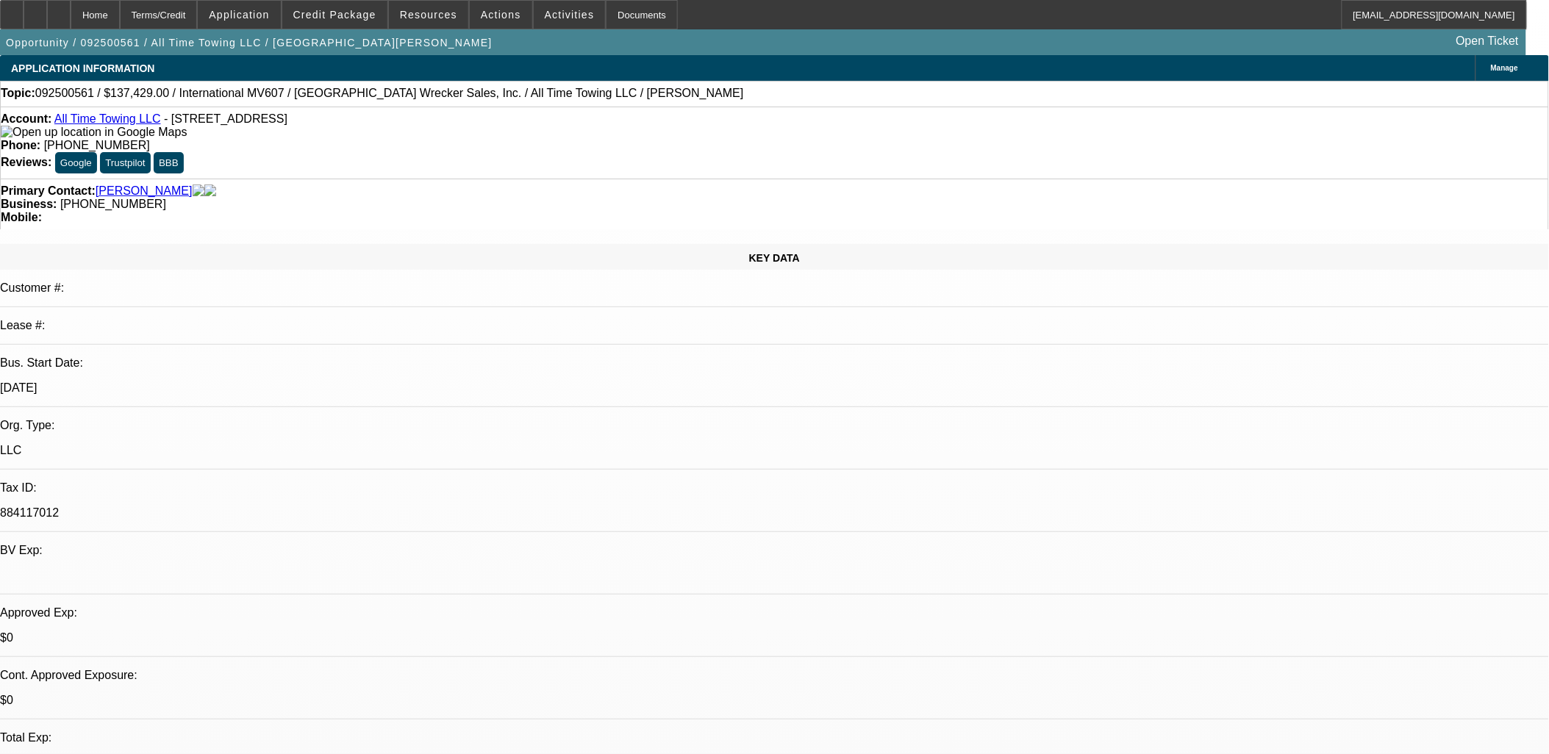
select select "0"
select select "1"
select select "2"
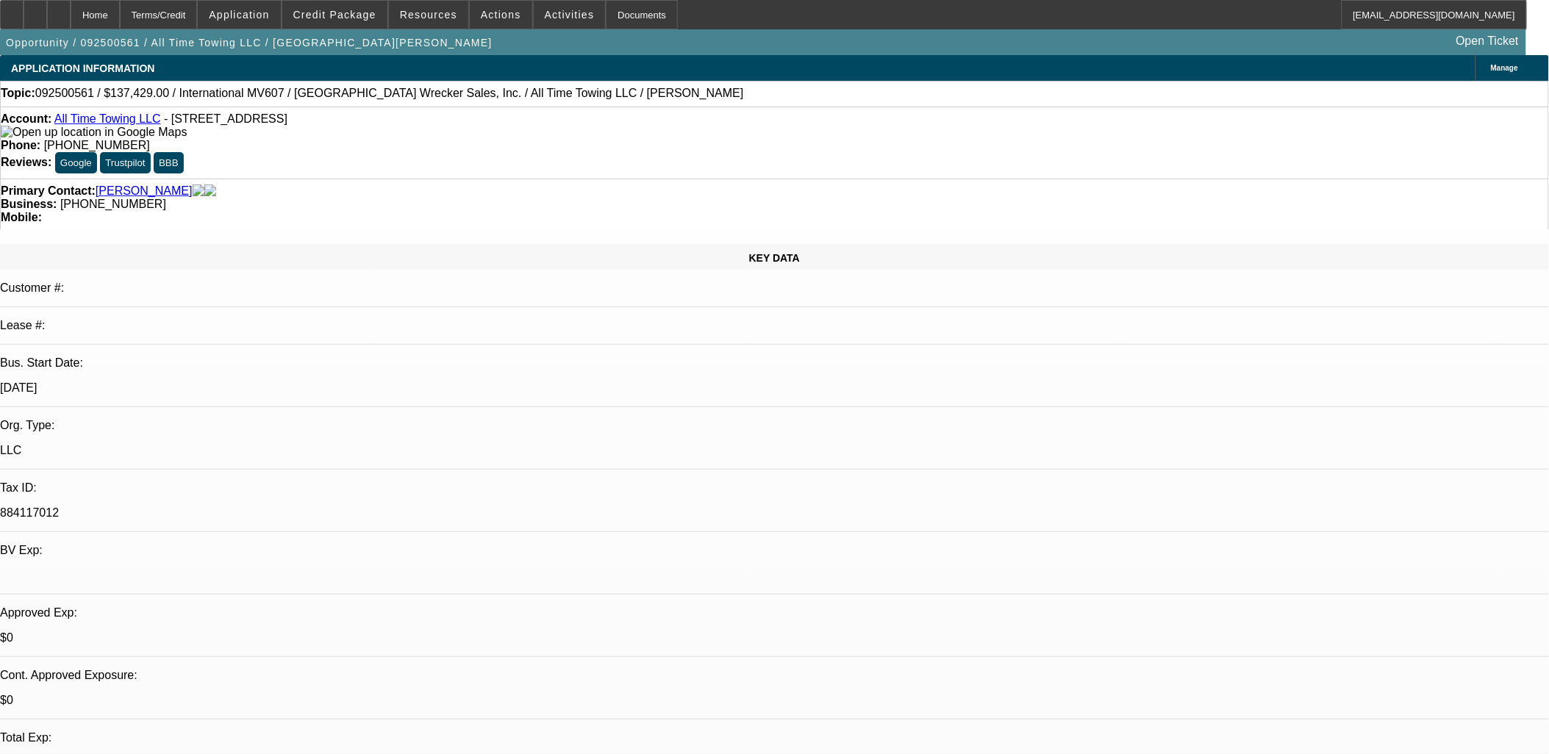
select select "6"
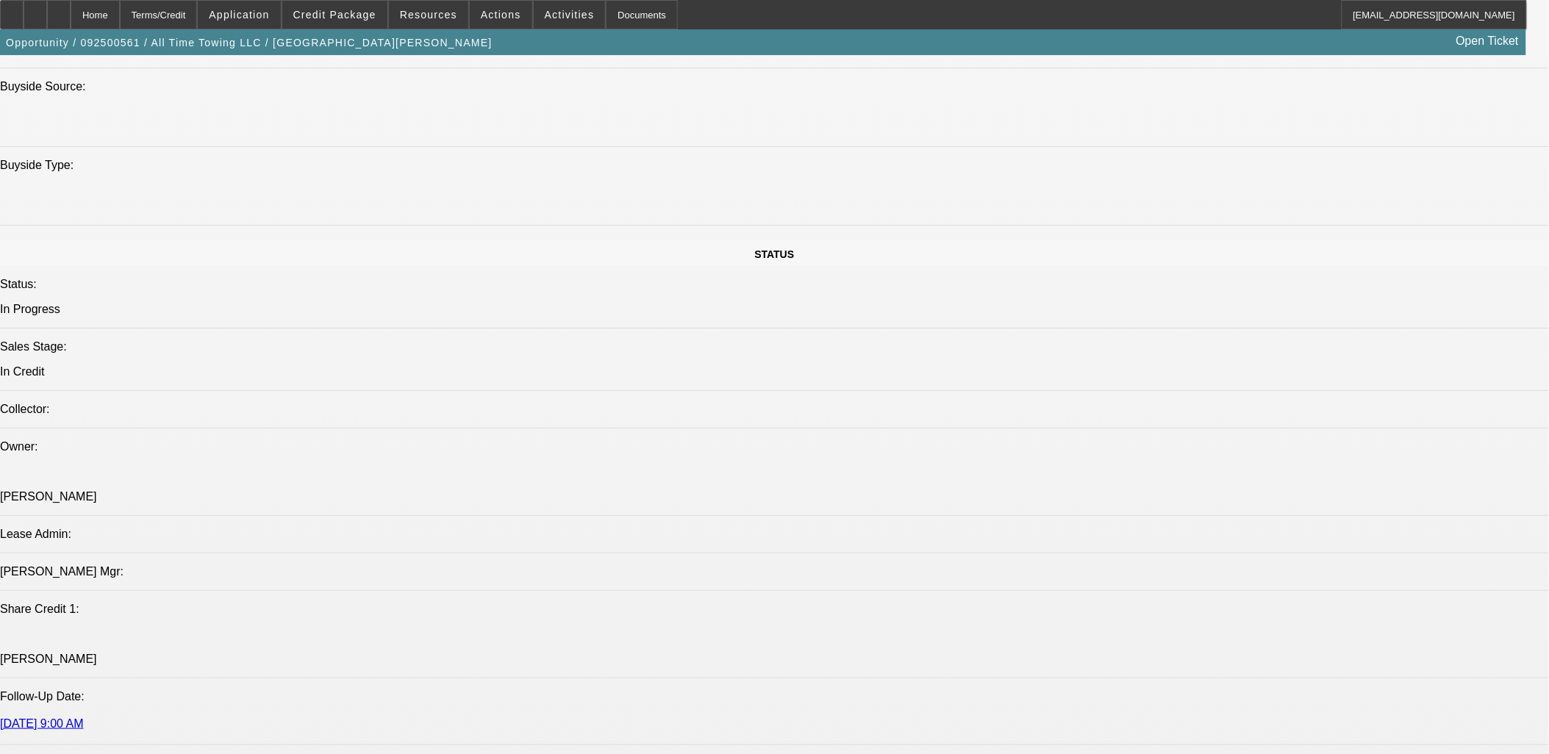
scroll to position [1879, 0]
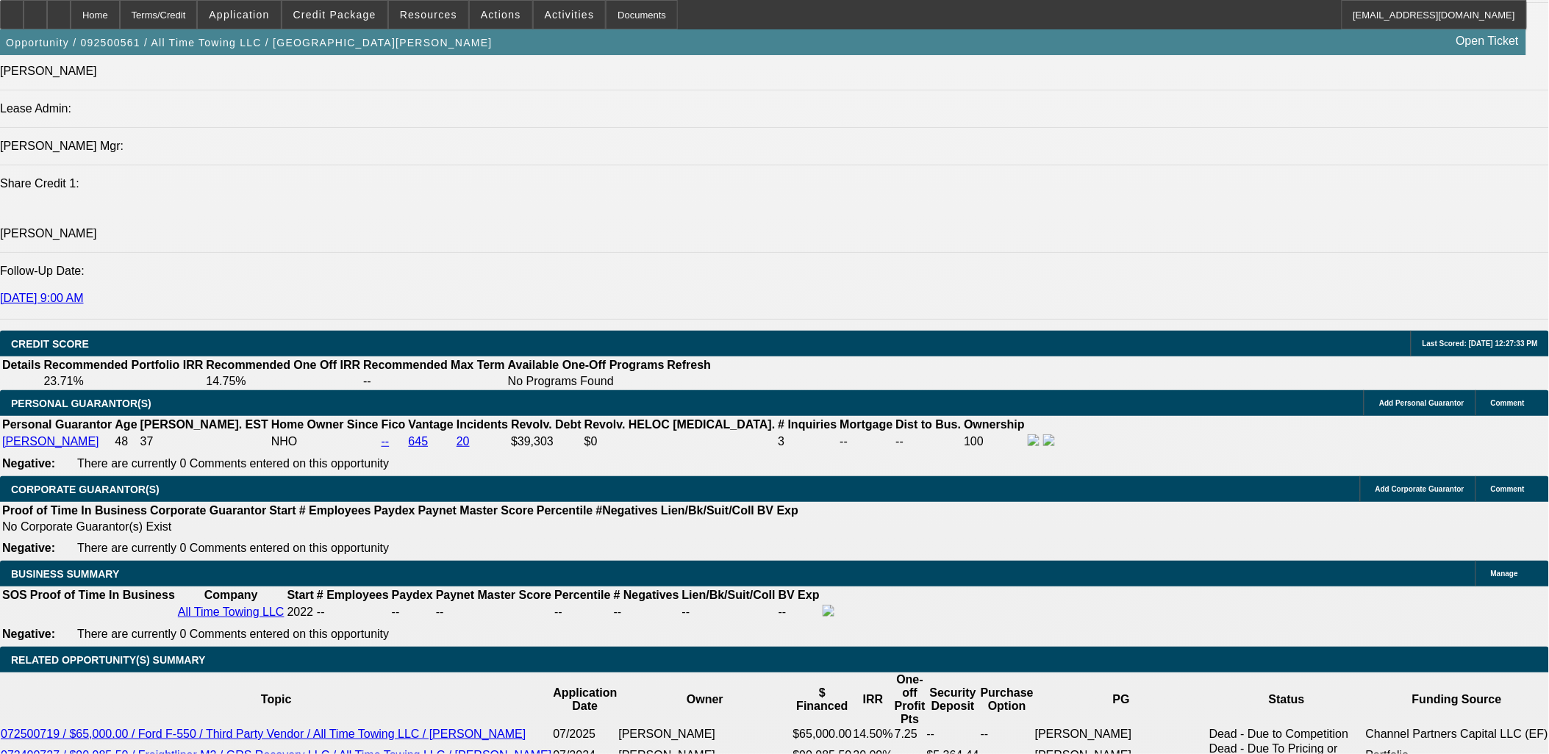
drag, startPoint x: 304, startPoint y: 349, endPoint x: 614, endPoint y: 243, distance: 327.2
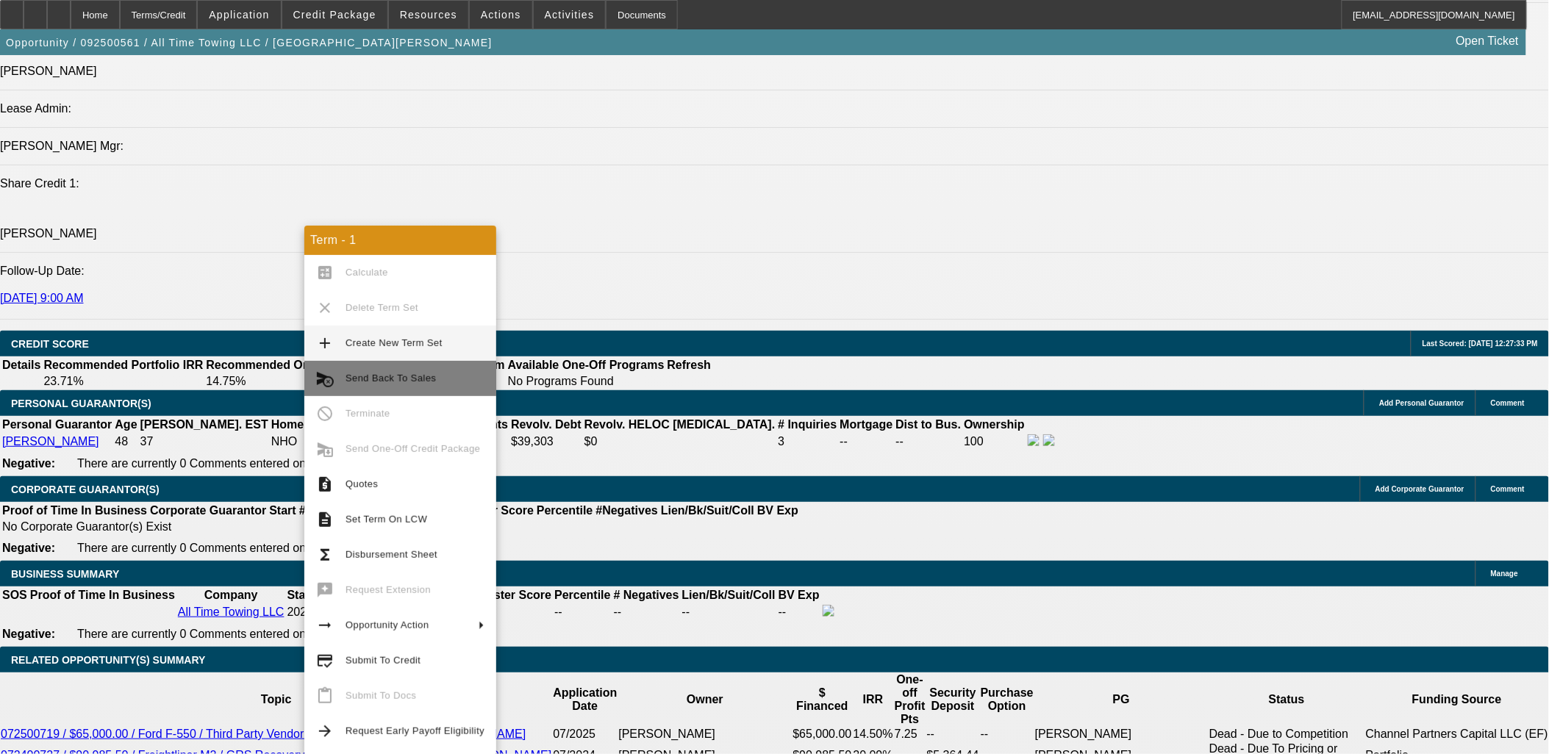
click at [403, 375] on span "Send Back To Sales" at bounding box center [391, 378] width 90 height 11
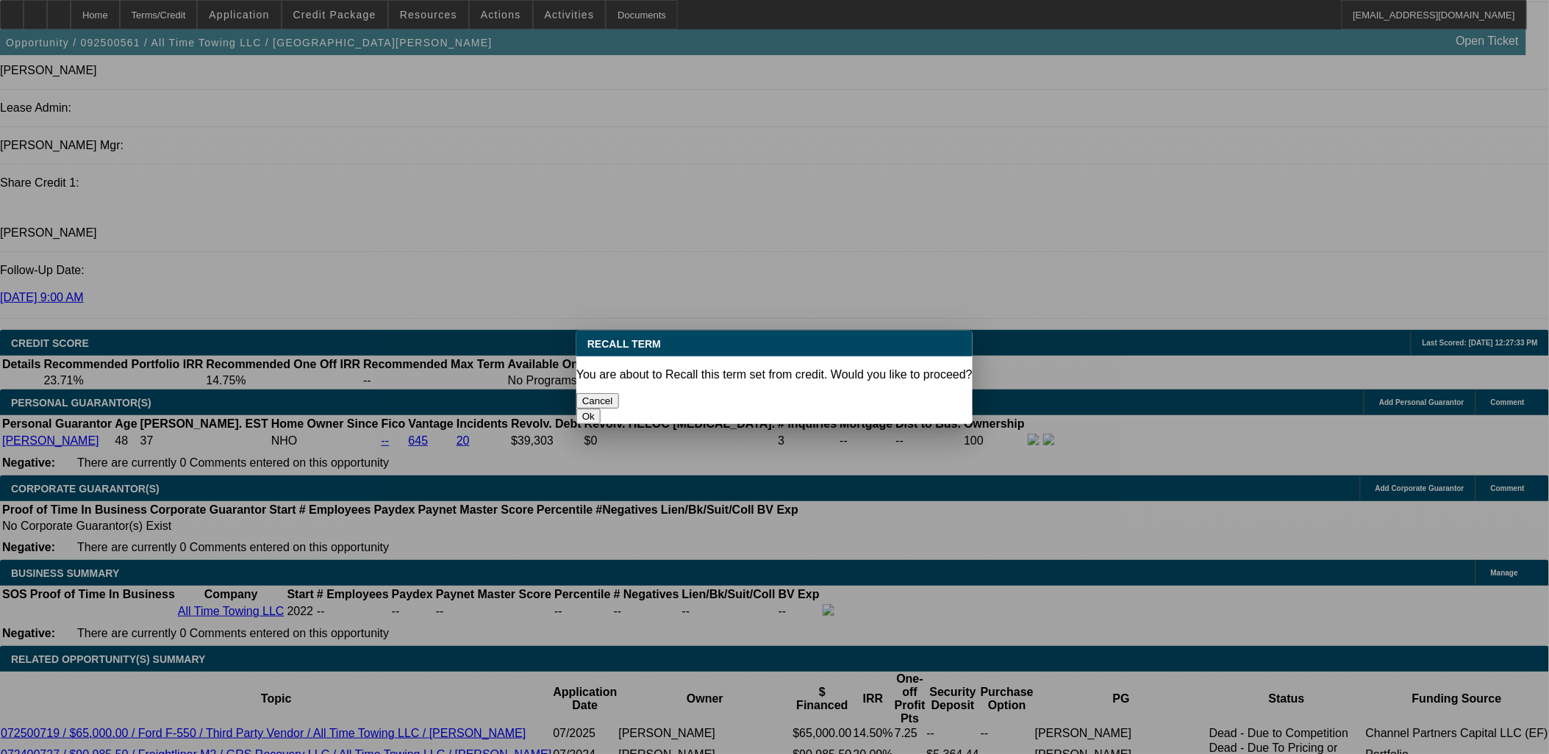
scroll to position [0, 0]
click at [601, 409] on button "Ok" at bounding box center [589, 416] width 24 height 15
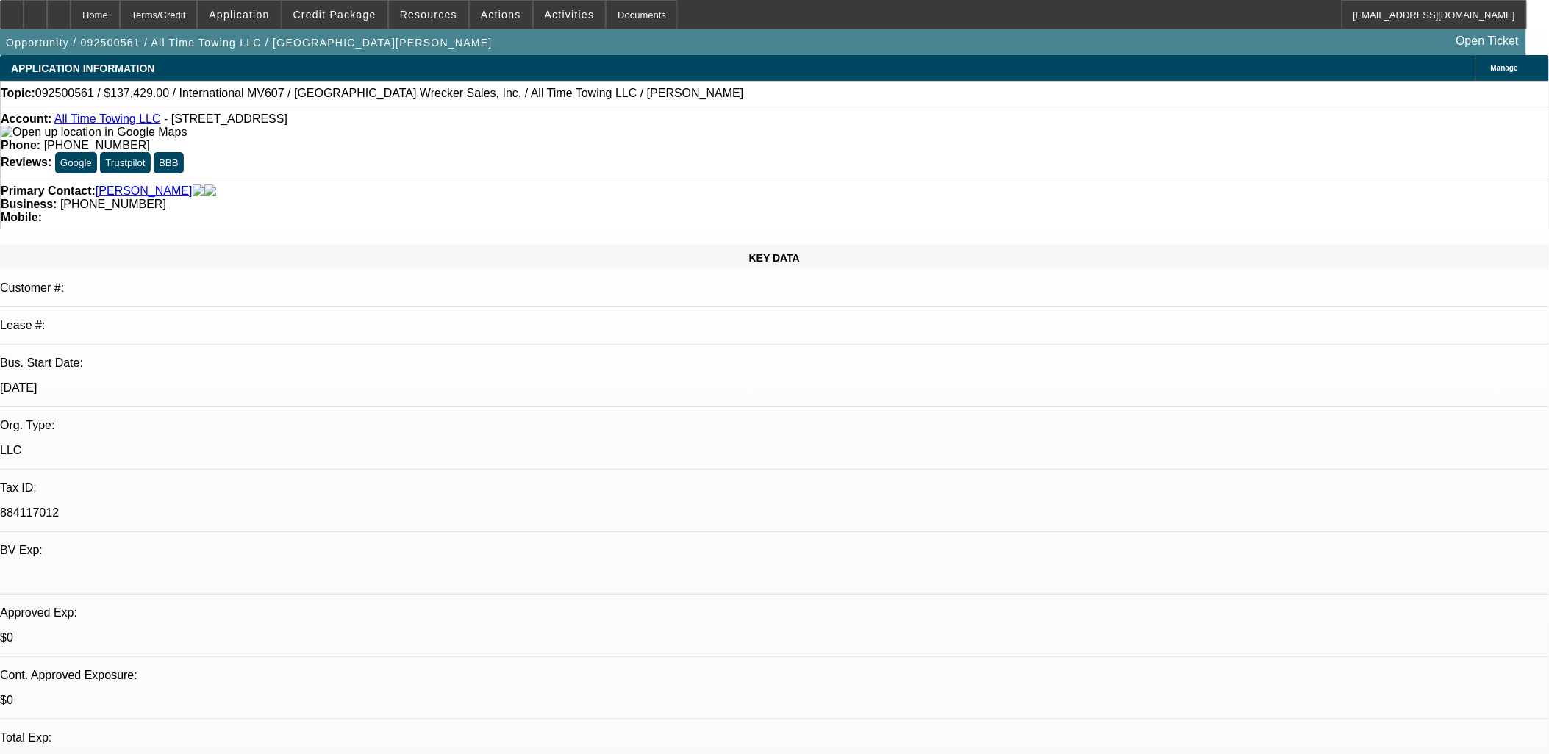
type textarea "Needs PayNet"
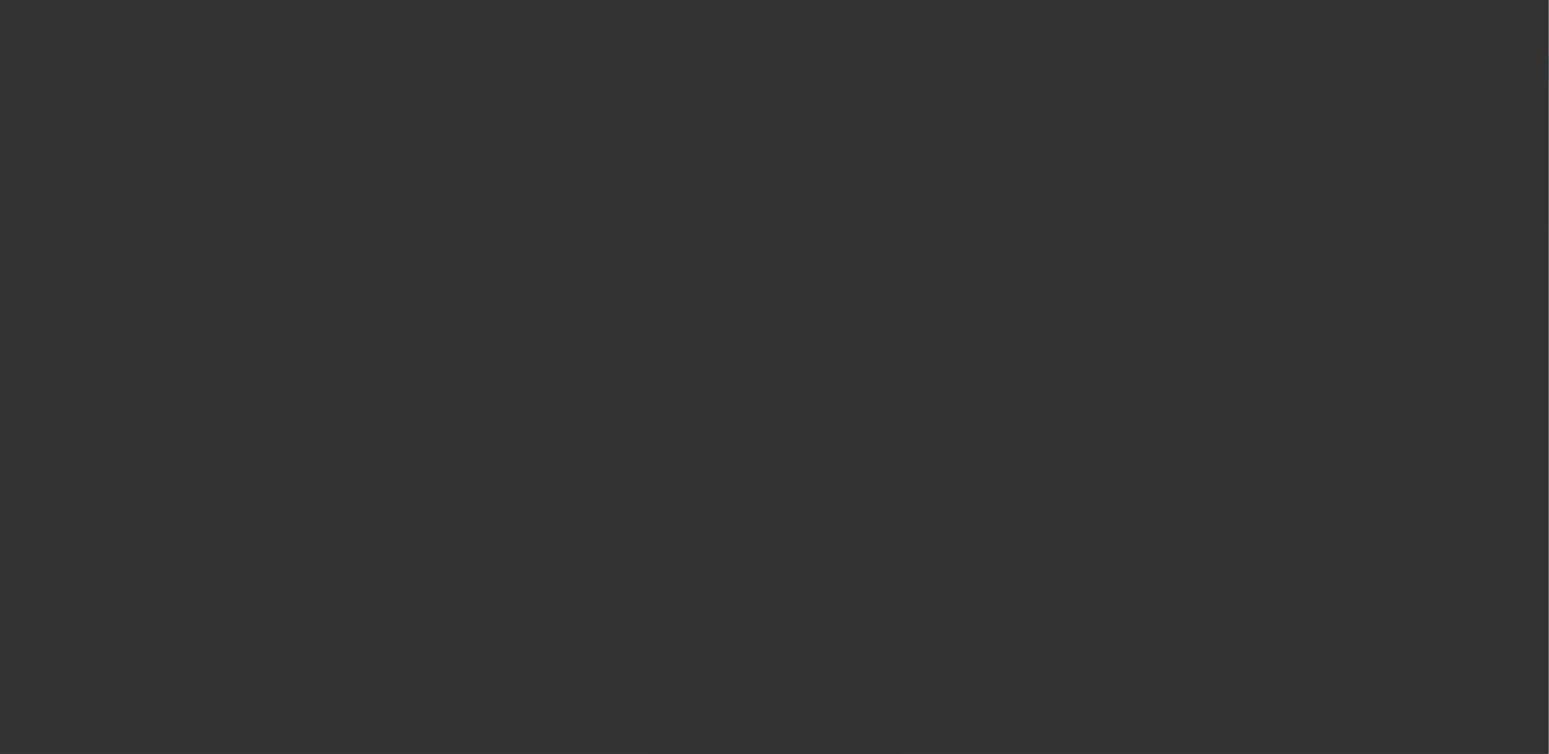
select select "0"
select select "2"
select select "0"
select select "6"
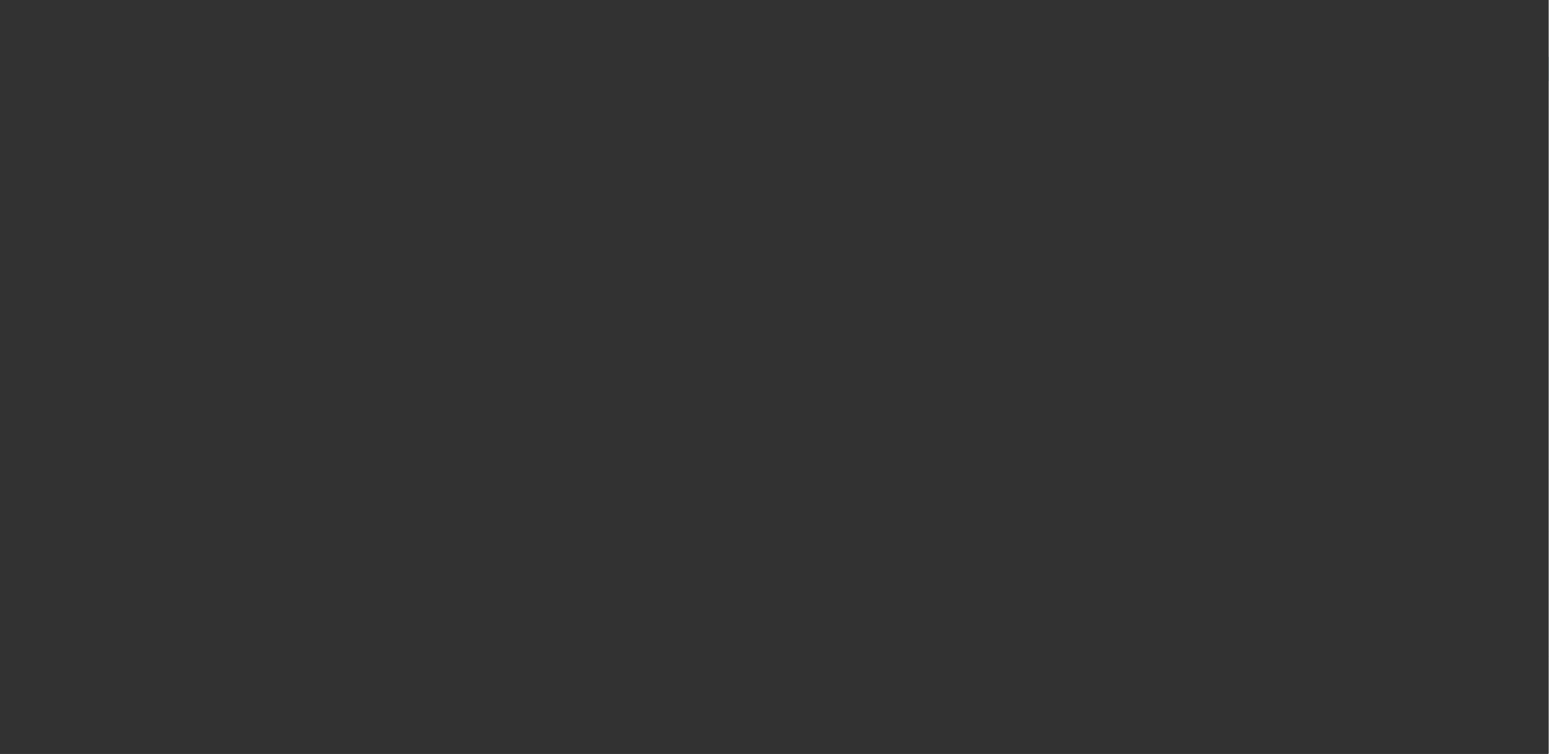
select select "0"
select select "2"
select select "0"
select select "6"
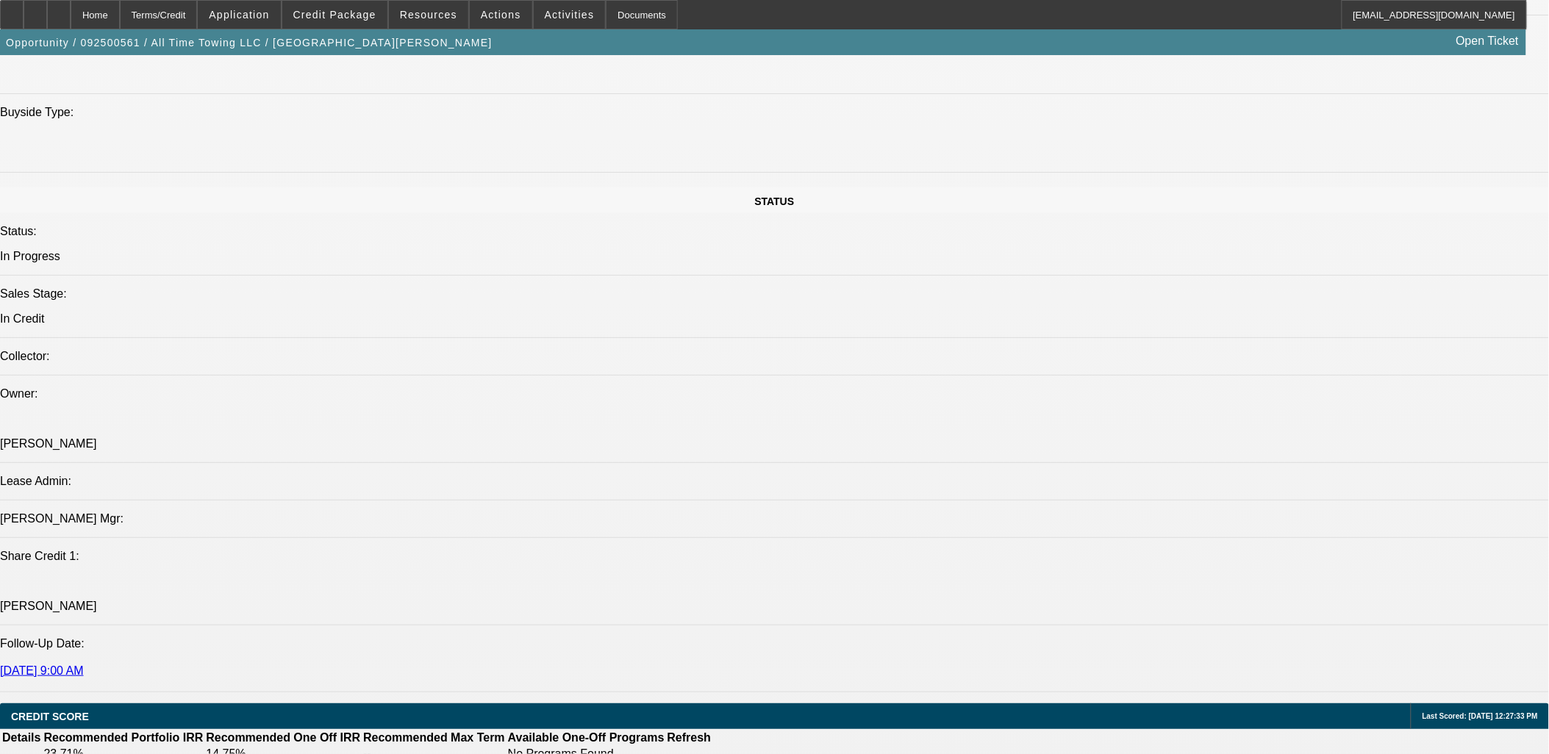
scroll to position [1879, 0]
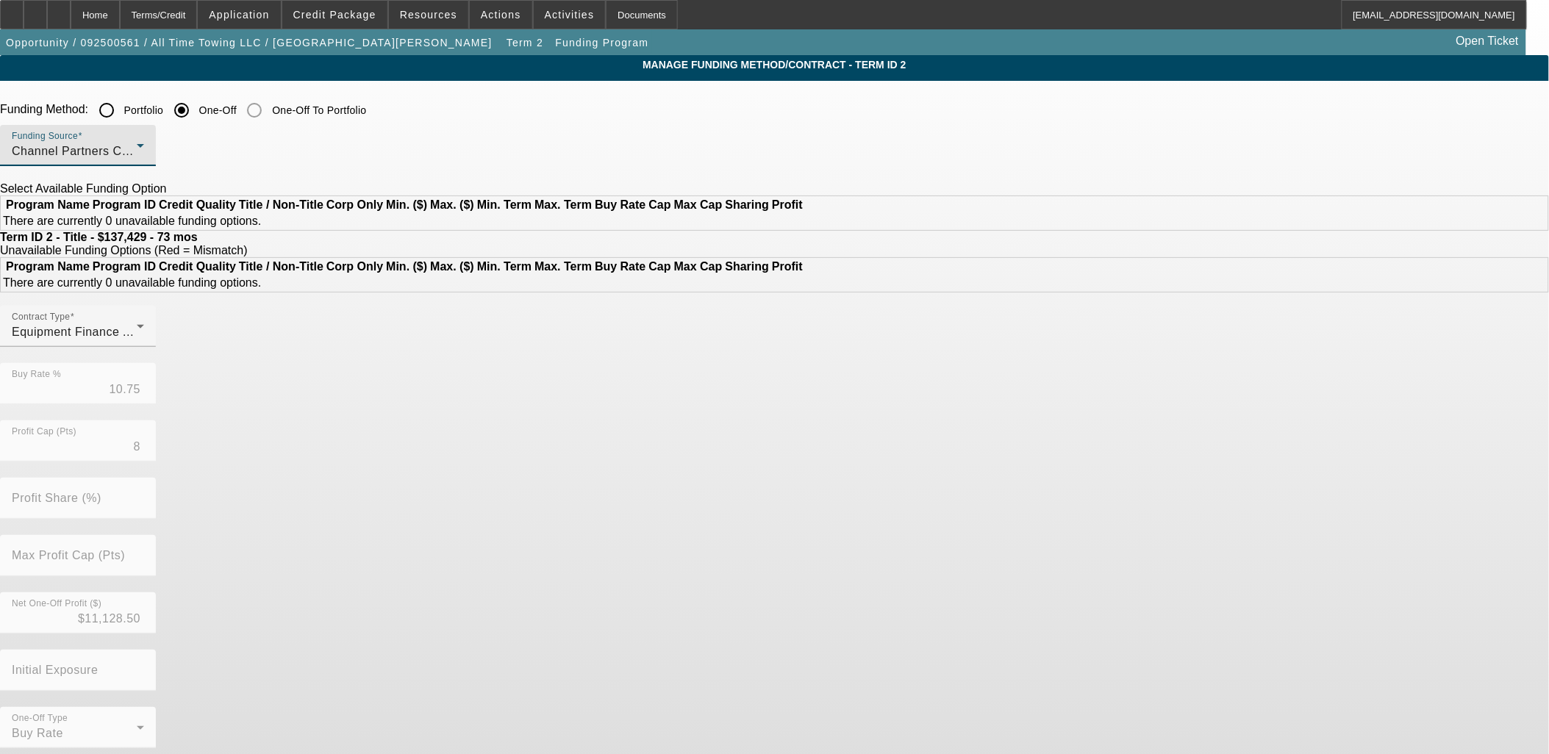
click at [137, 155] on div "Channel Partners Capital LLC (EF)" at bounding box center [74, 152] width 125 height 18
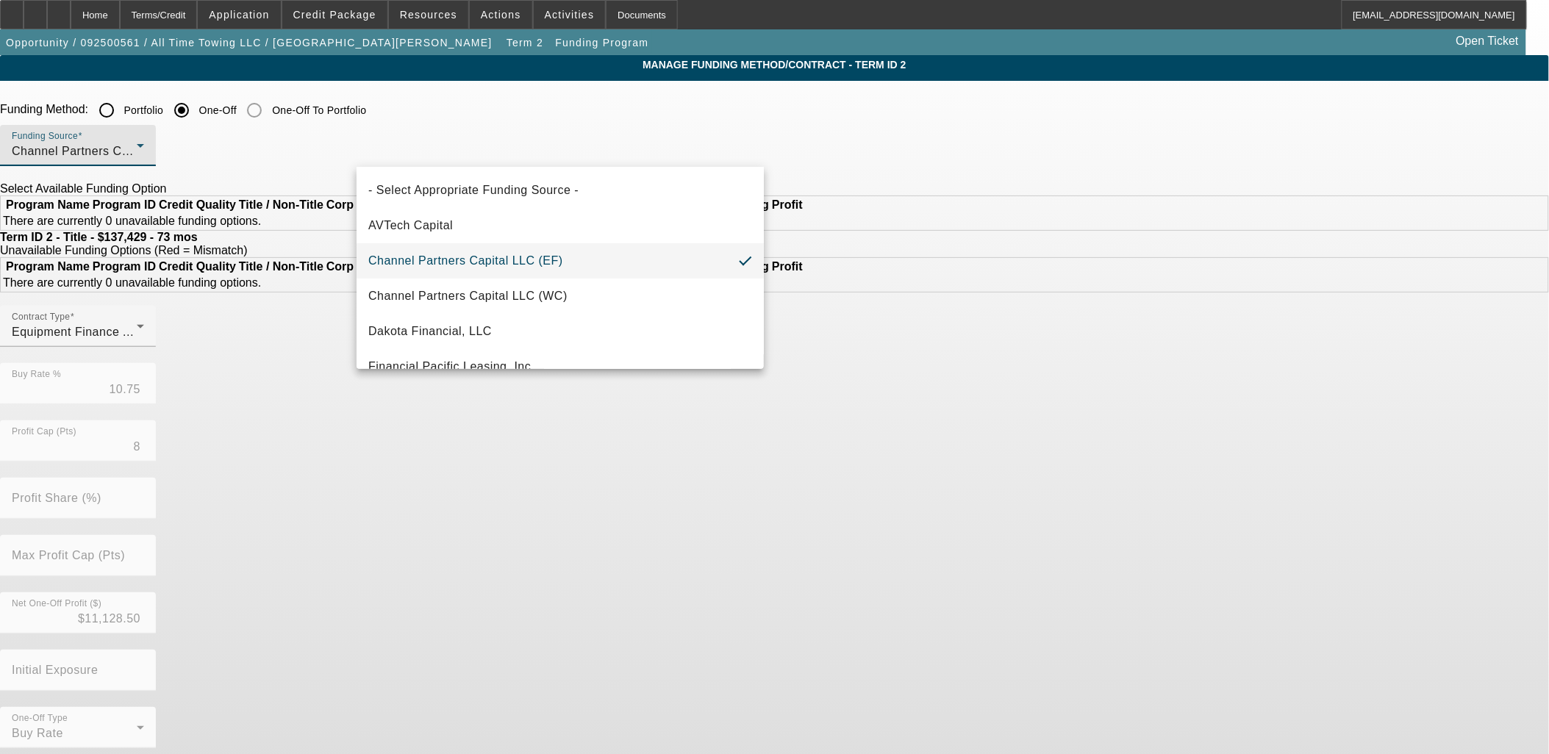
click at [456, 107] on div at bounding box center [774, 377] width 1549 height 754
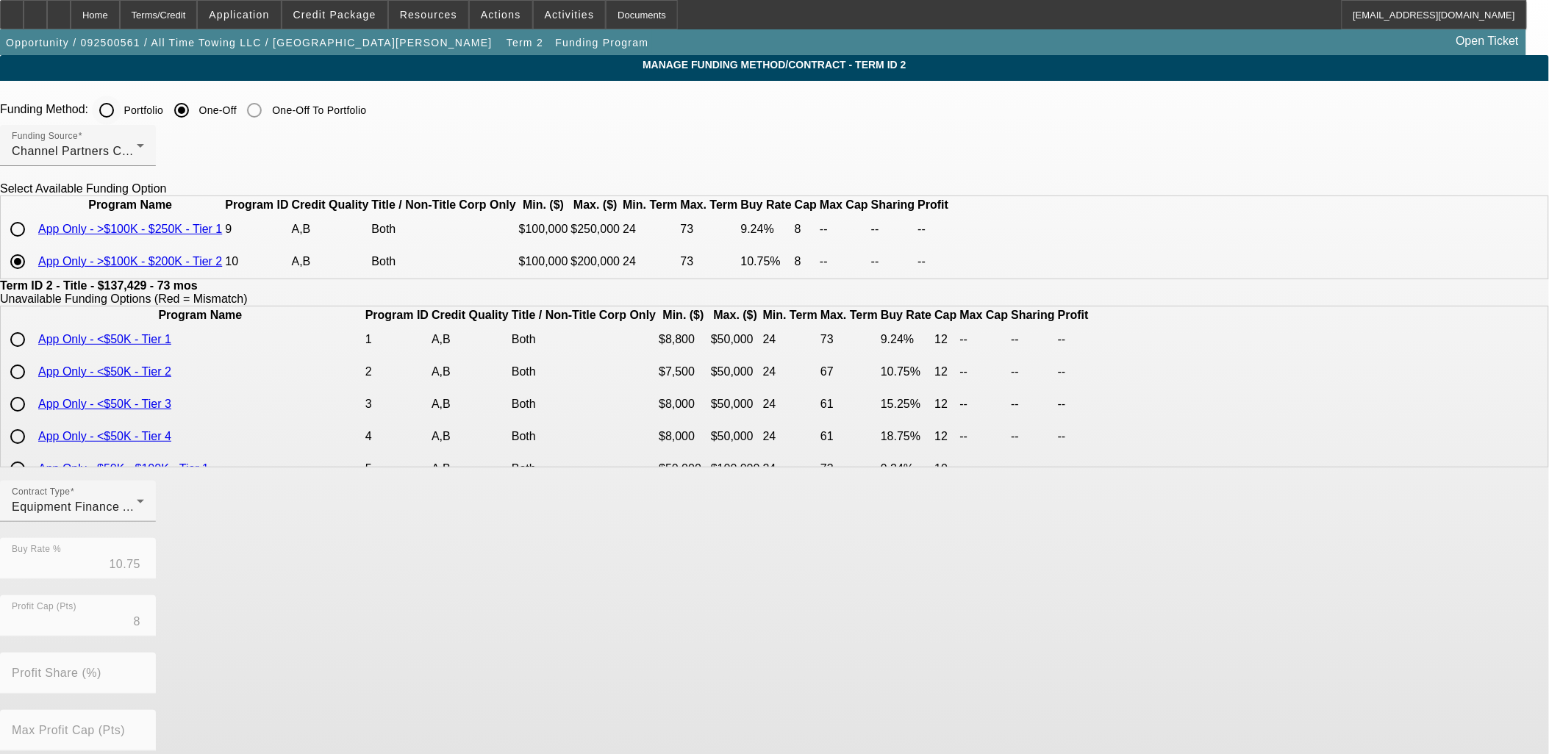
click at [121, 113] on input "Portfolio" at bounding box center [106, 110] width 29 height 29
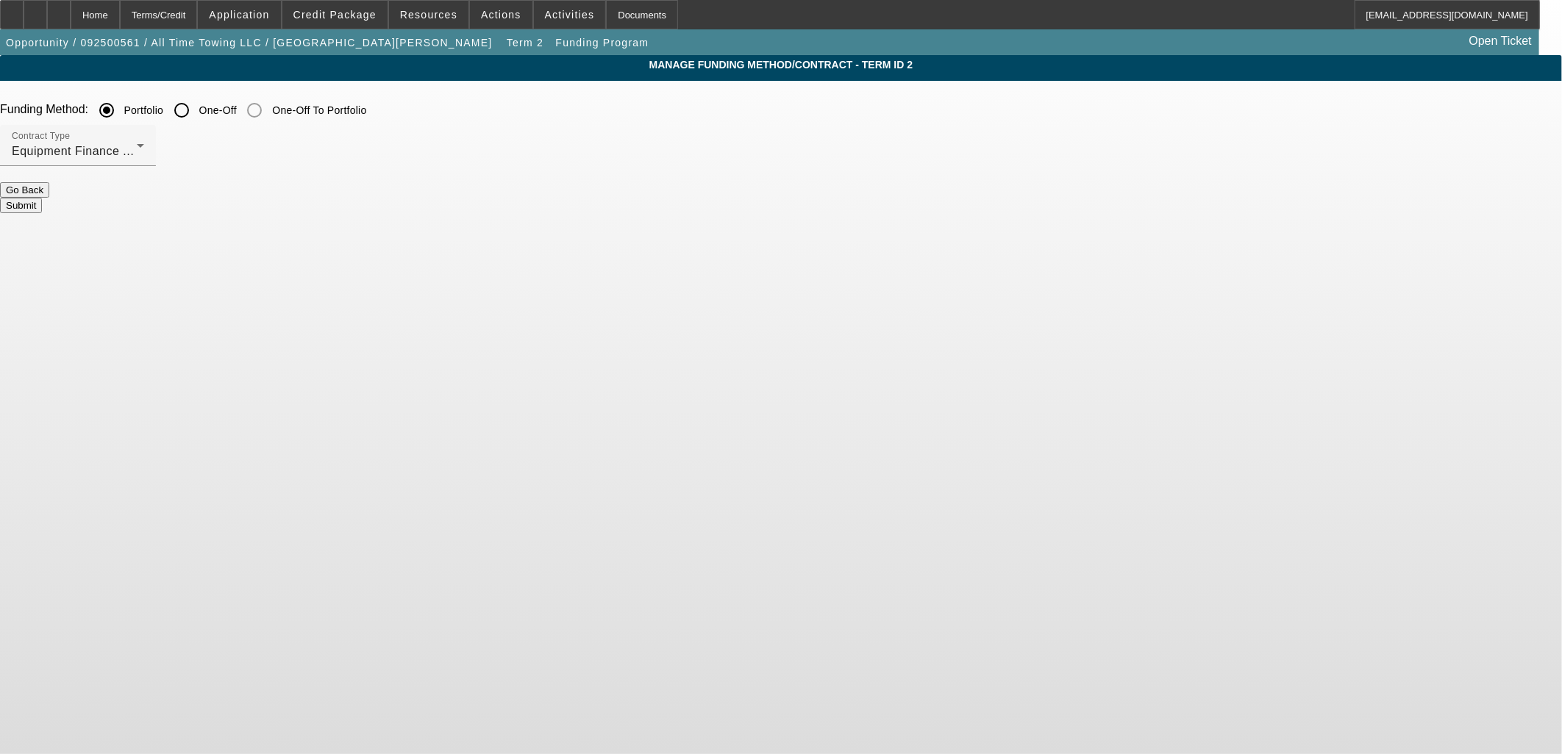
click at [42, 201] on button "Submit" at bounding box center [21, 205] width 42 height 15
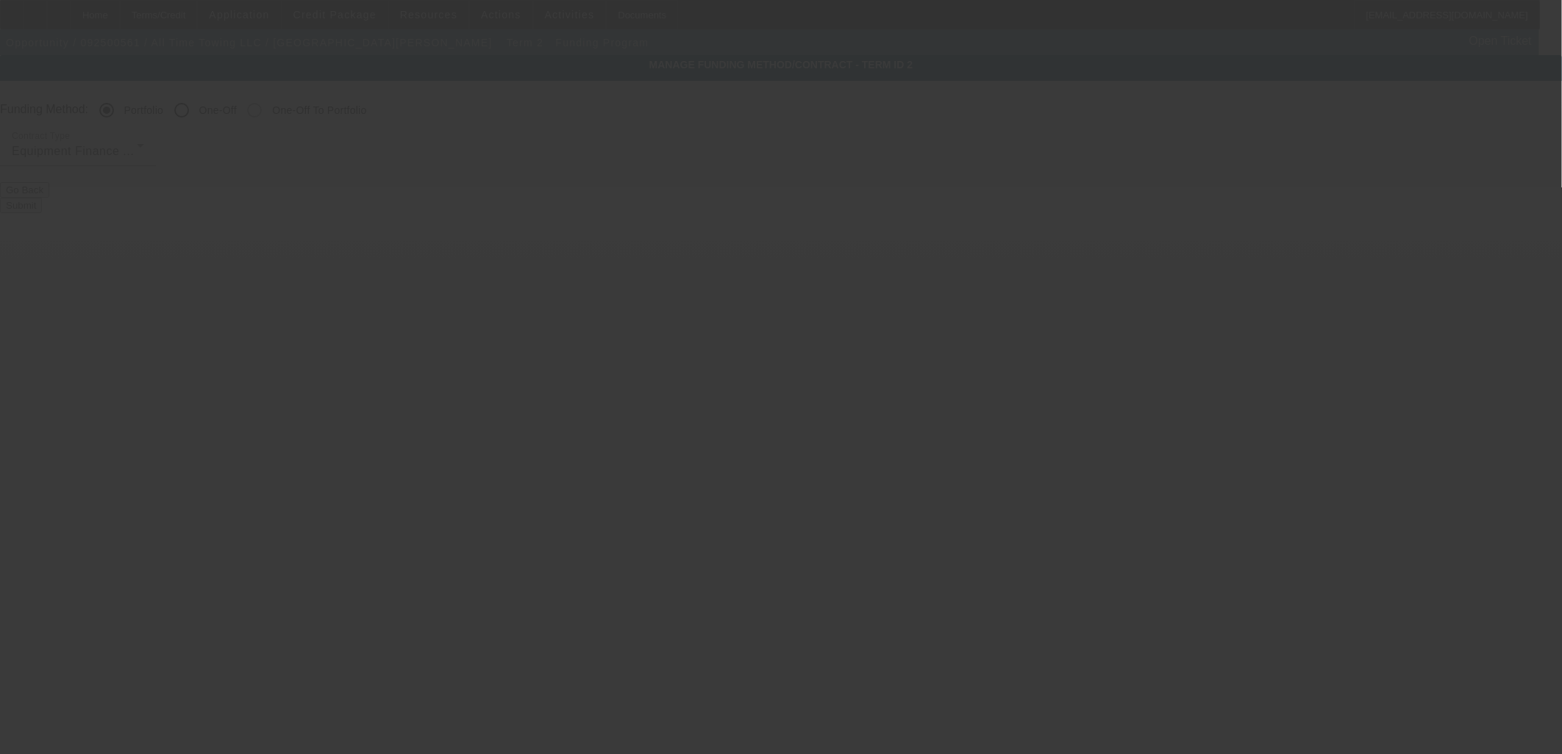
radio input "false"
radio input "true"
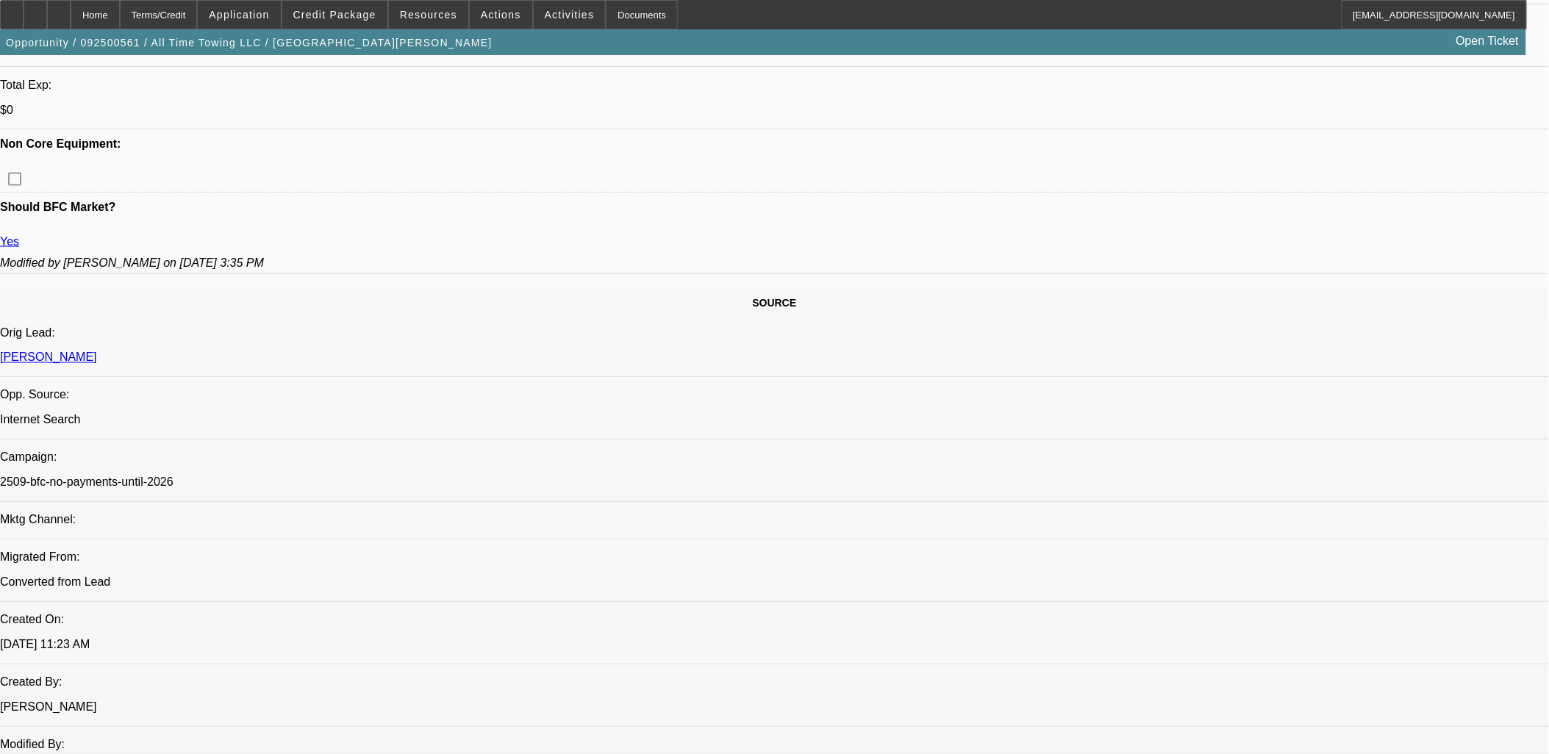
select select "0"
select select "2"
select select "0"
select select "6"
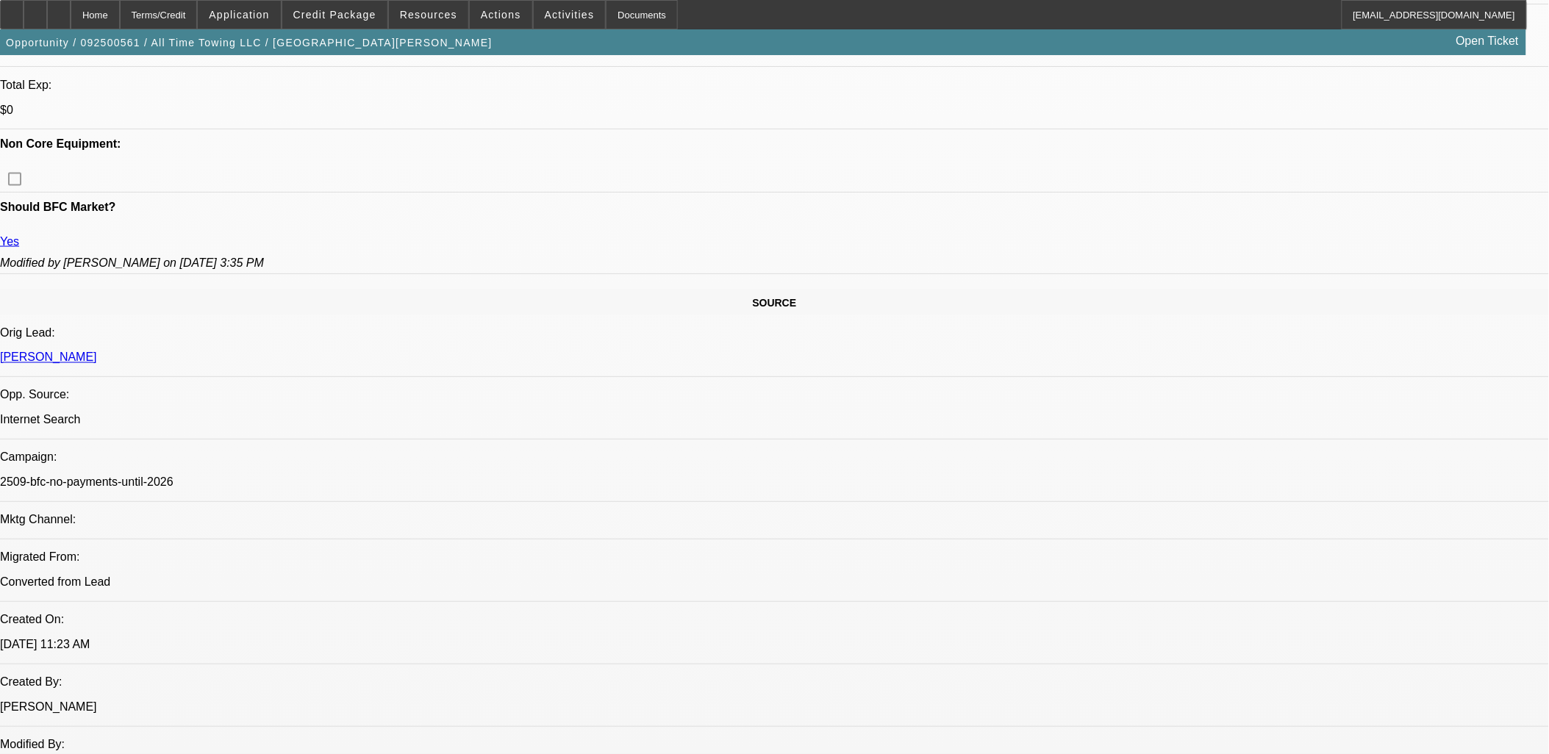
select select "0"
select select "2"
select select "0"
select select "6"
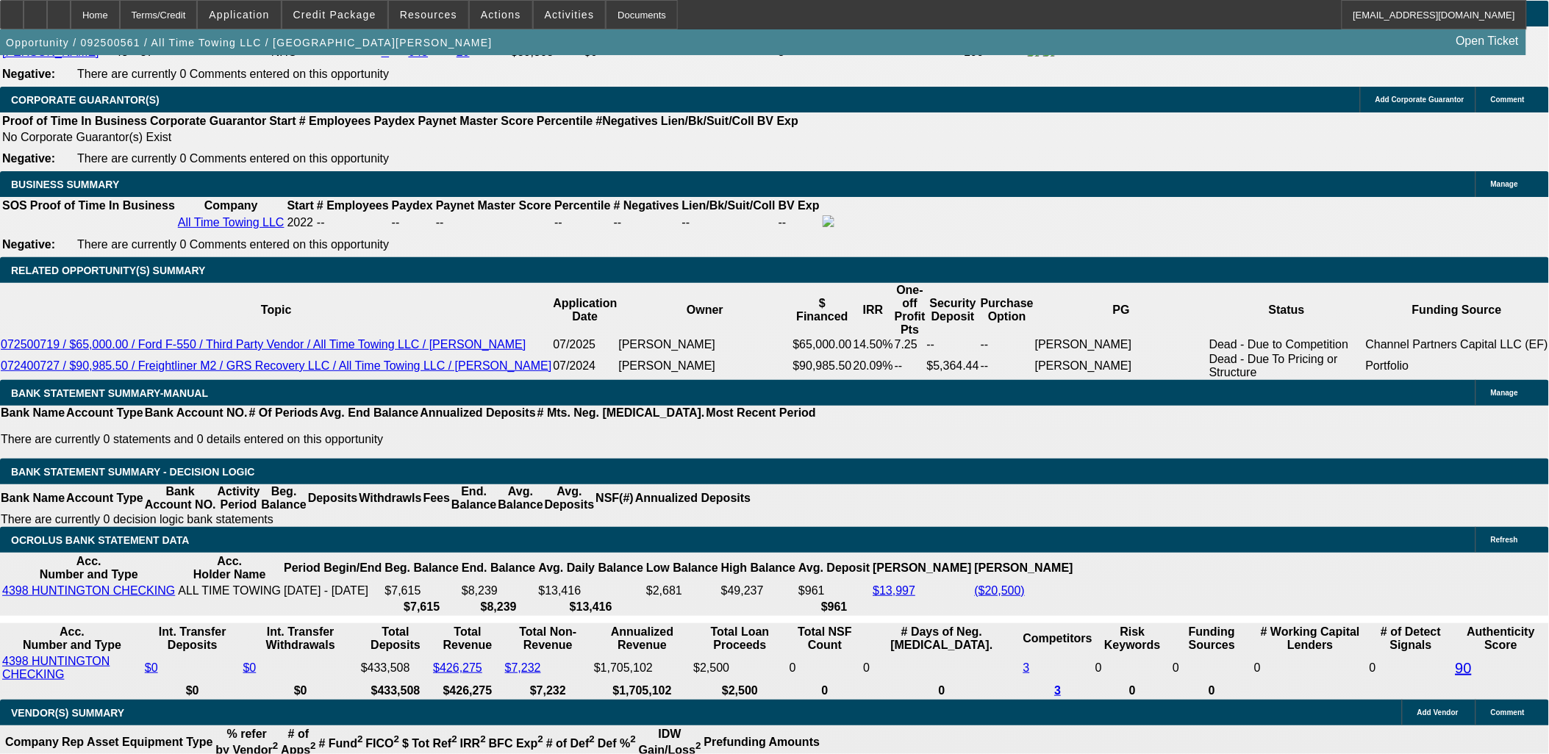
scroll to position [2206, 0]
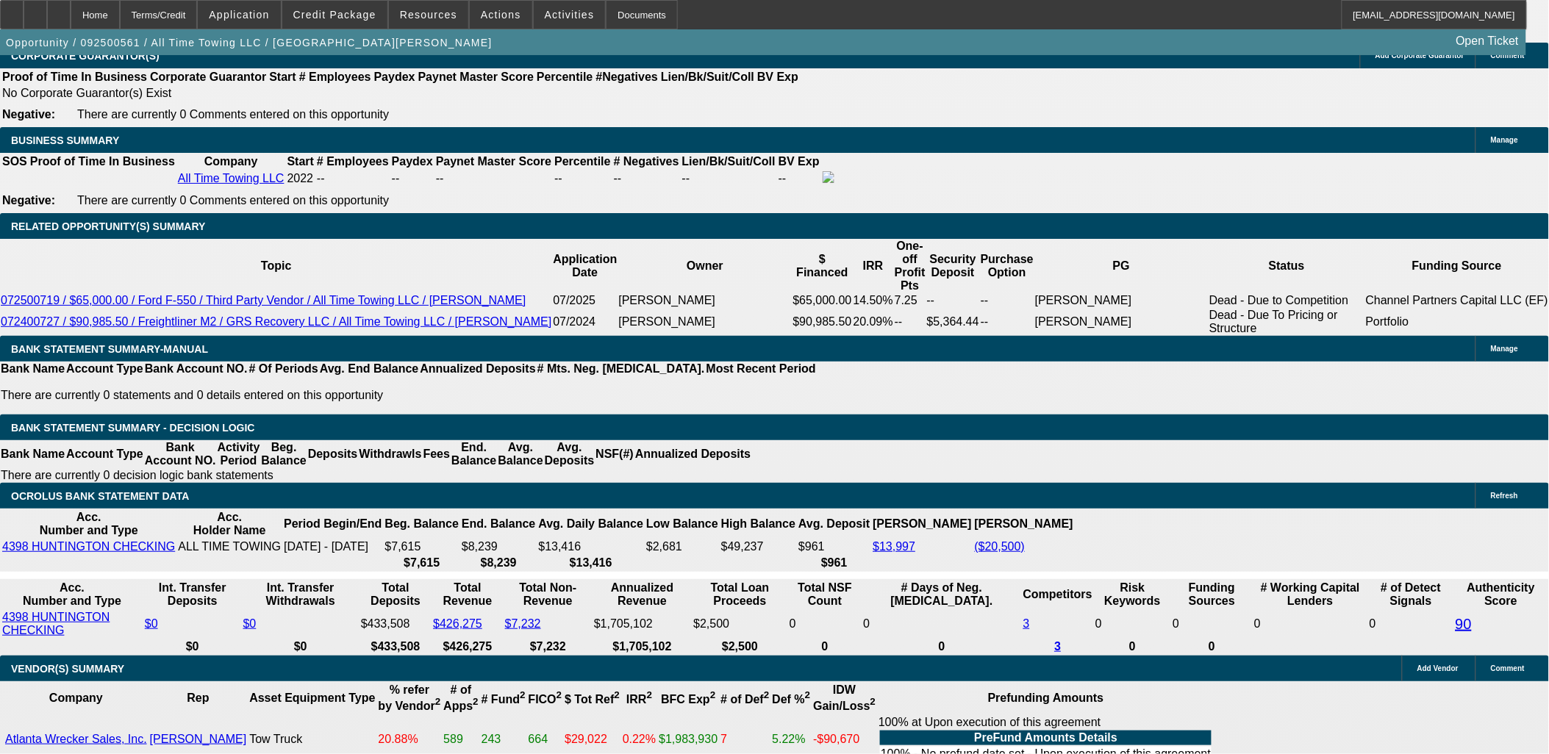
select select "0.1"
type input "$13,742.90"
type input "UNKNOWN"
type input "$2,430.00"
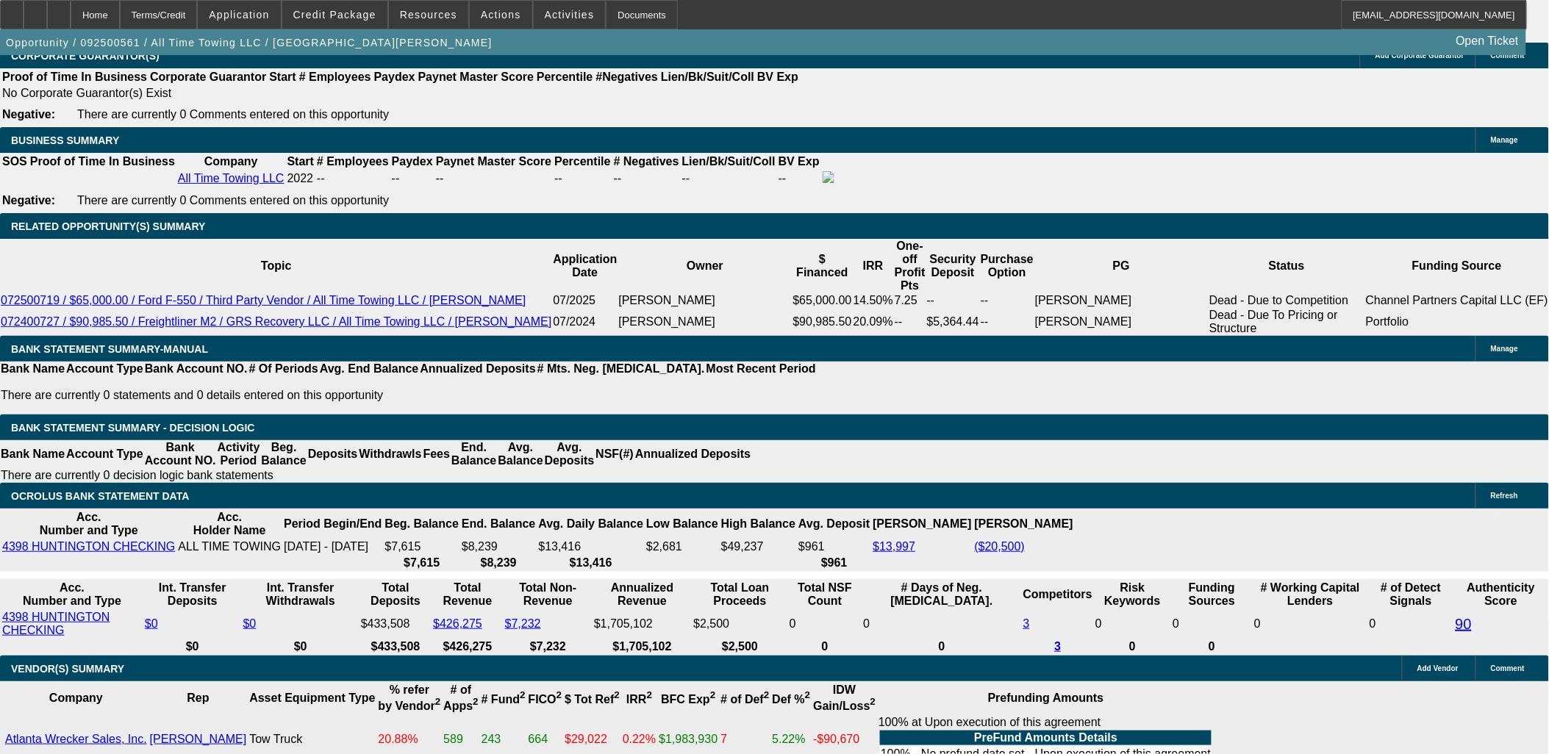
select select "2"
type input "$4,860.00"
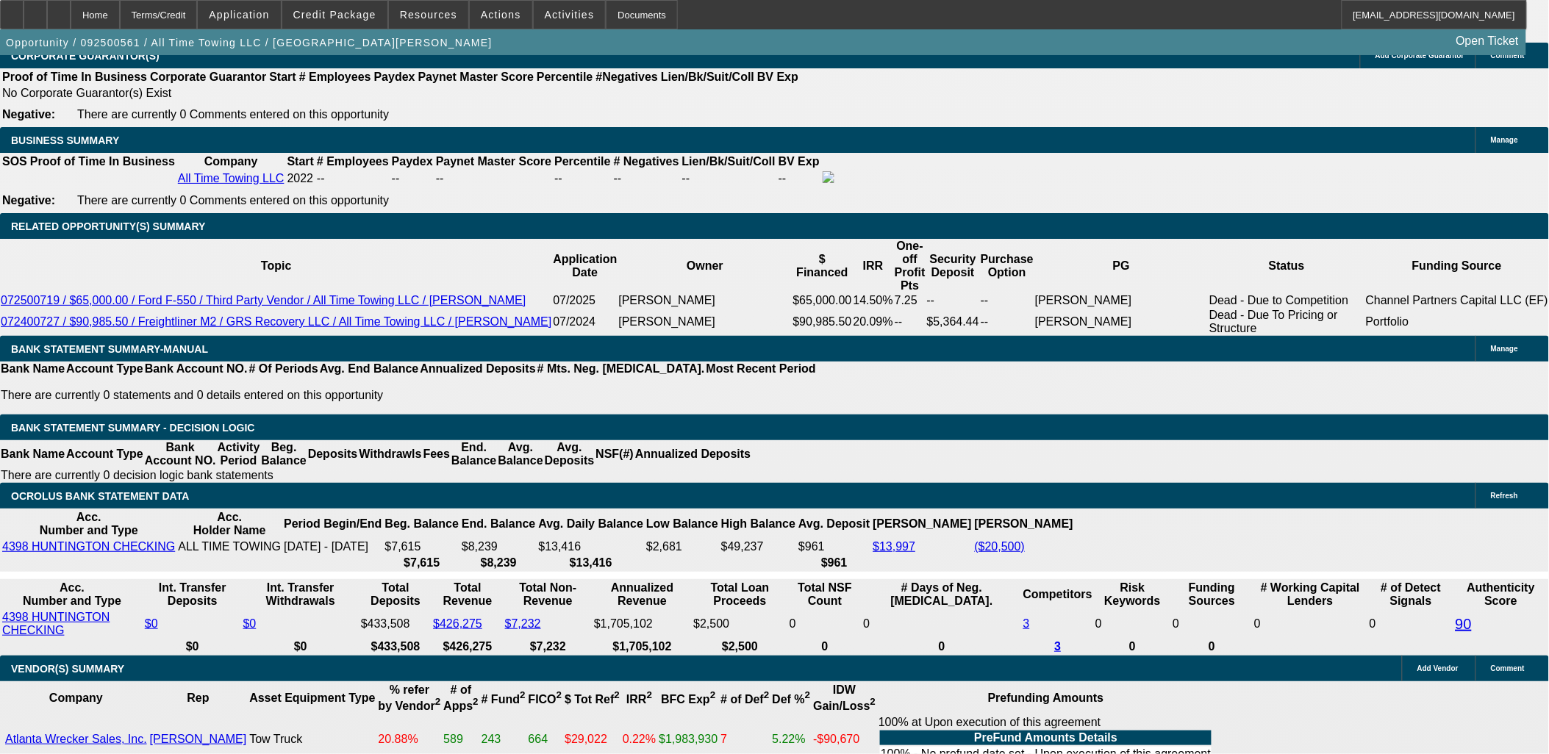
type input "25"
type input "$50.00"
type input "2500"
type input "$5,000.00"
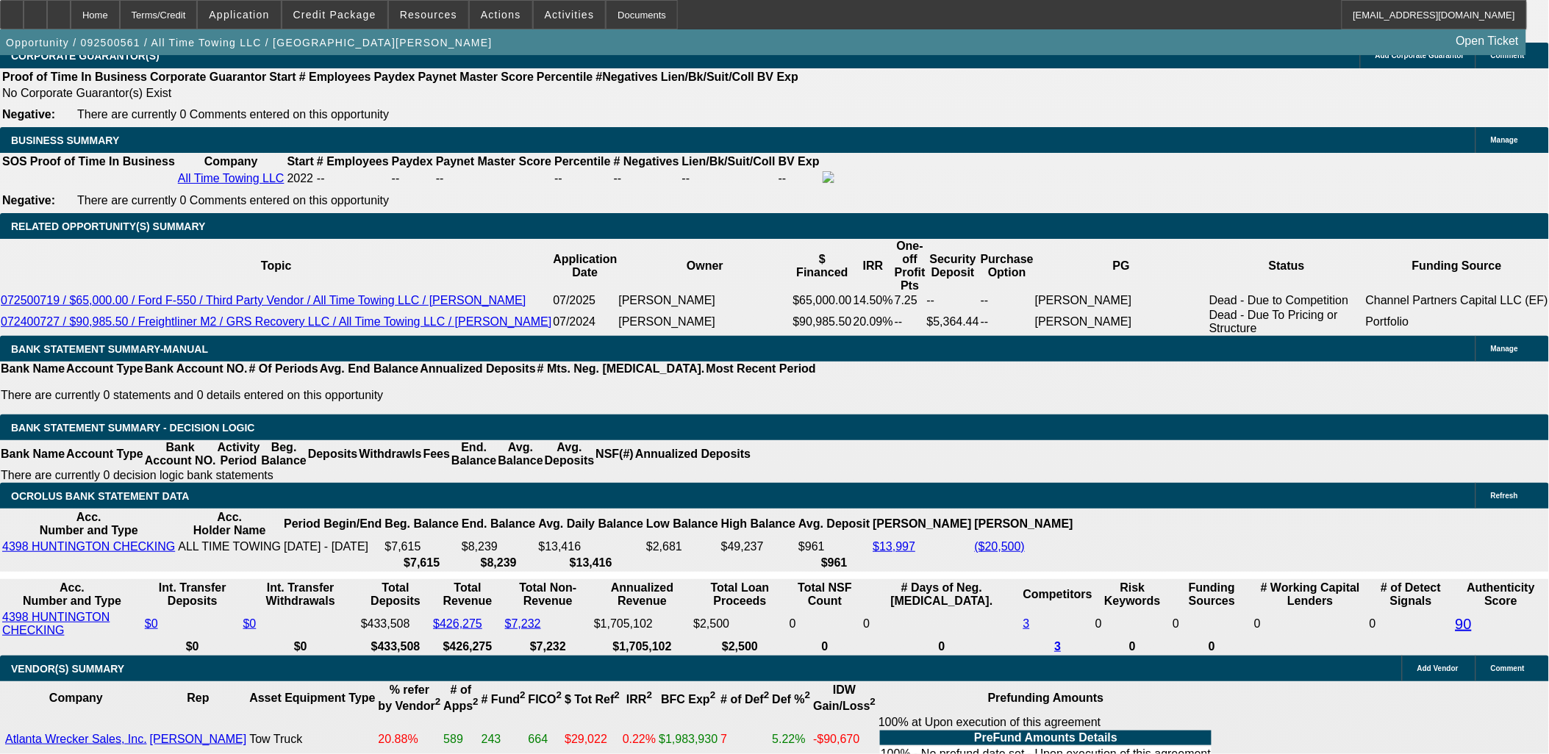
type input "13.3"
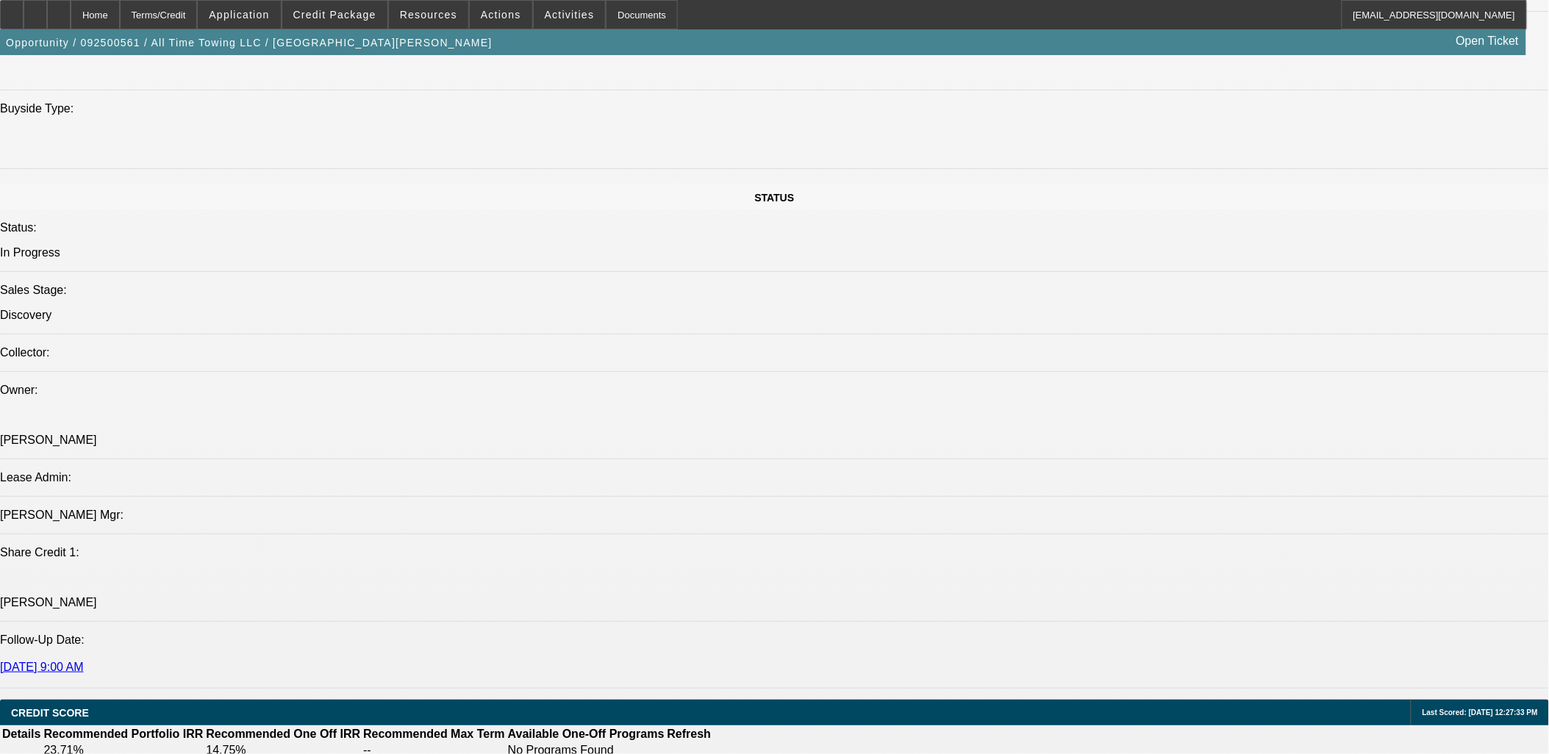
scroll to position [1879, 0]
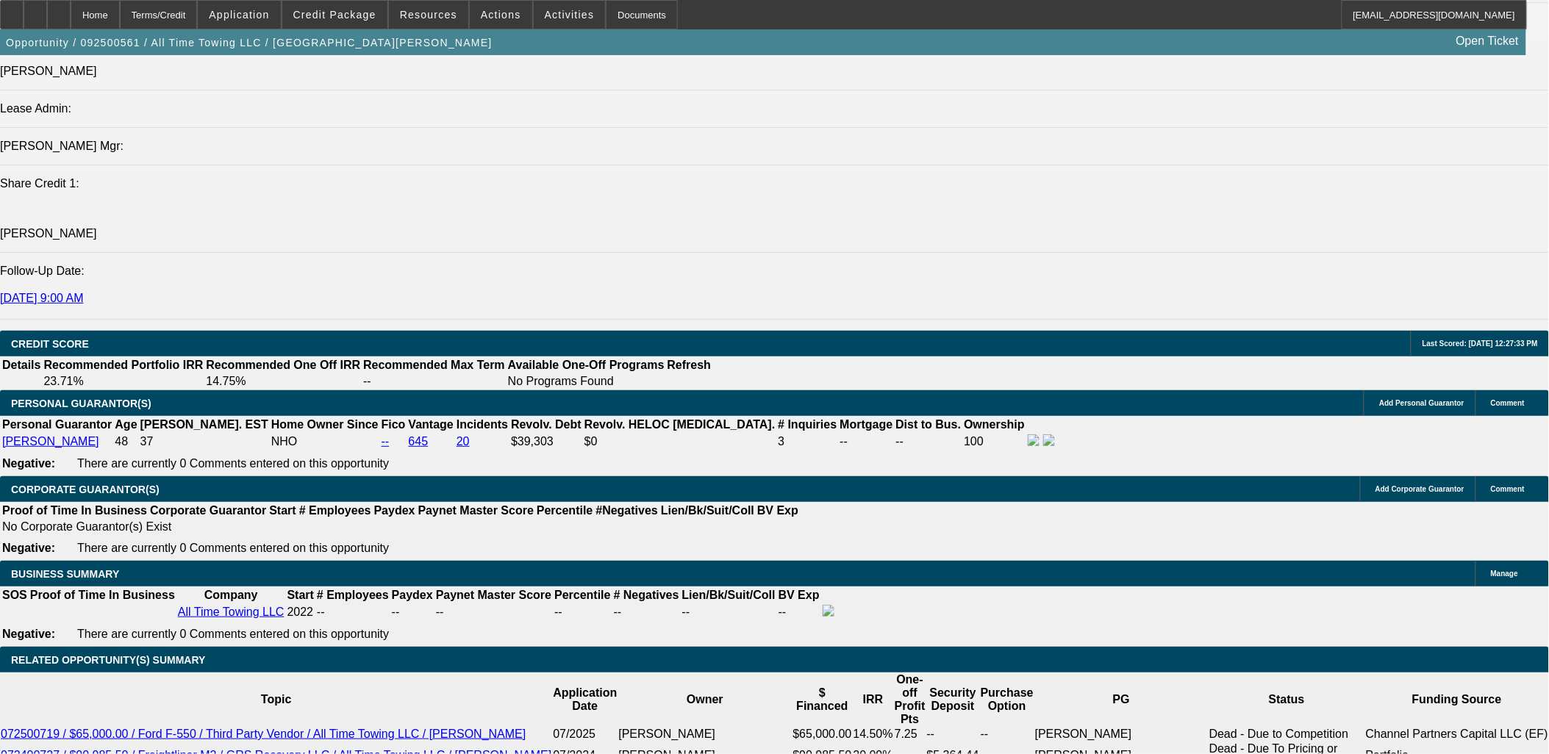
type input "$2,500.00"
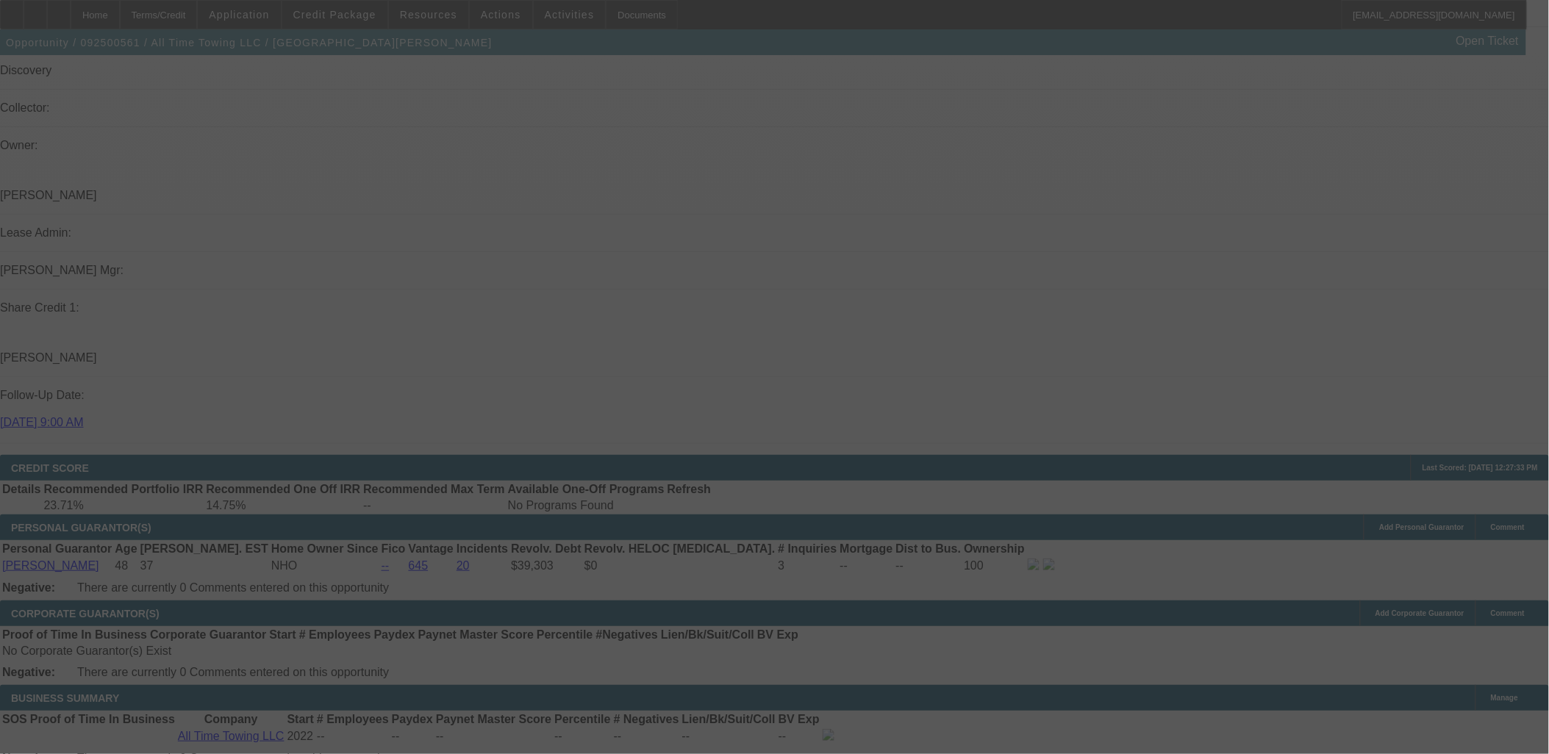
scroll to position [2124, 0]
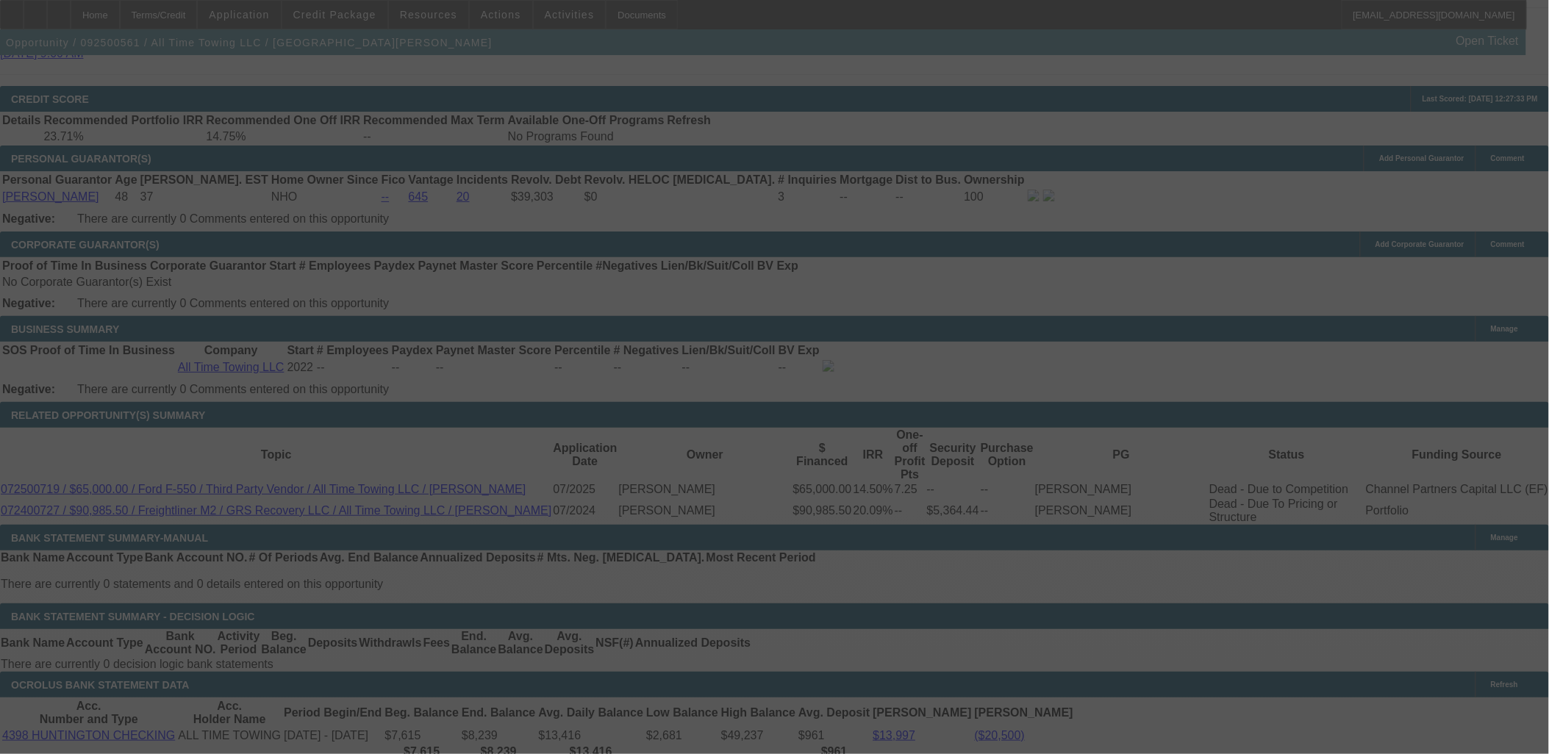
select select "0.1"
select select "2"
select select "0"
select select "6"
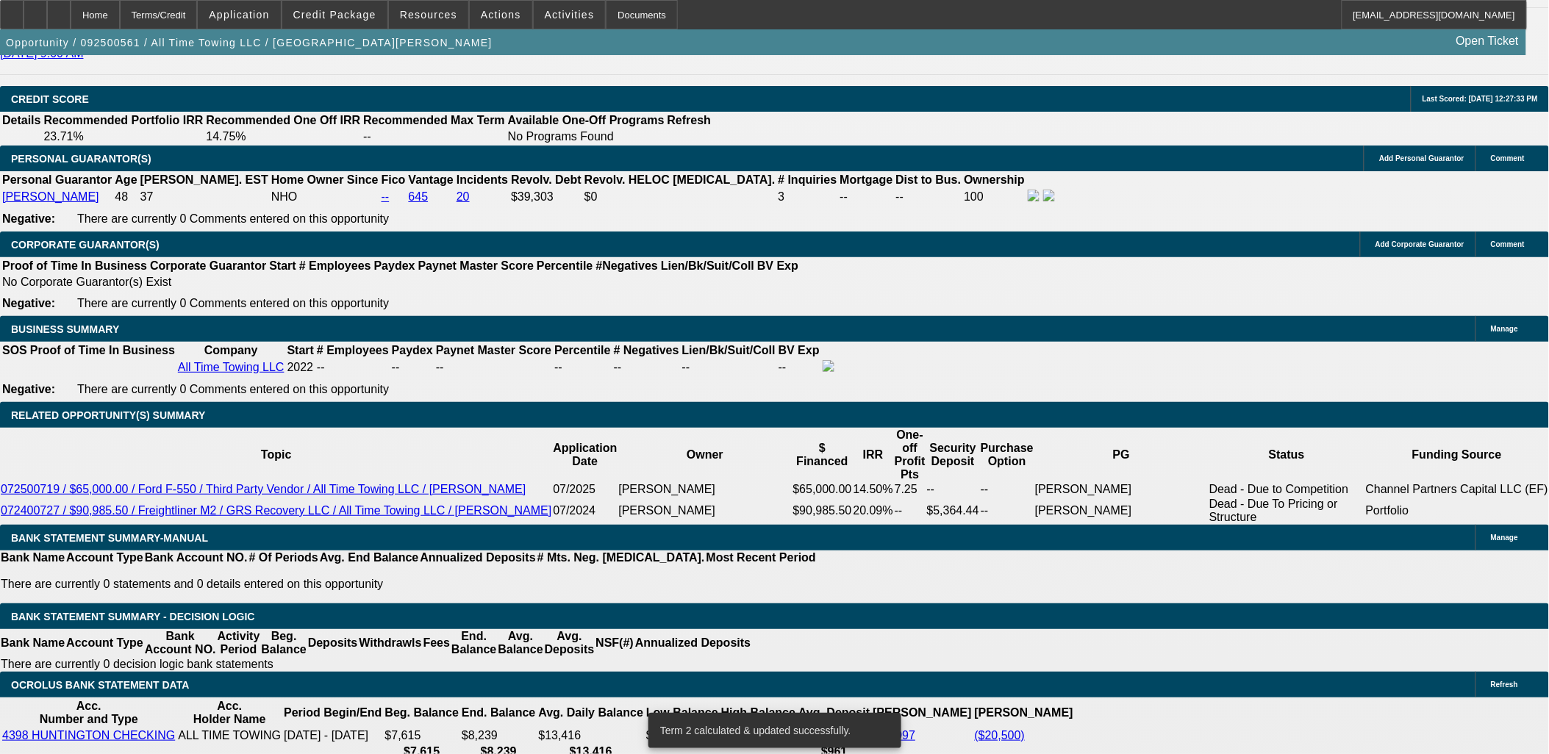
type input "2800"
type input "$5,600.00"
type input "UNKNOWN"
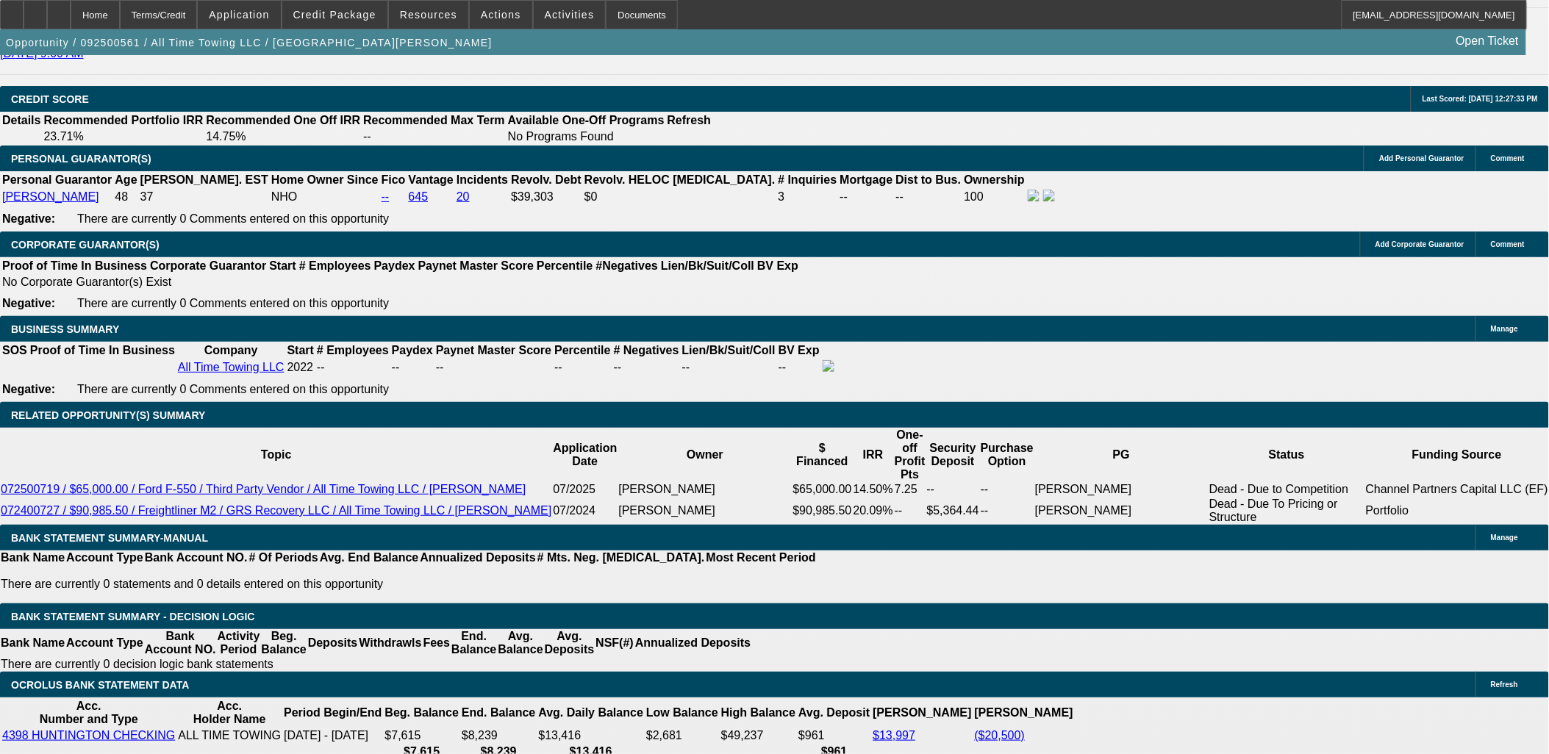
type input "17.7"
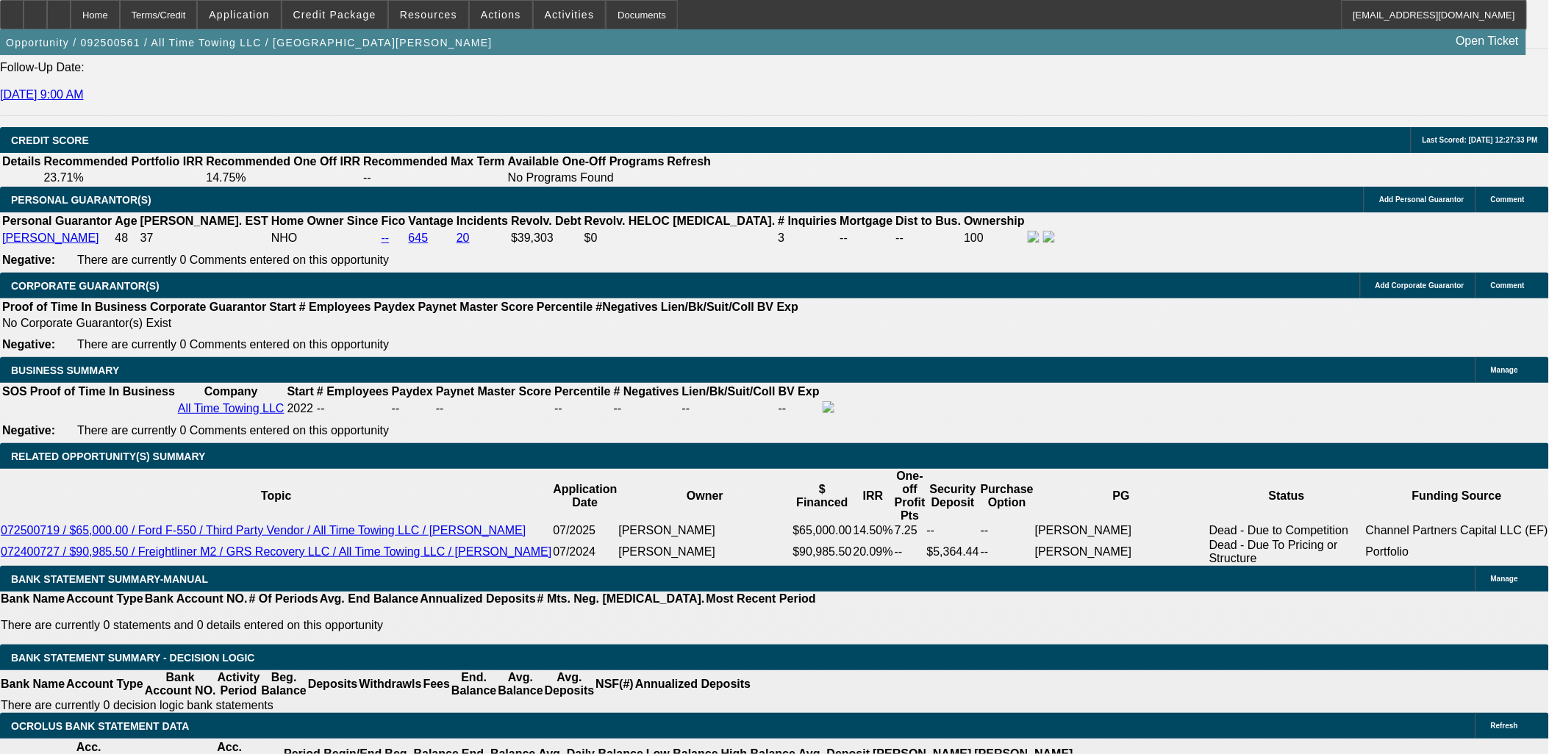
scroll to position [1960, 0]
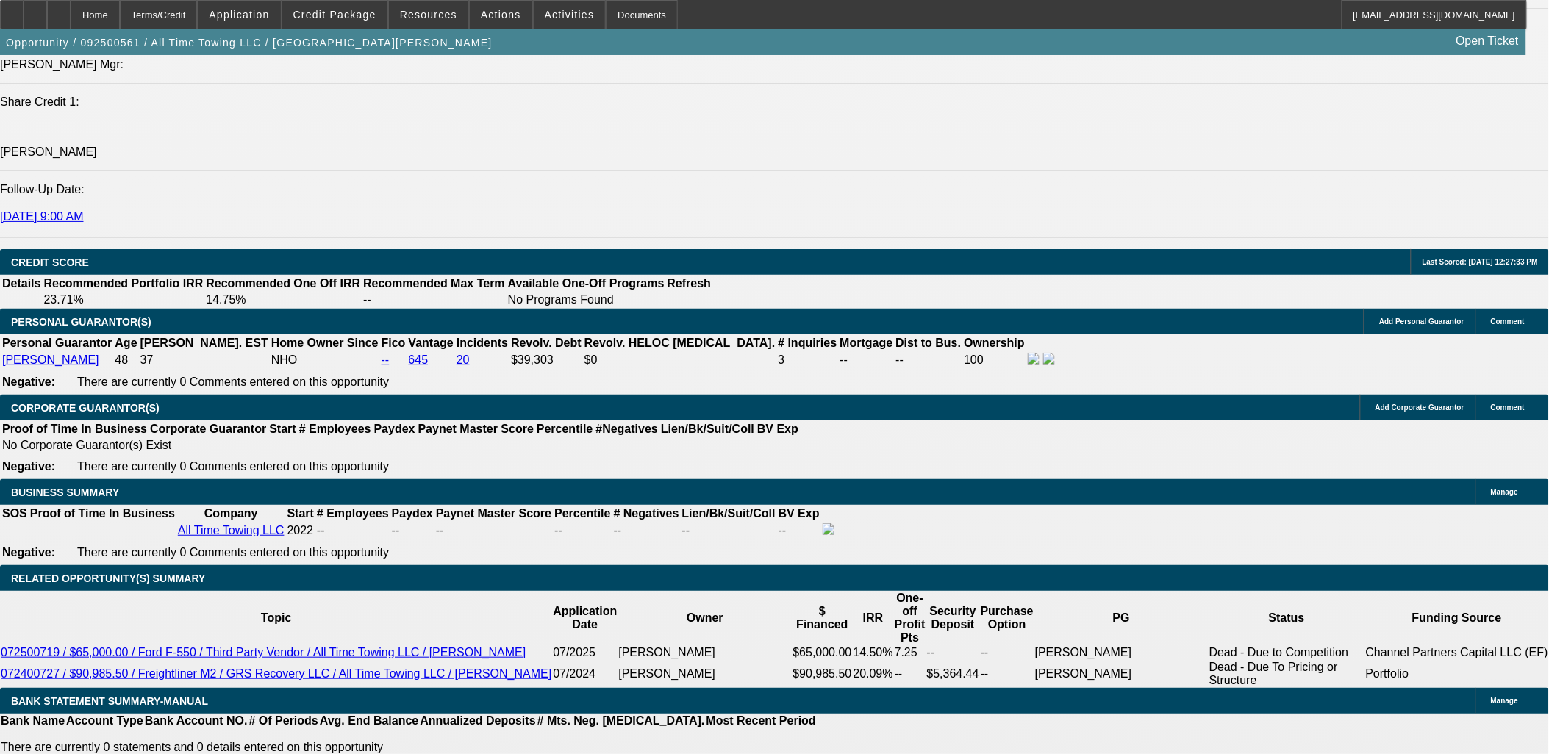
type input "$2,800.00"
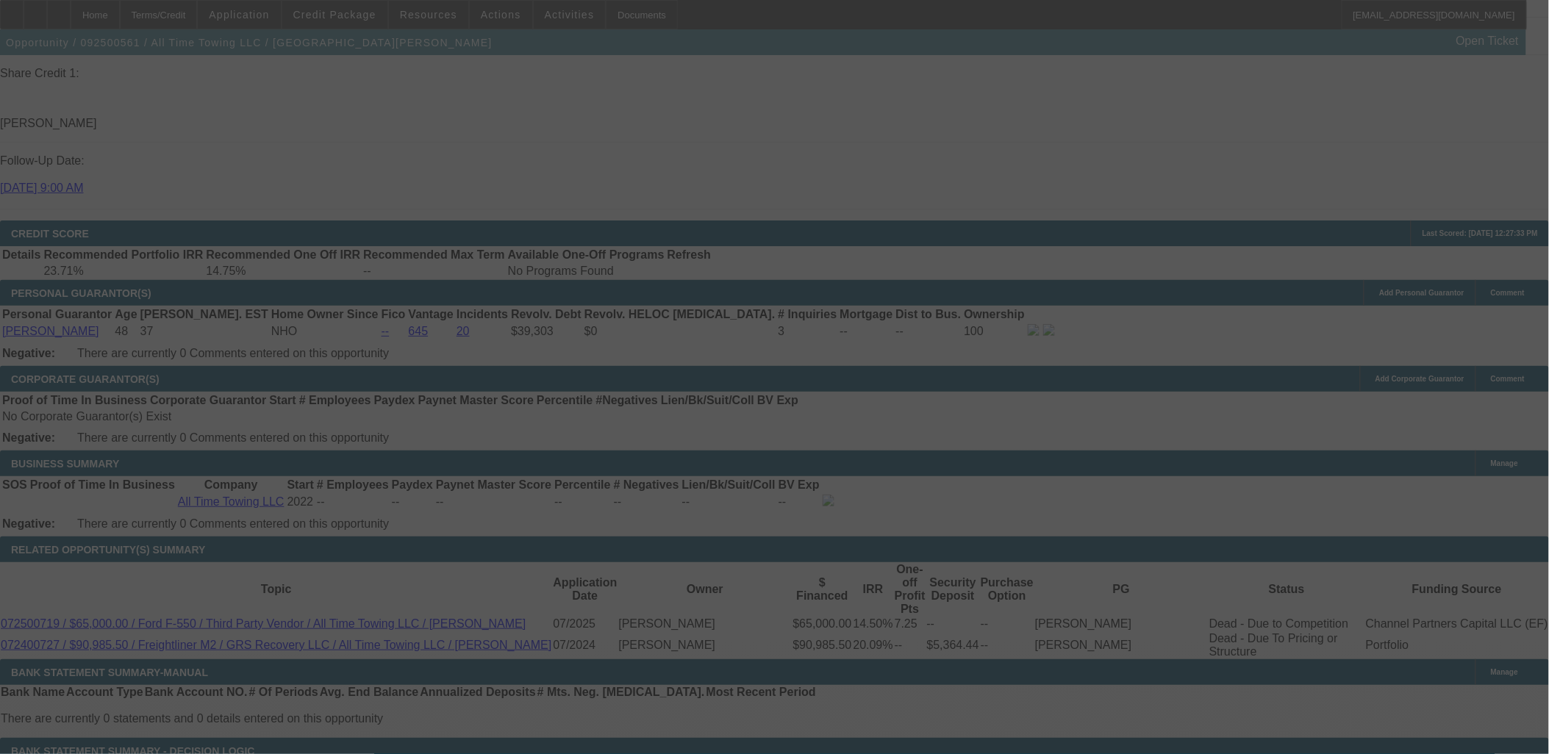
scroll to position [2124, 0]
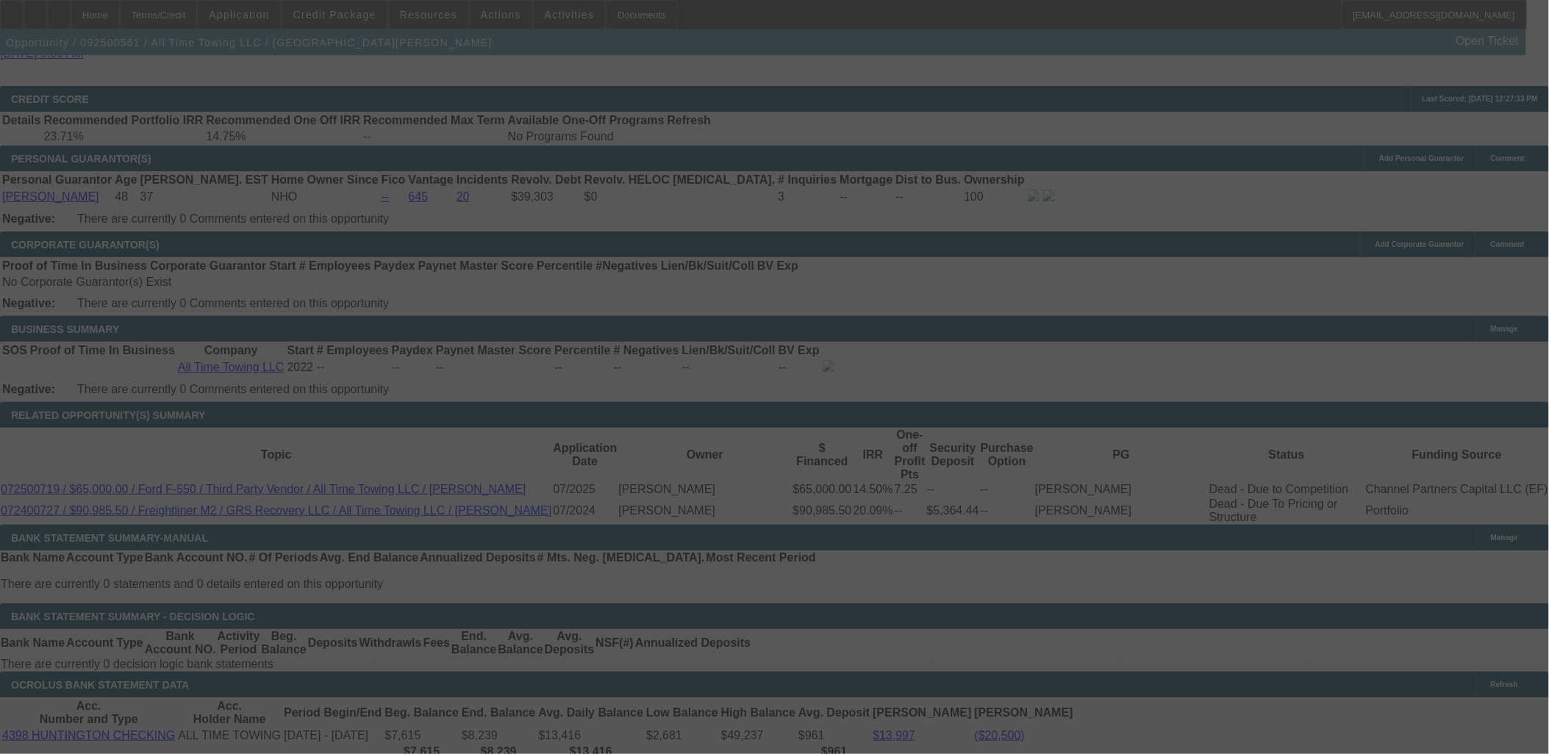
select select "0.1"
select select "2"
select select "0"
select select "6"
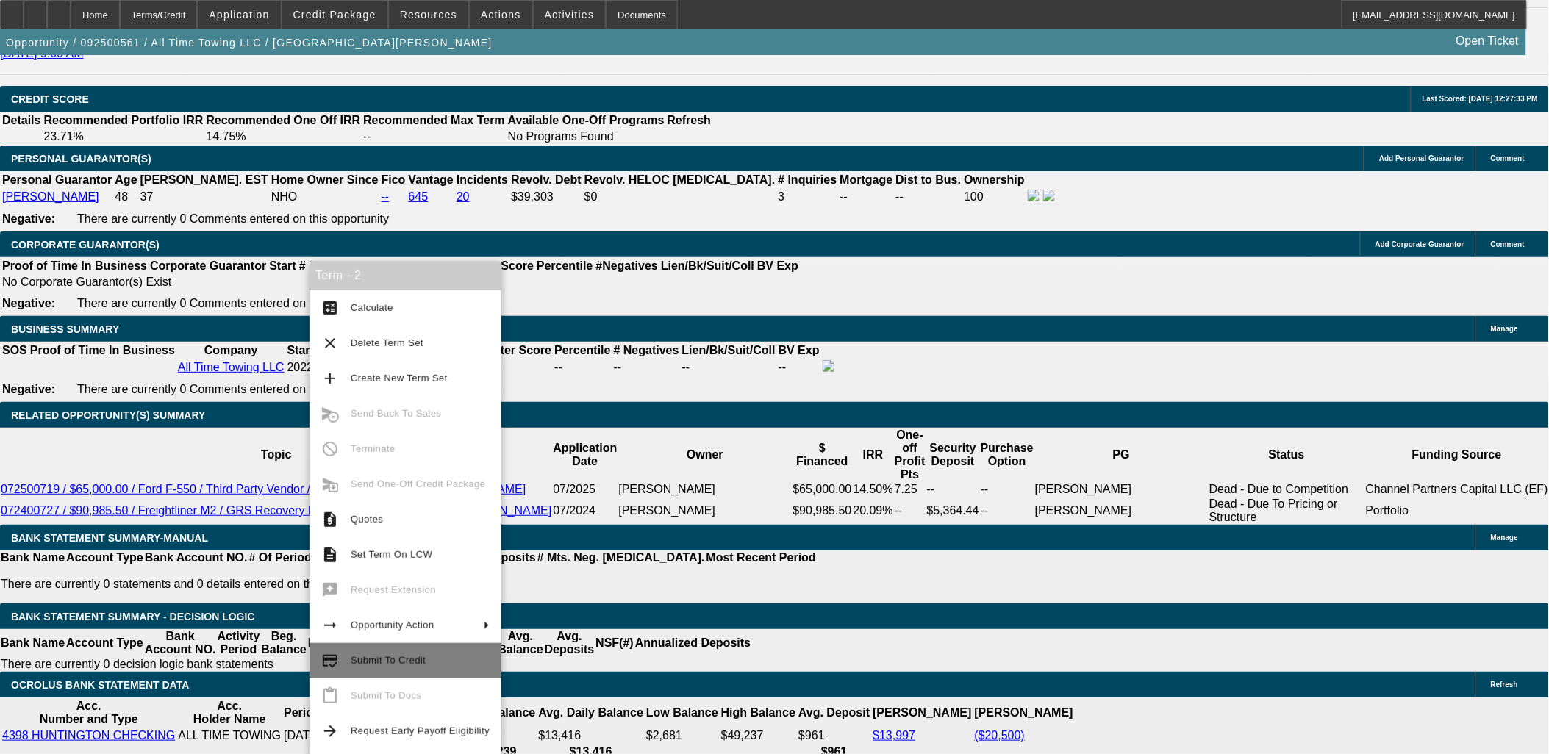
click at [368, 668] on span "Submit To Credit" at bounding box center [420, 661] width 139 height 18
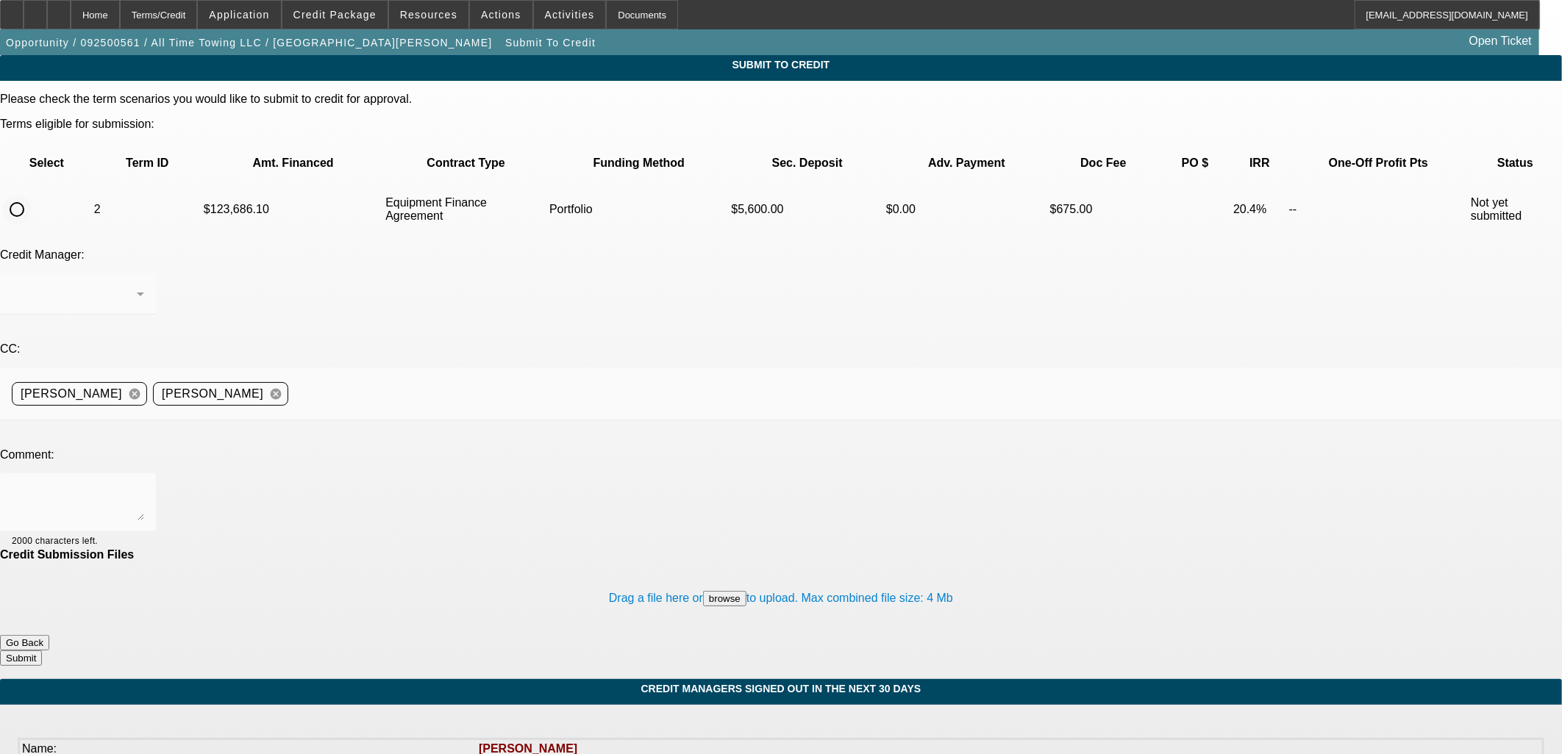
click at [32, 195] on input "radio" at bounding box center [16, 209] width 29 height 29
radio input "true"
click at [144, 485] on textarea at bounding box center [78, 502] width 132 height 35
type textarea "SIgh."
drag, startPoint x: 268, startPoint y: 329, endPoint x: 262, endPoint y: 334, distance: 8.4
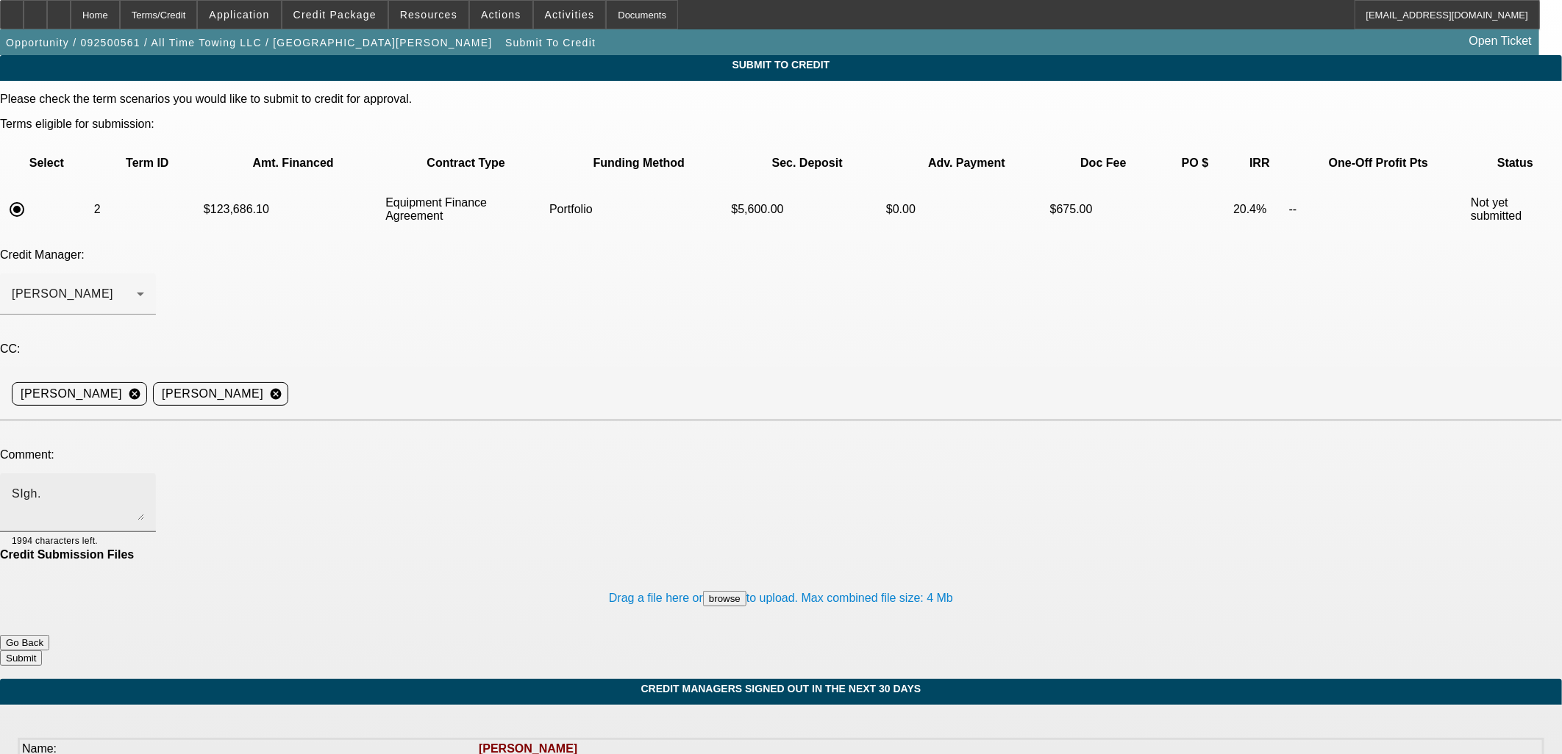
click at [144, 474] on div "SIgh." at bounding box center [78, 503] width 132 height 59
drag, startPoint x: 254, startPoint y: 344, endPoint x: 76, endPoint y: 316, distance: 179.4
click at [77, 316] on div "Please check the term scenarios you would like to submit to credit for approval…" at bounding box center [781, 380] width 1562 height 574
click at [144, 485] on textarea at bounding box center [78, 502] width 132 height 35
type textarea "W"
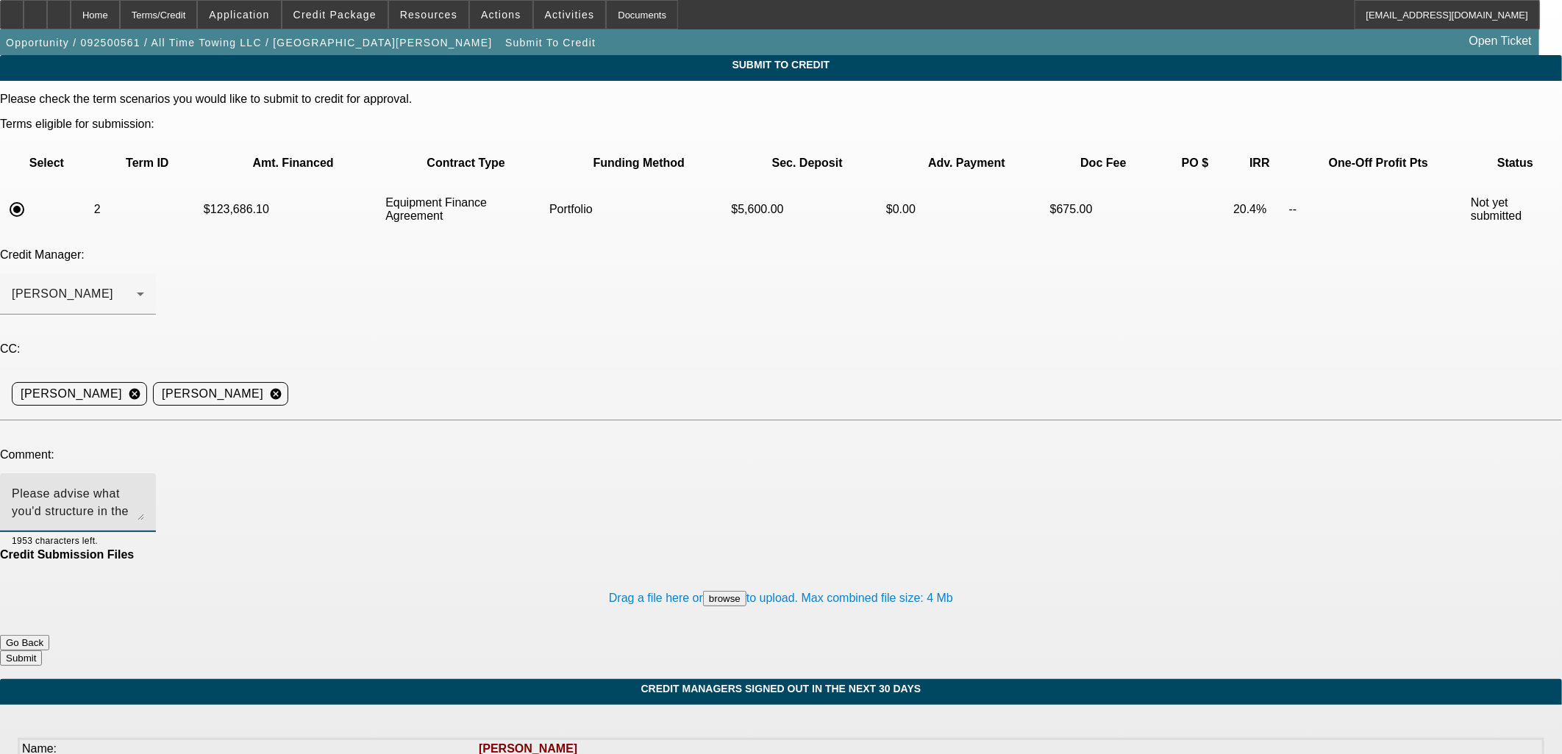
type textarea "Please advise what you'd structure in the Port."
click at [42, 651] on button "Submit" at bounding box center [21, 658] width 42 height 15
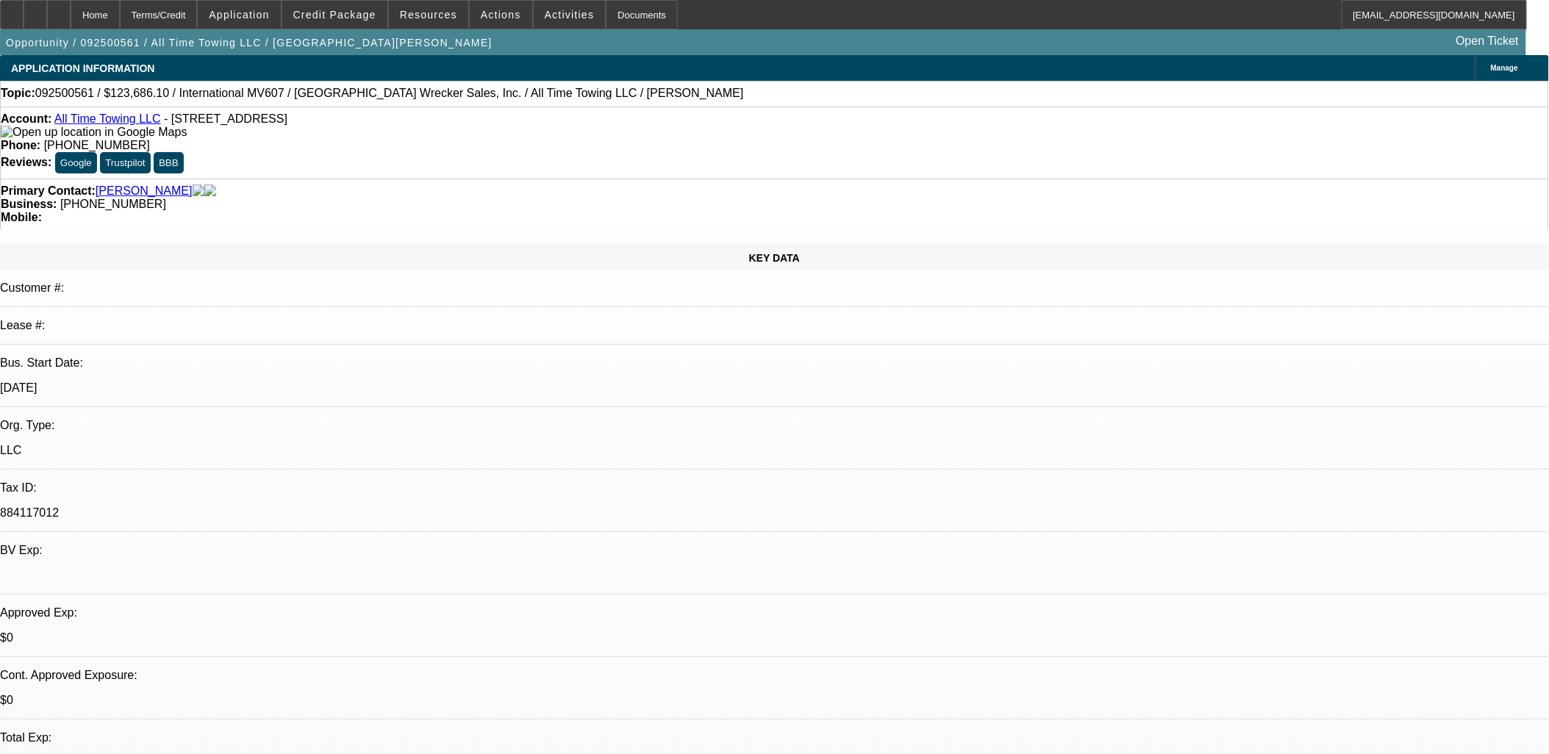
select select "0.1"
select select "2"
select select "0"
select select "6"
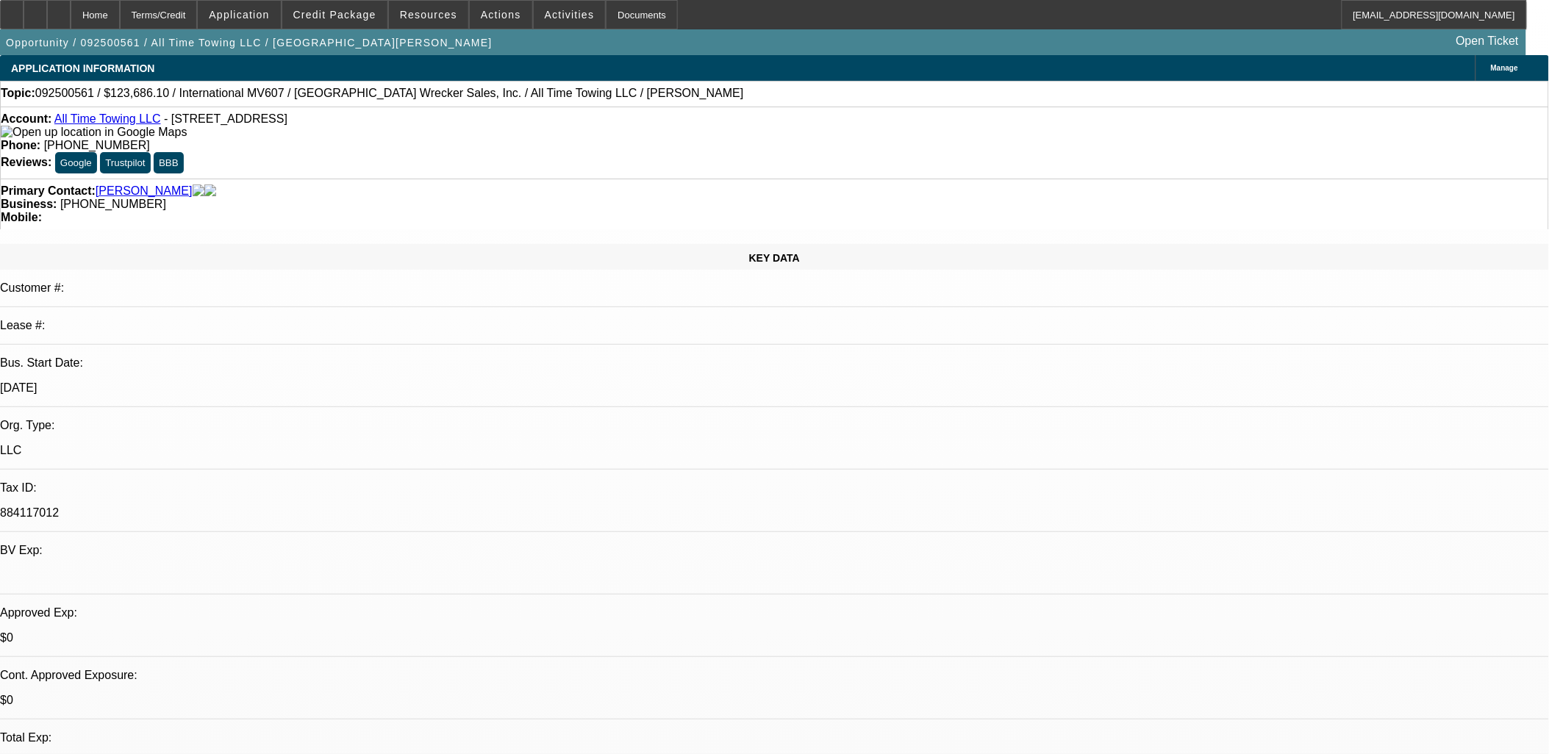
select select "0"
select select "2"
select select "0"
select select "6"
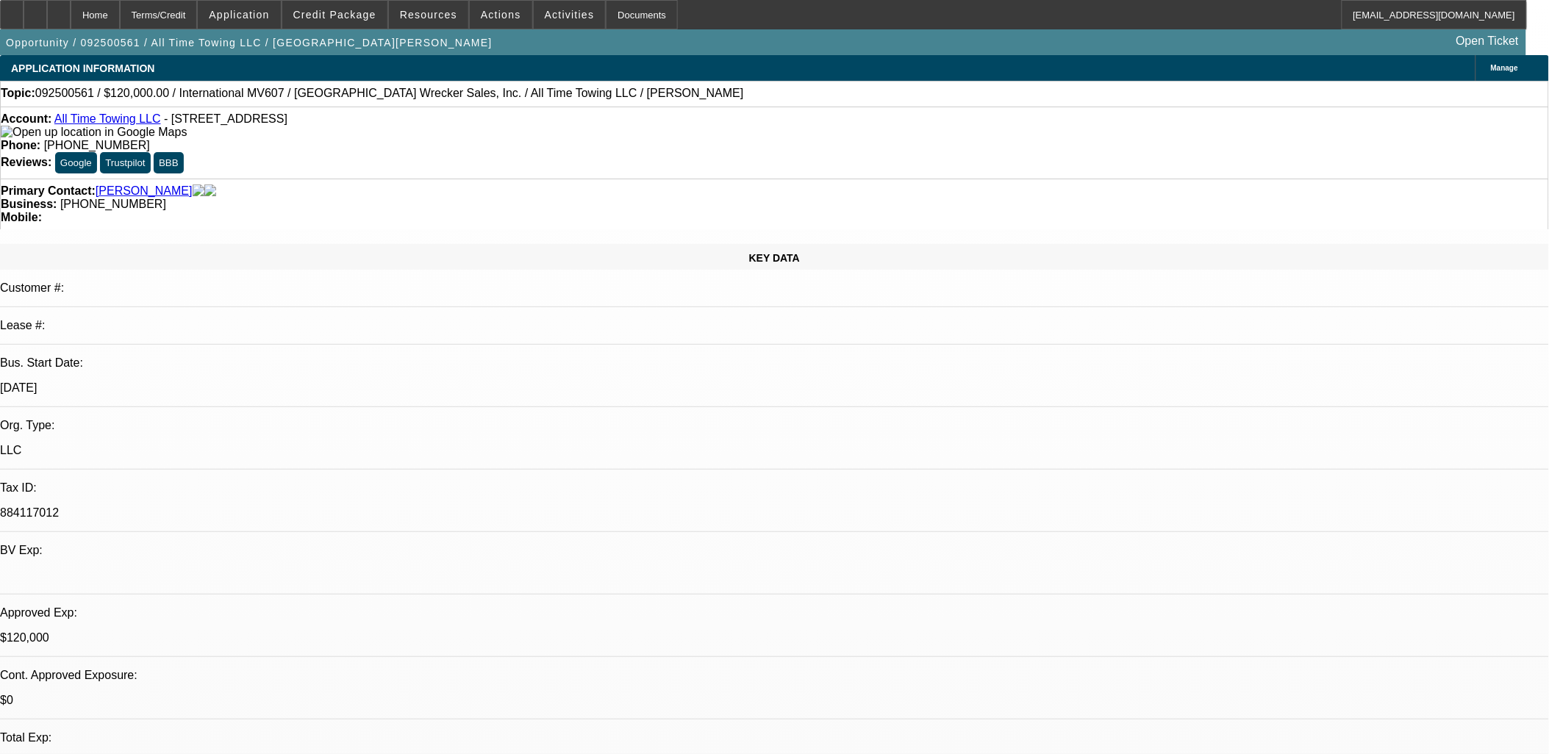
select select "0"
select select "2"
select select "0"
select select "0.1"
select select "2"
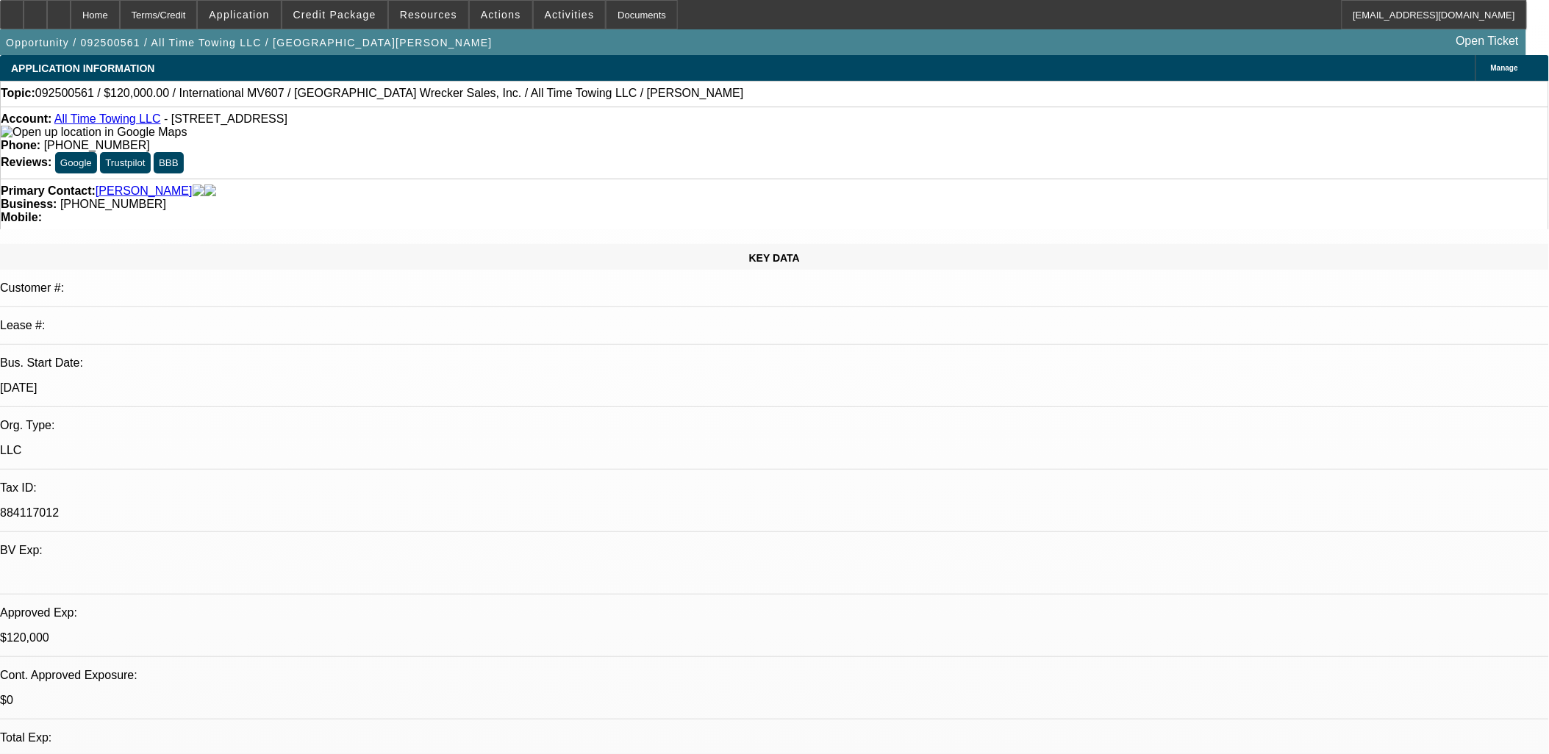
select select "0"
select select "1"
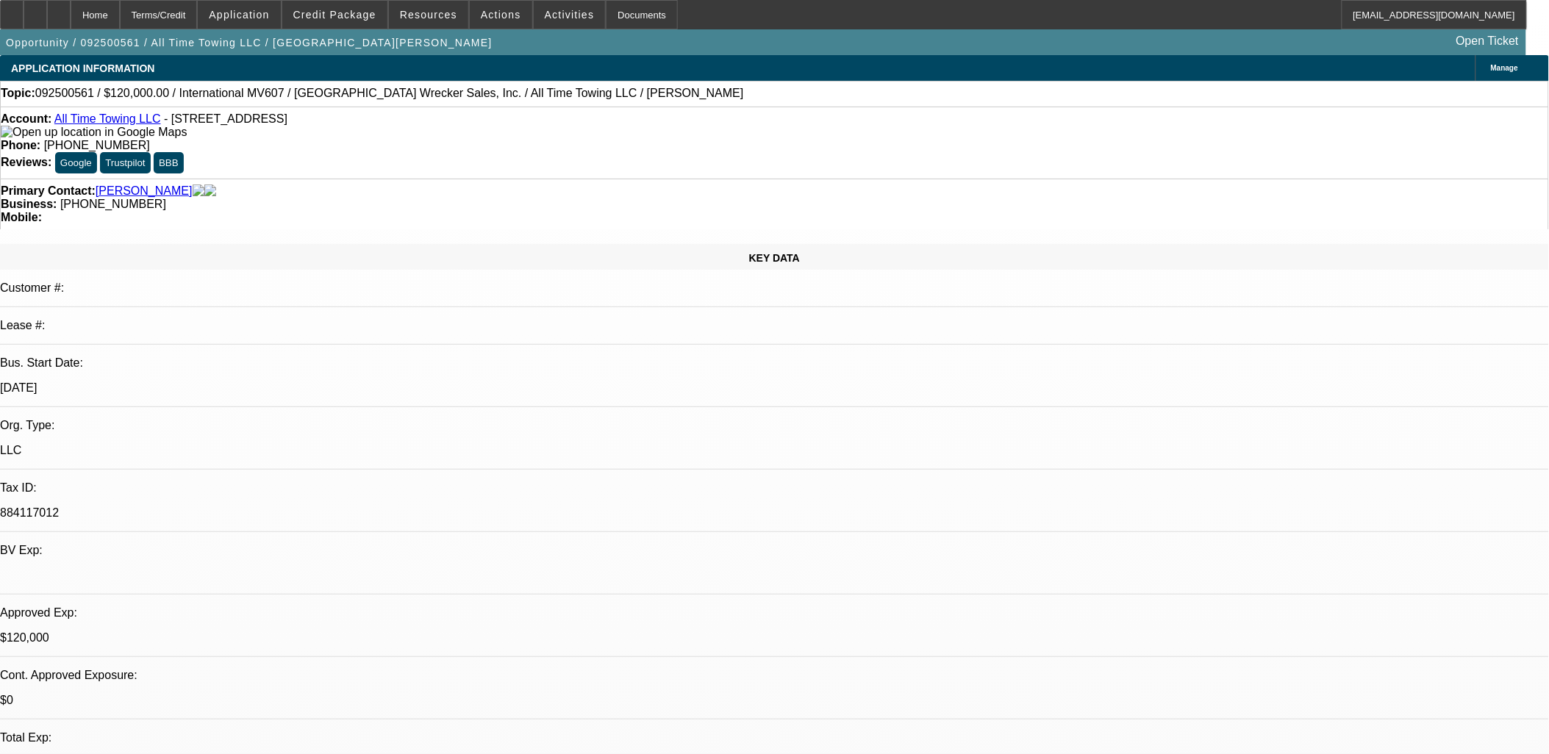
select select "2"
select select "6"
select select "1"
select select "2"
select select "6"
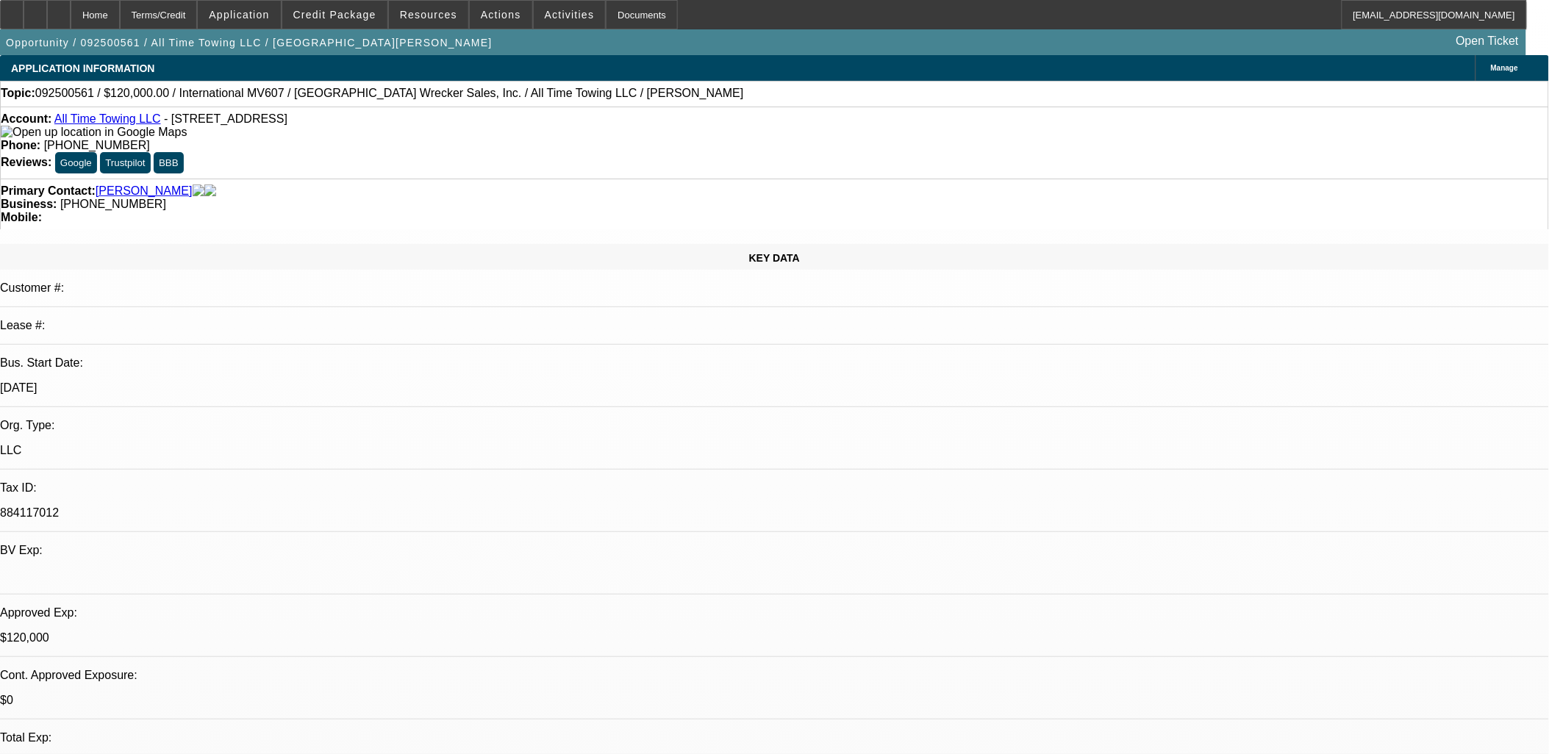
select select "1"
select select "2"
select select "6"
click at [59, 10] on icon at bounding box center [59, 10] width 0 height 0
select select "0"
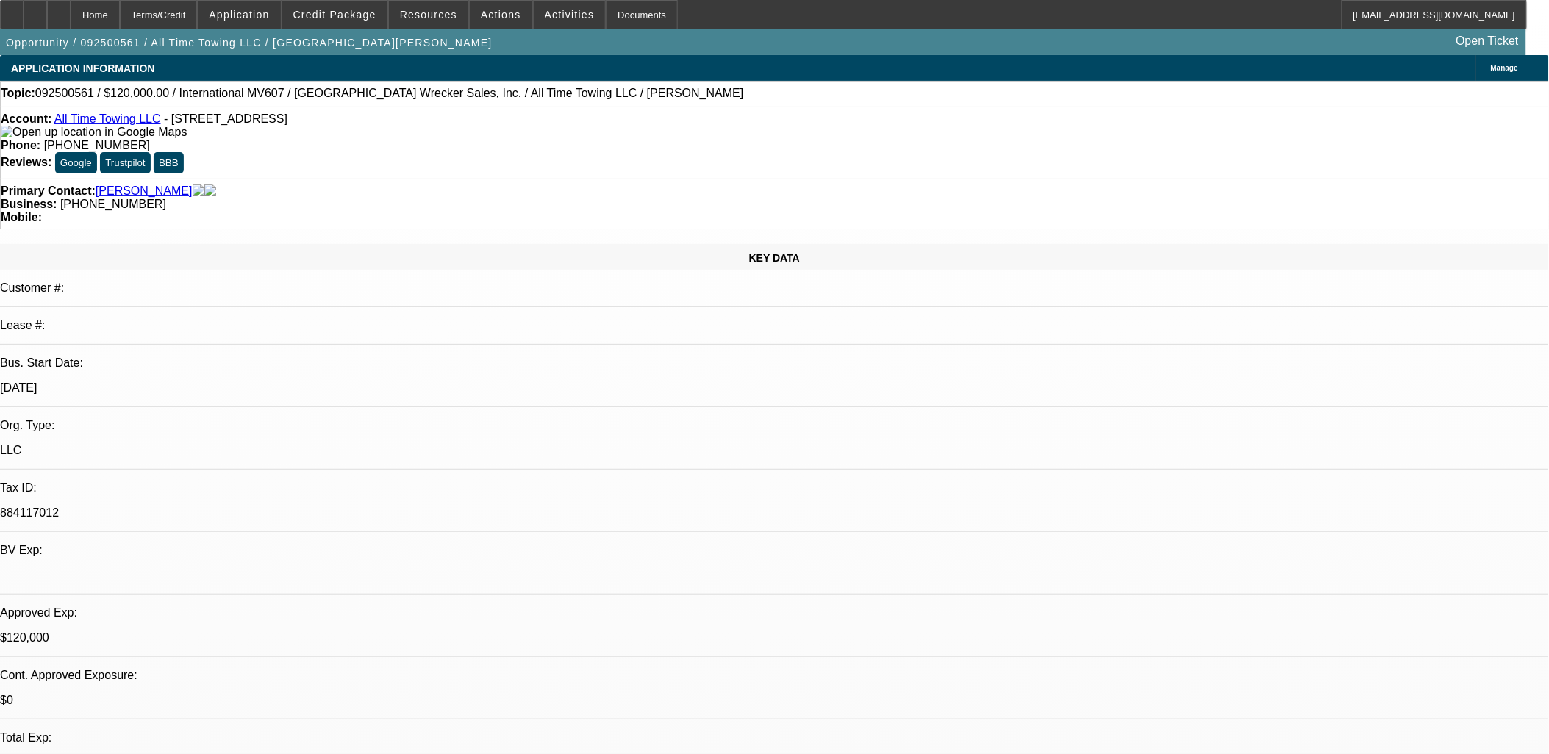
select select "2"
select select "0"
select select "0.1"
select select "2"
select select "0"
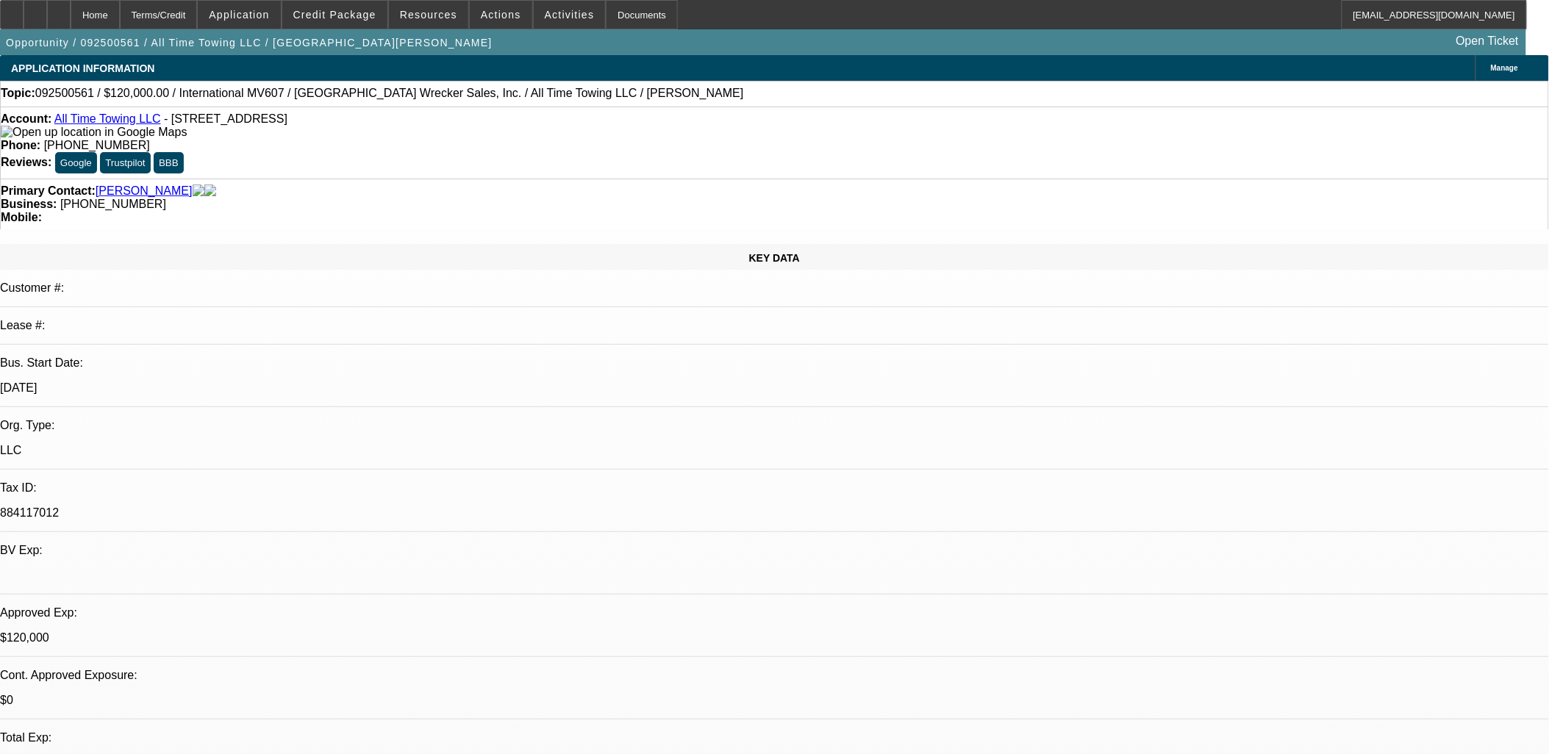
select select "0"
select select "1"
select select "2"
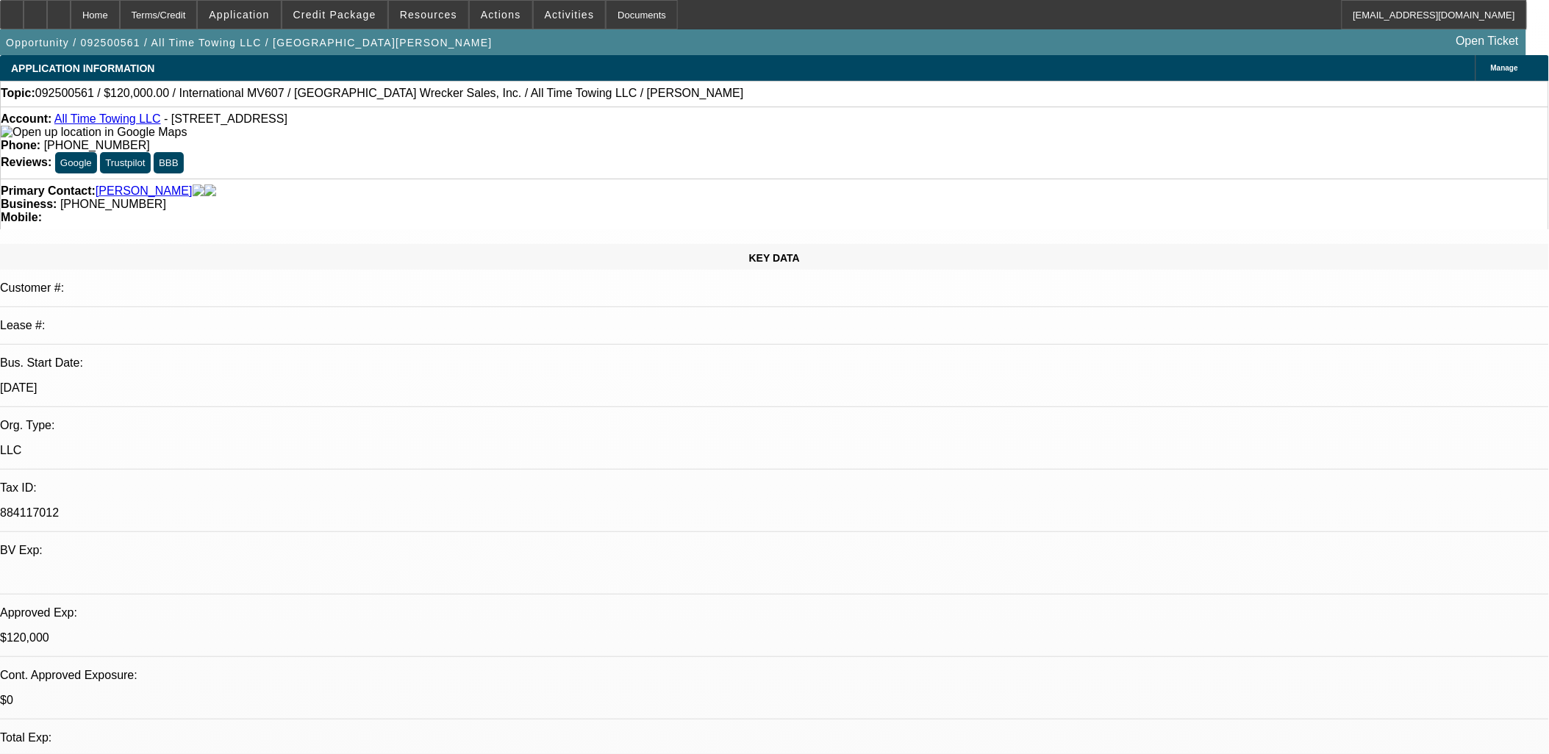
select select "6"
select select "1"
select select "2"
select select "6"
select select "1"
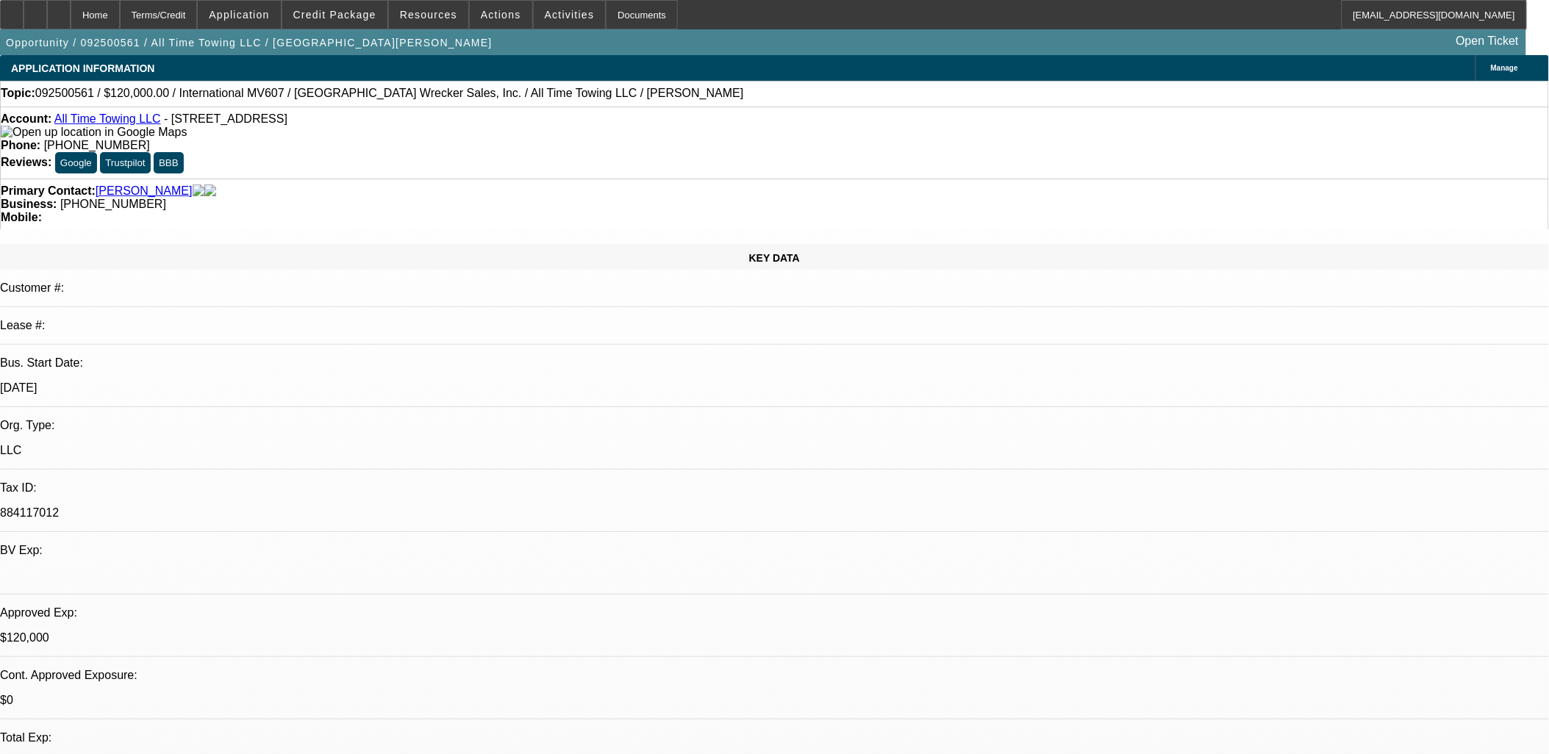
select select "2"
select select "6"
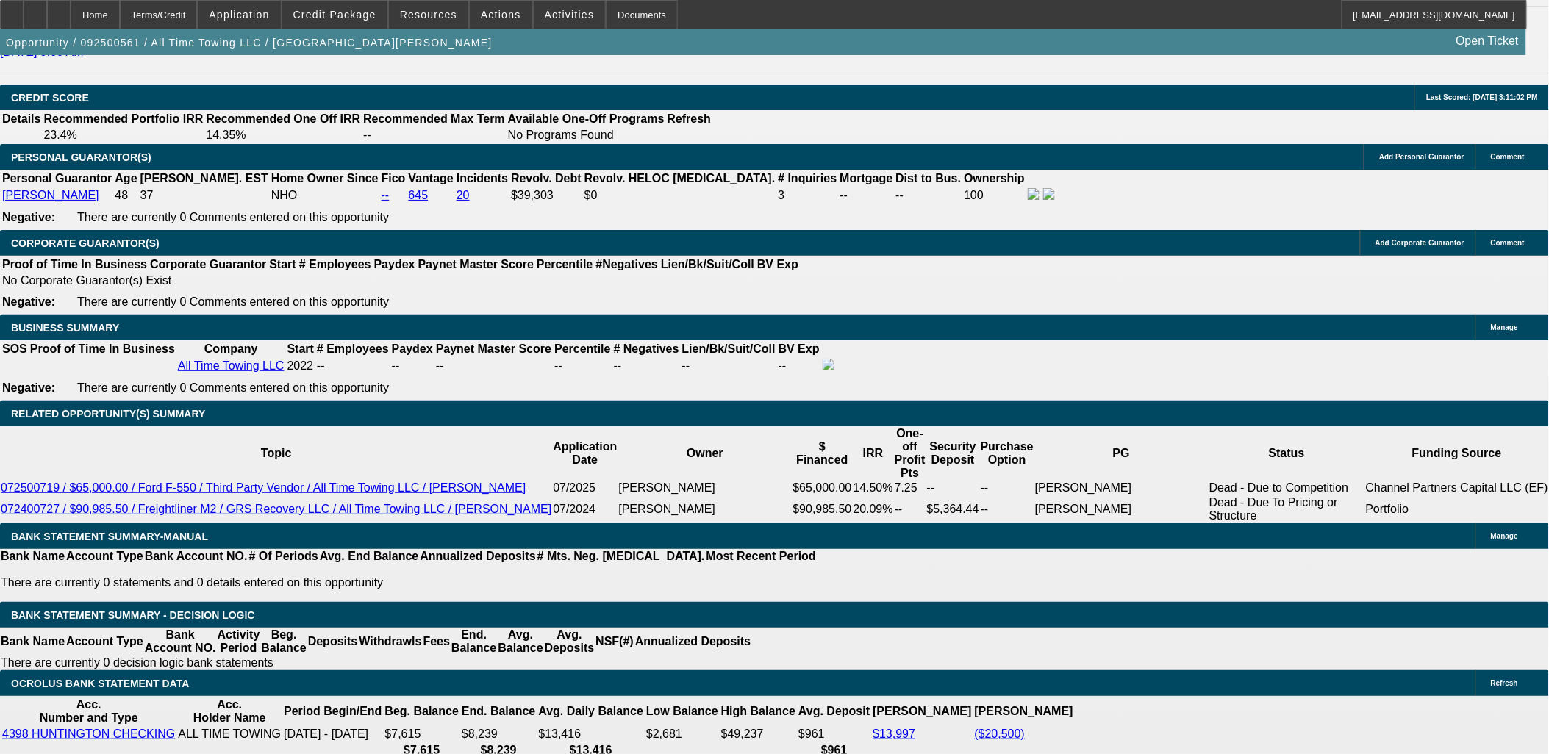
scroll to position [2124, 0]
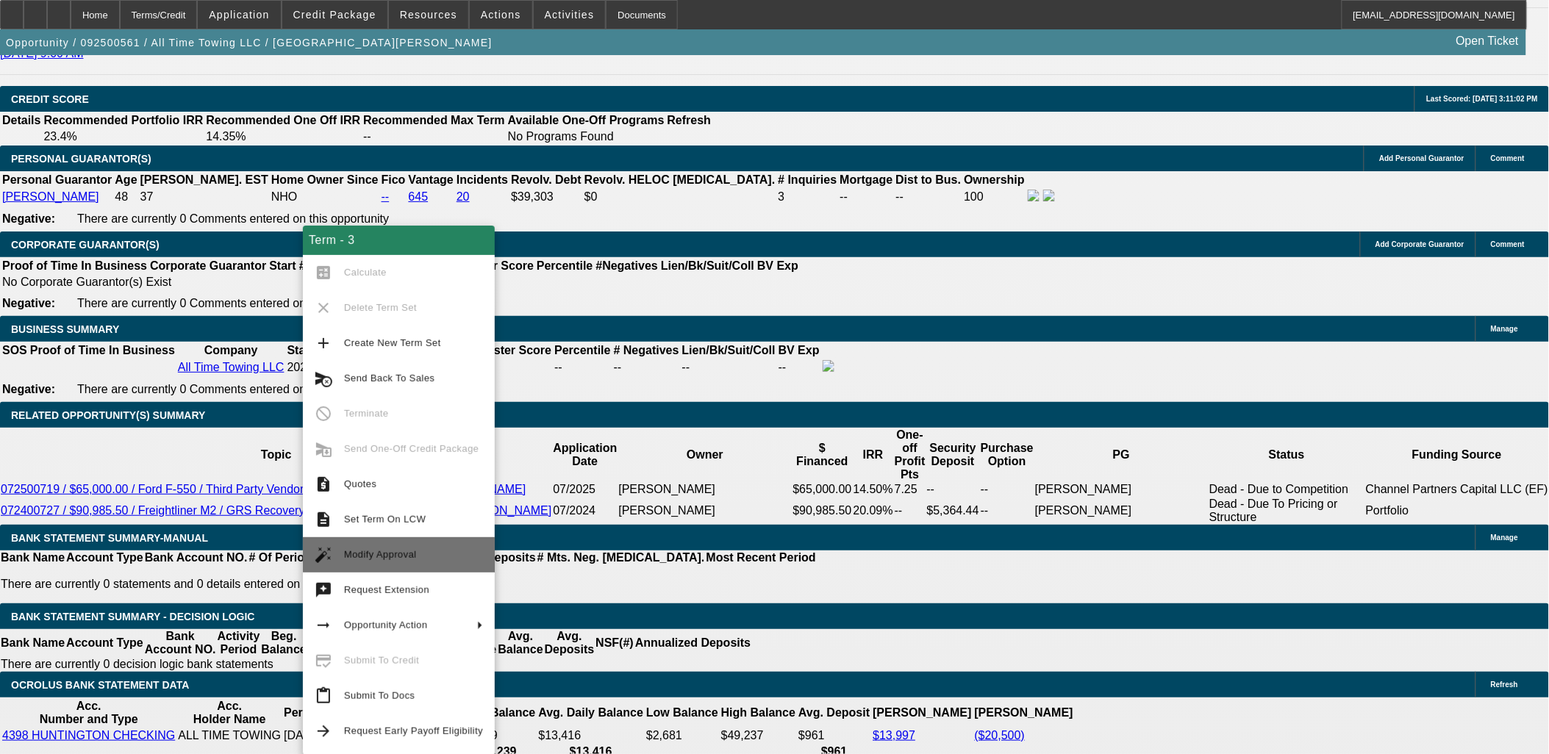
click at [413, 552] on span "Modify Approval" at bounding box center [413, 555] width 139 height 18
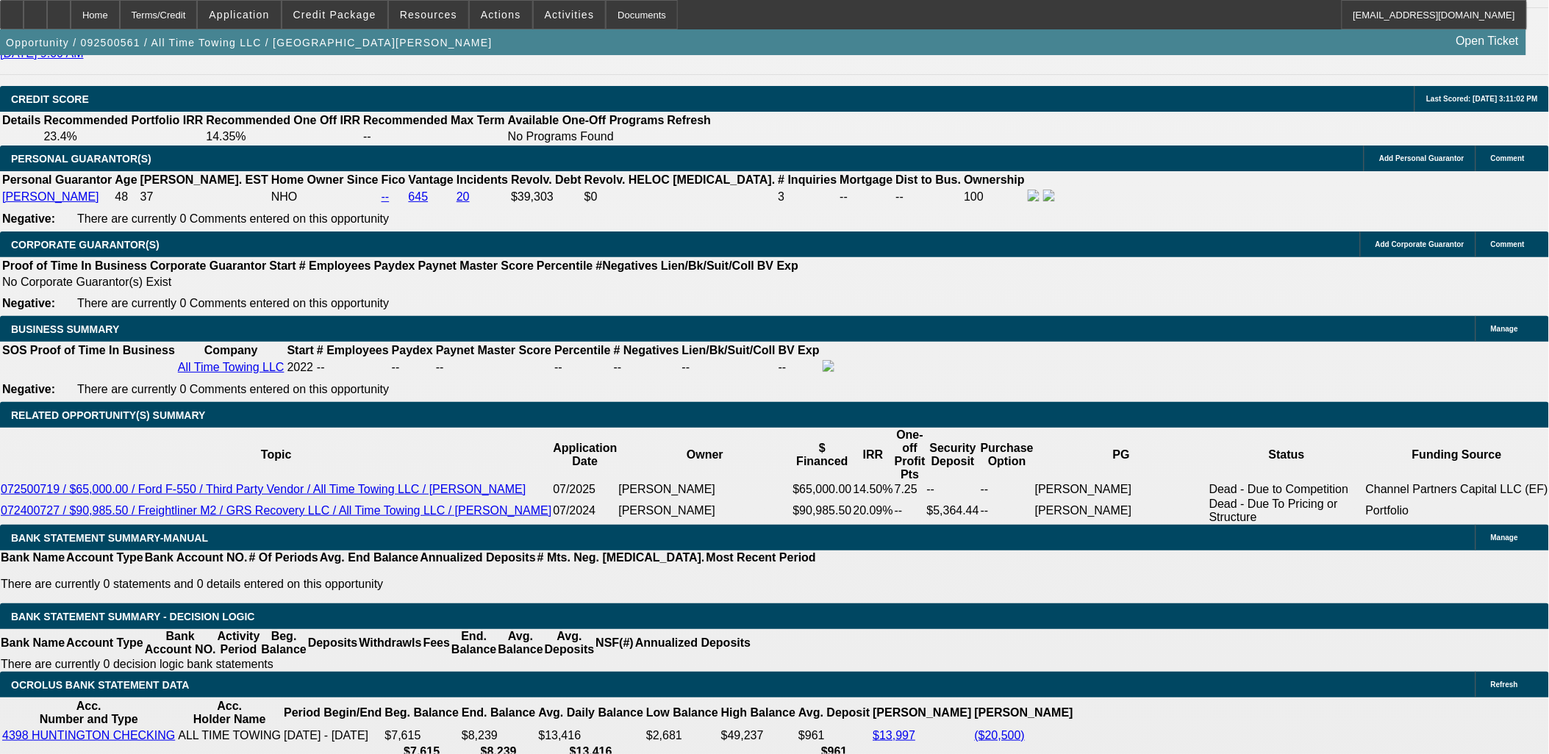
select select "0"
select select "2"
select select "0"
select select "6"
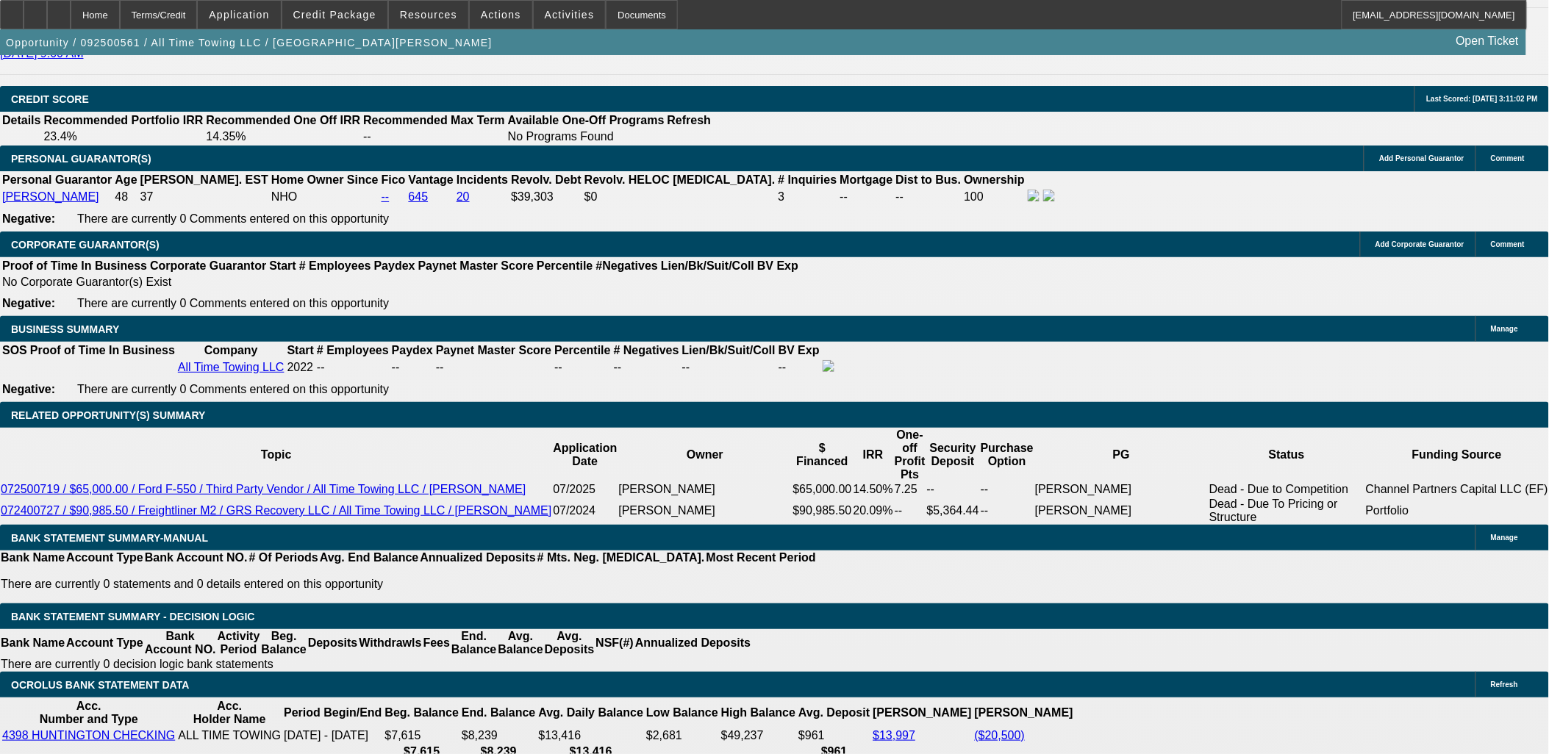
select select "0"
select select "2"
select select "0"
select select "6"
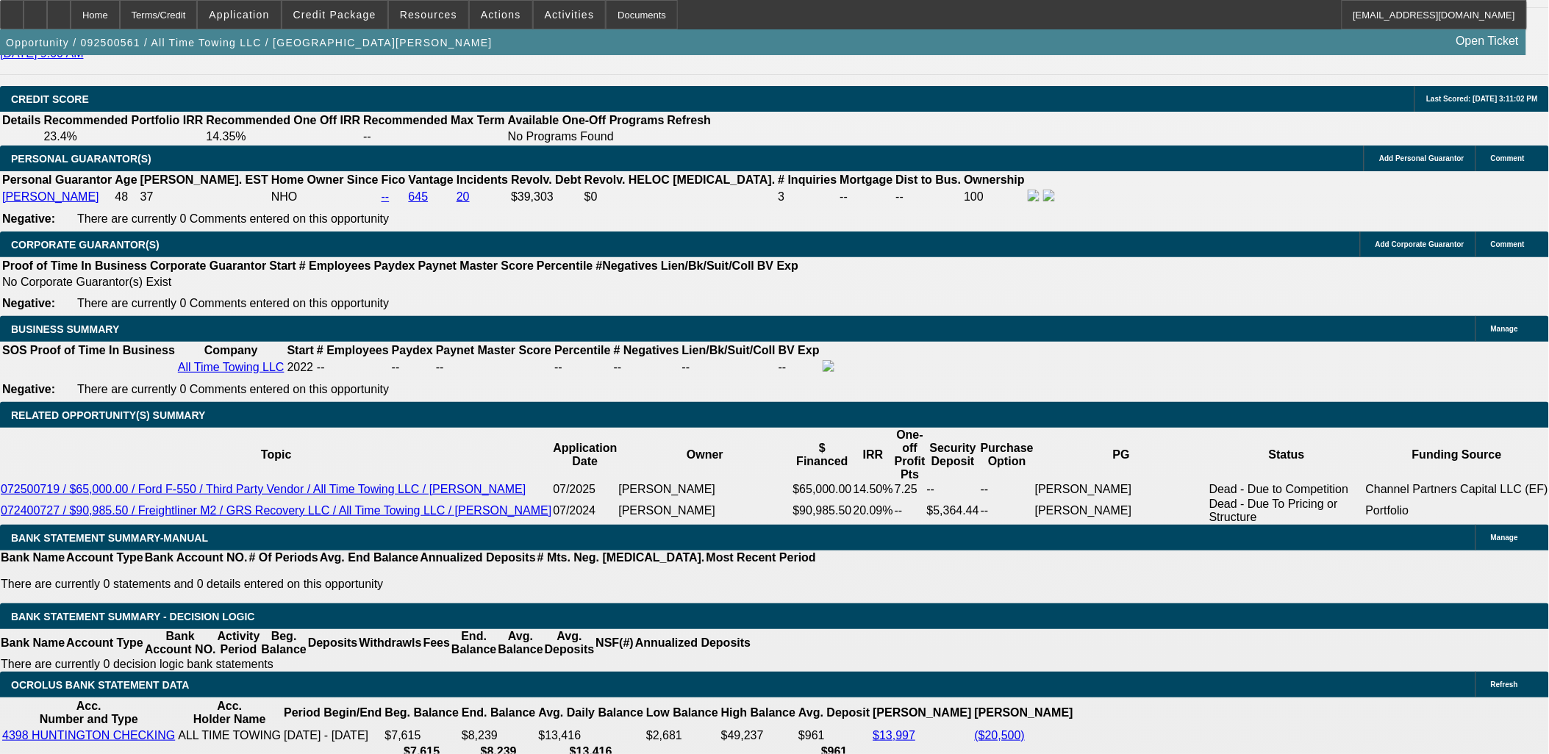
select select "0.1"
select select "2"
select select "0"
select select "6"
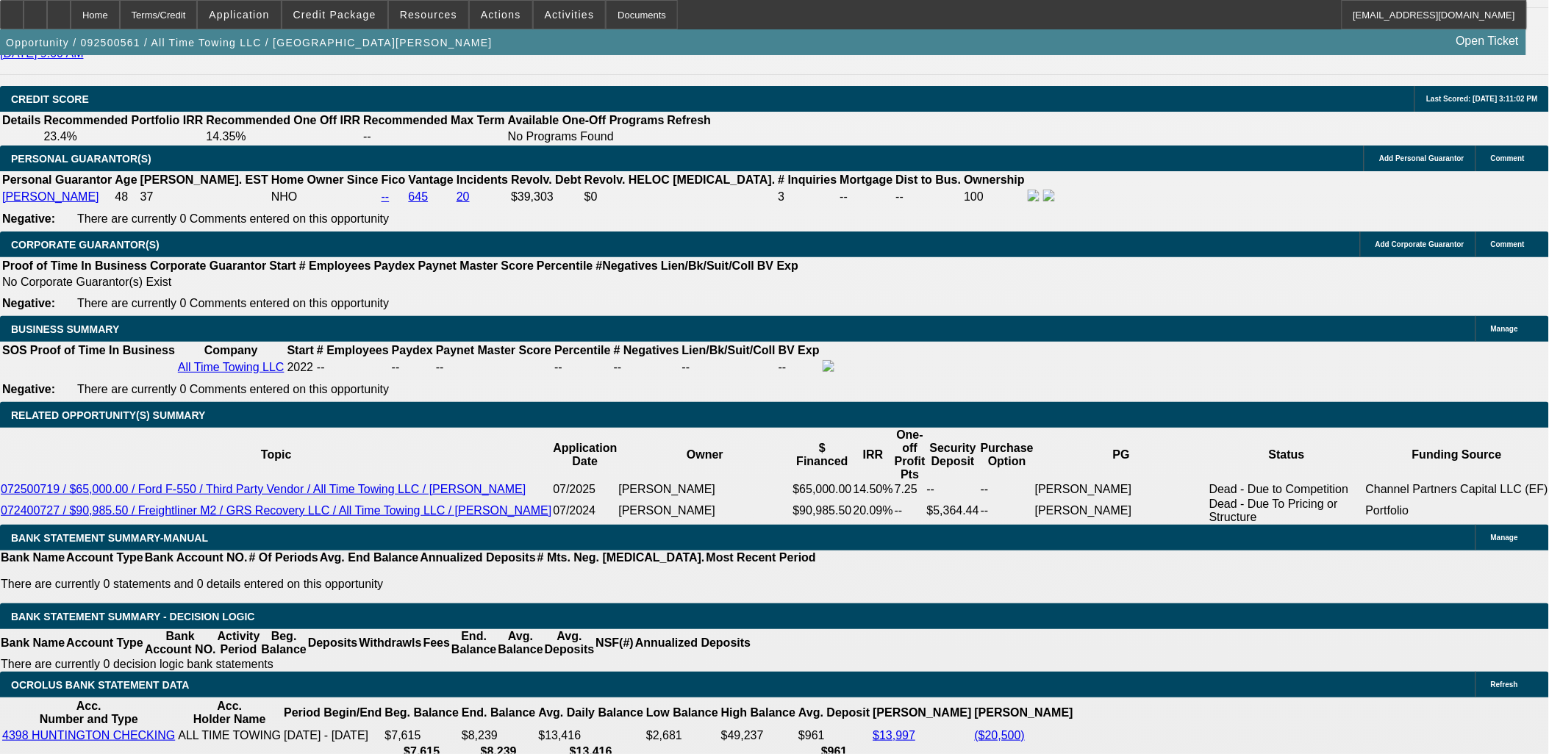
select select "0"
select select "2"
select select "0"
select select "6"
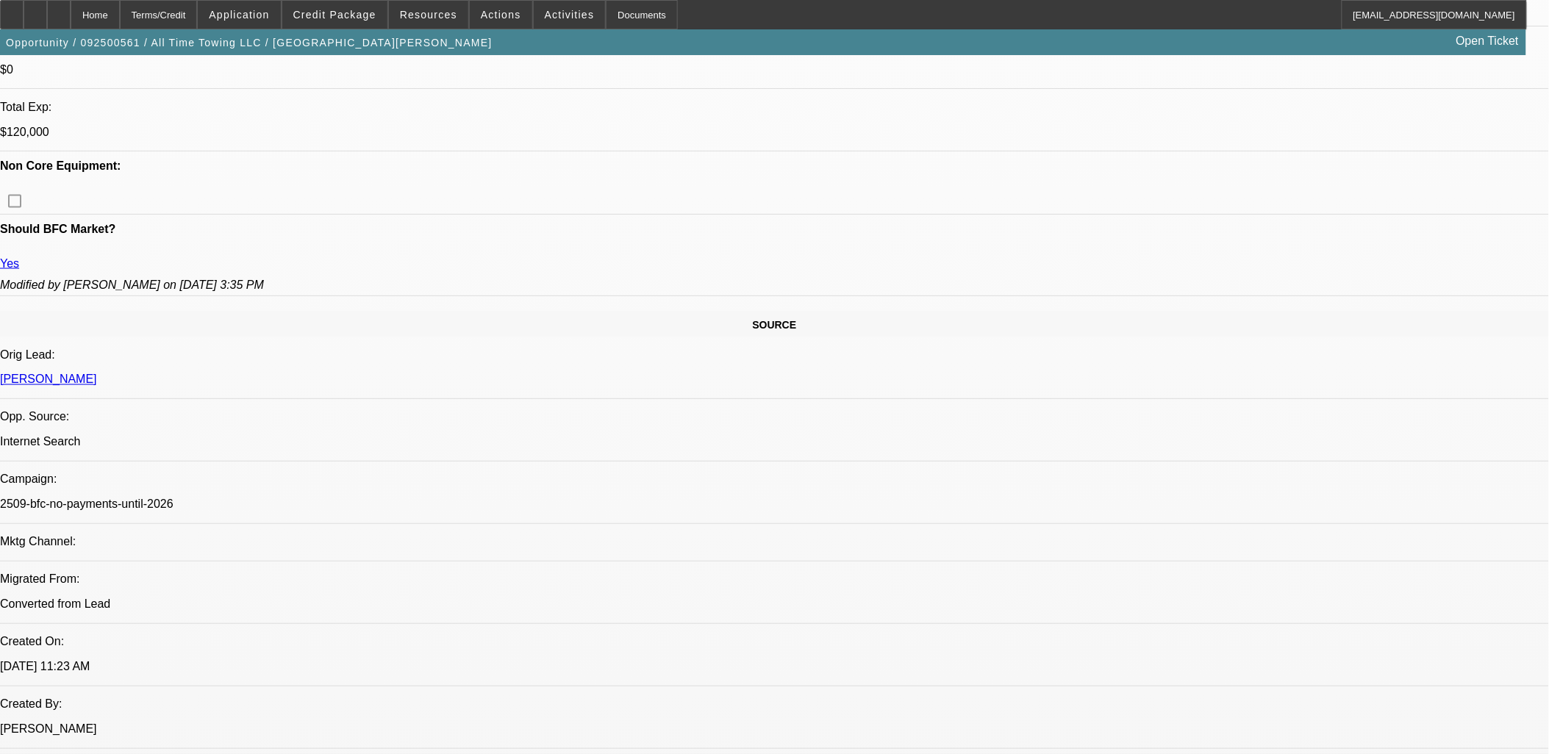
scroll to position [490, 0]
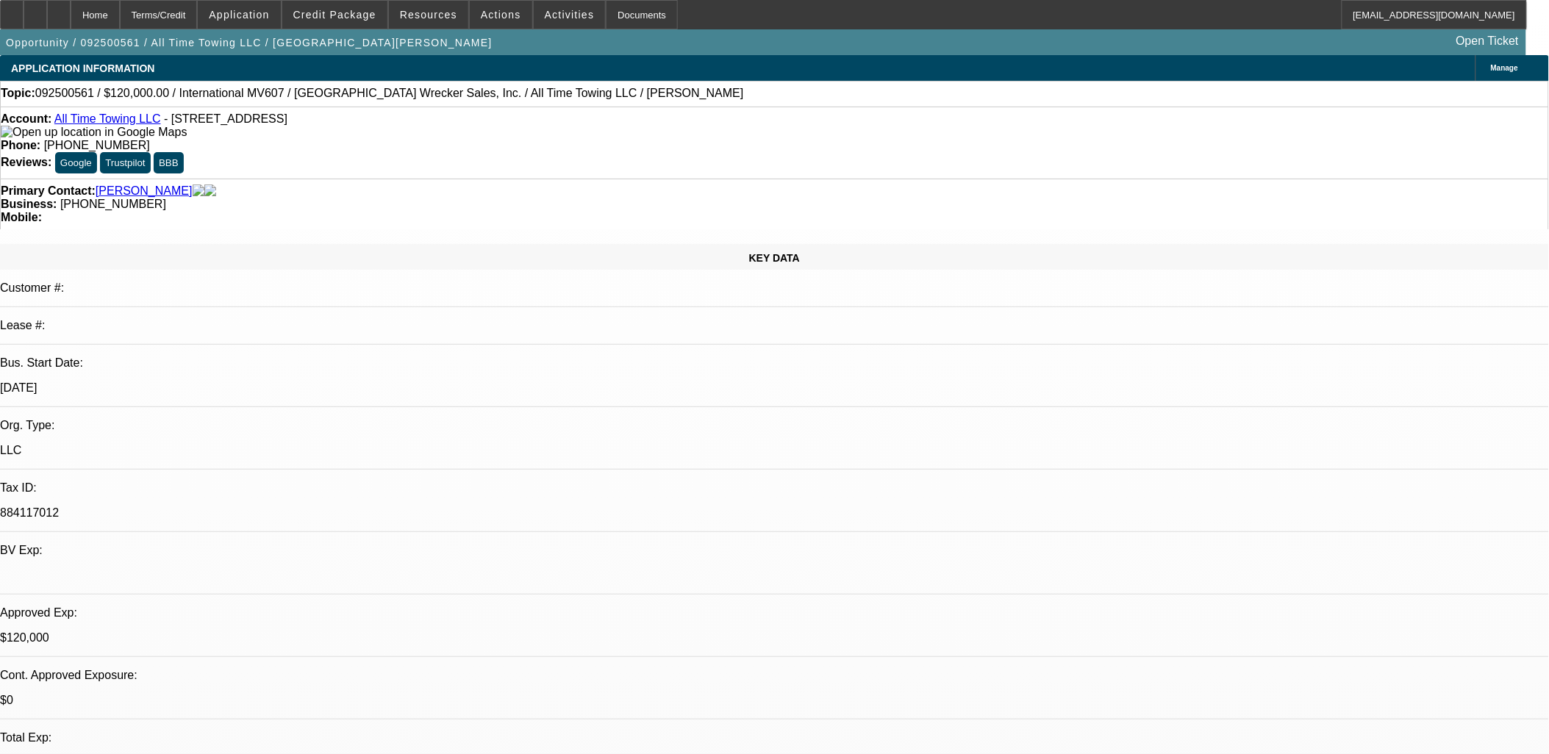
radio input "true"
type textarea "A"
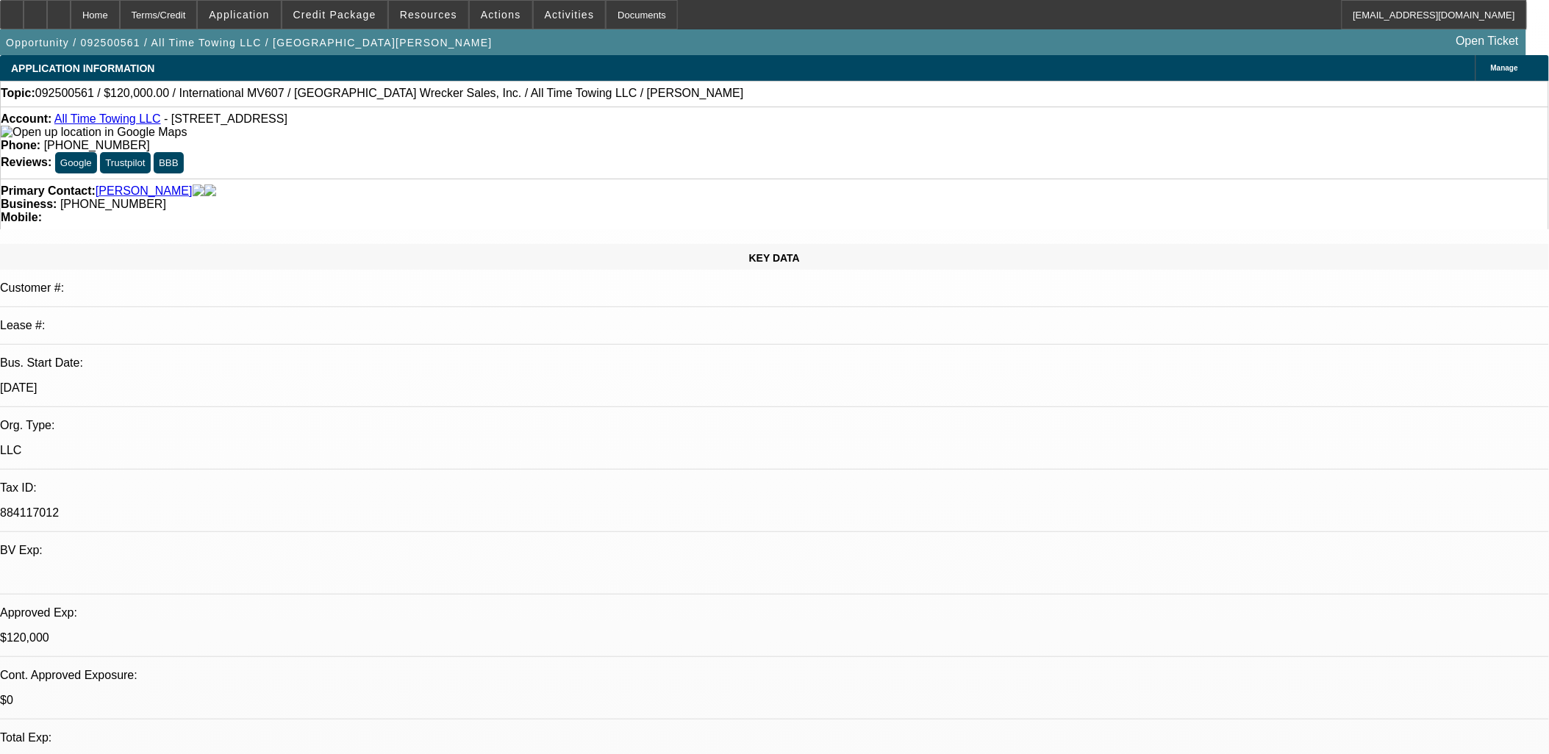
type textarea "The Port structure may be too much. I pitched him on trying for two used trucks…"
radio input "true"
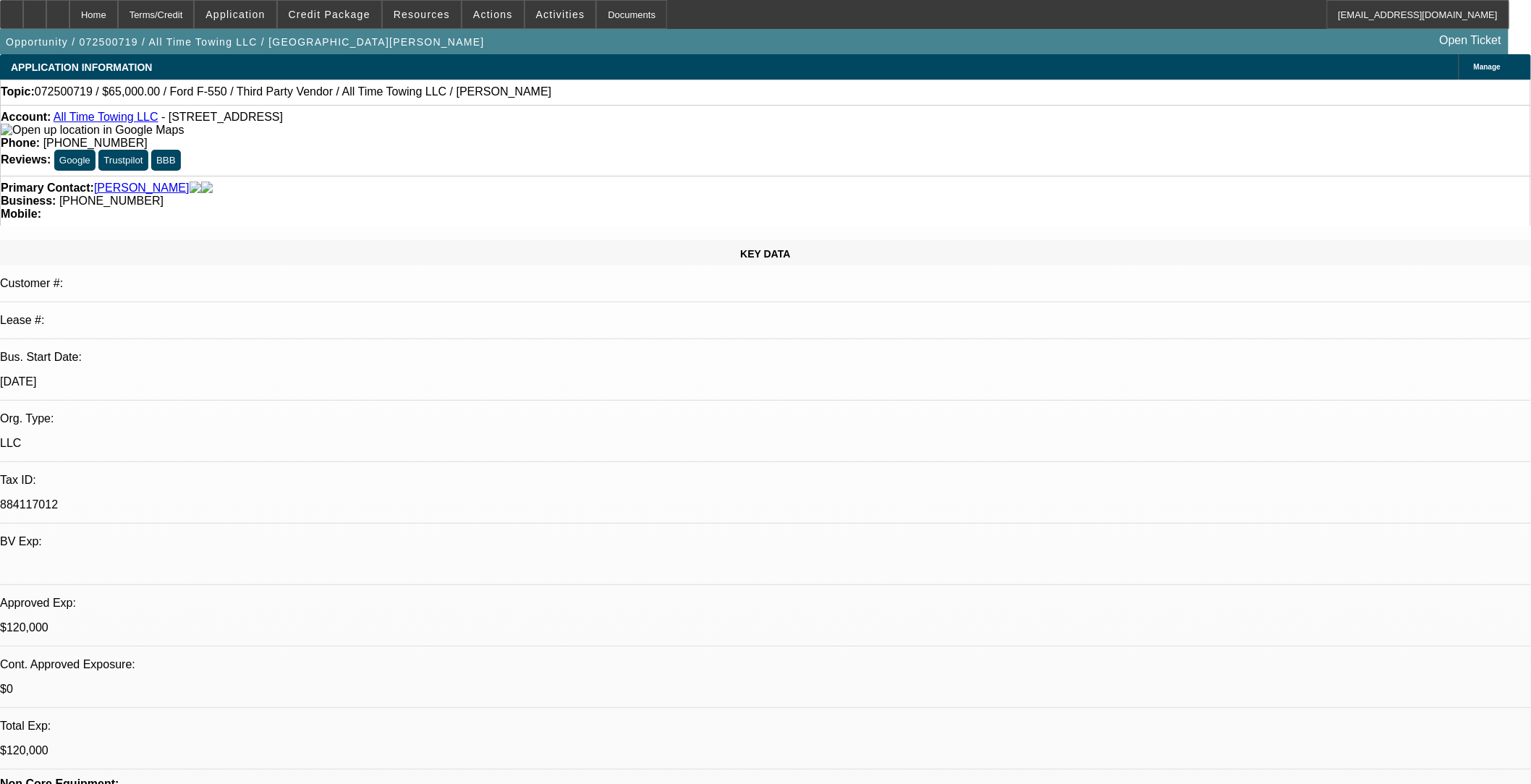
select select "0"
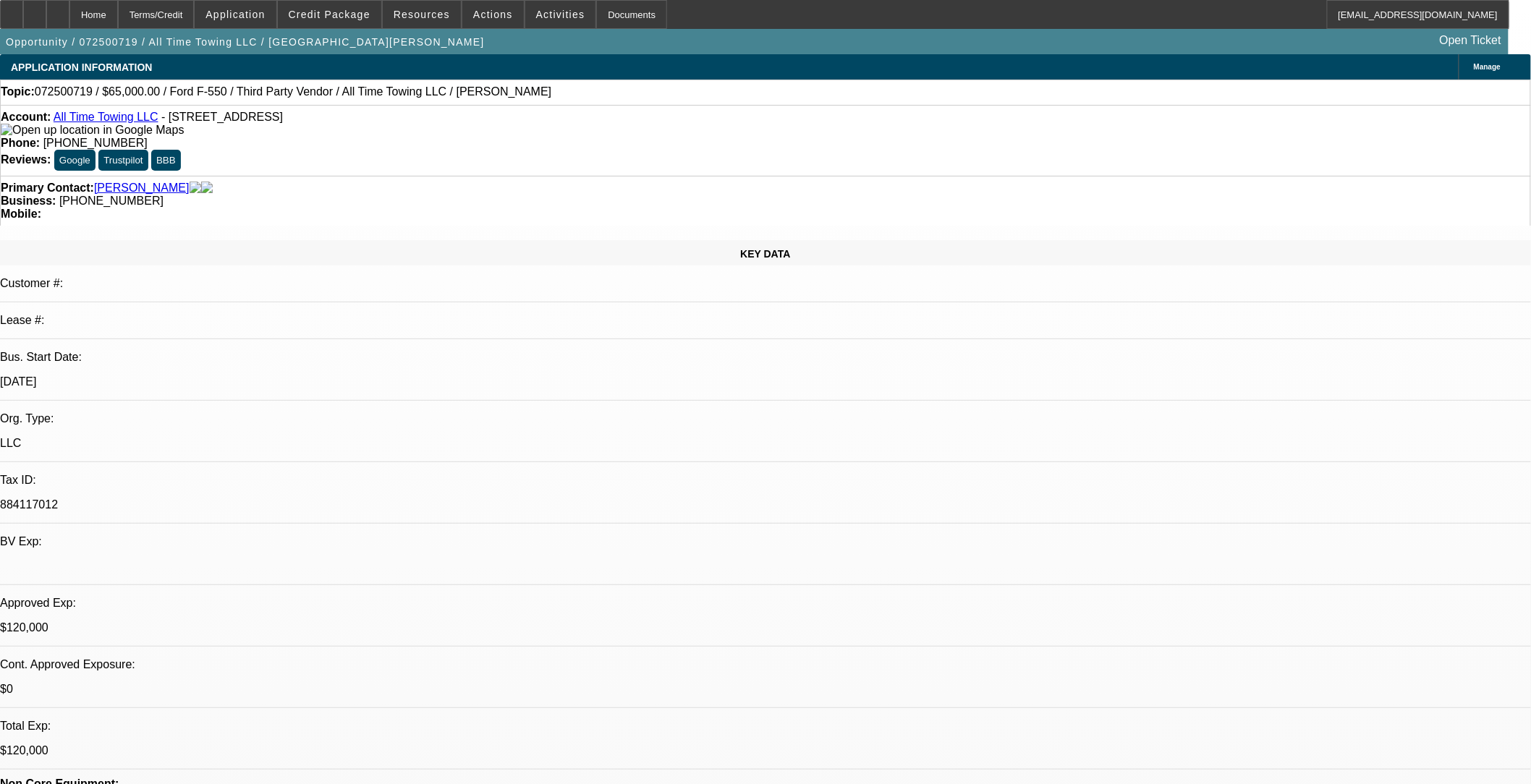
select select "0"
select select "1"
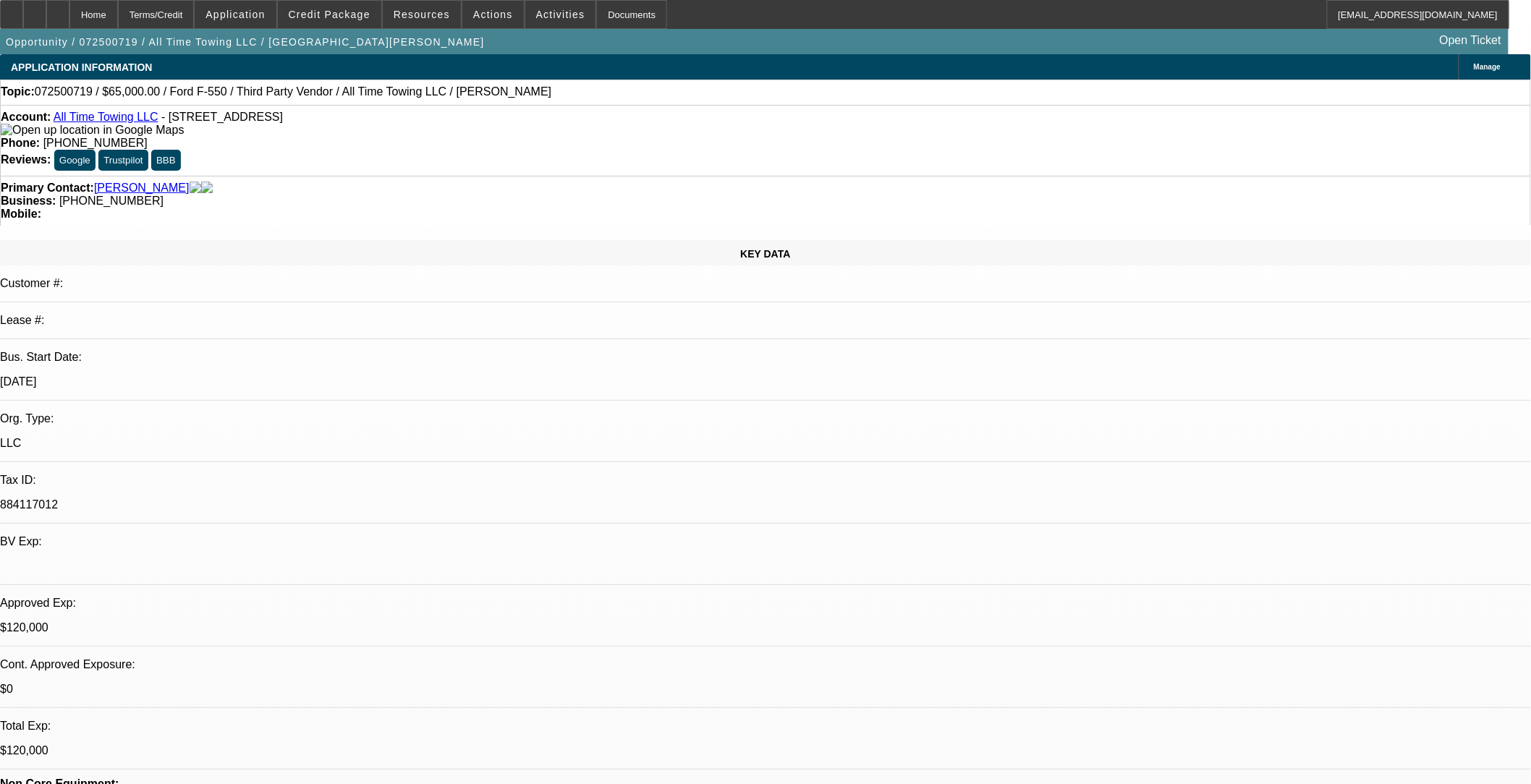
select select "3"
select select "6"
select select "1"
select select "3"
select select "6"
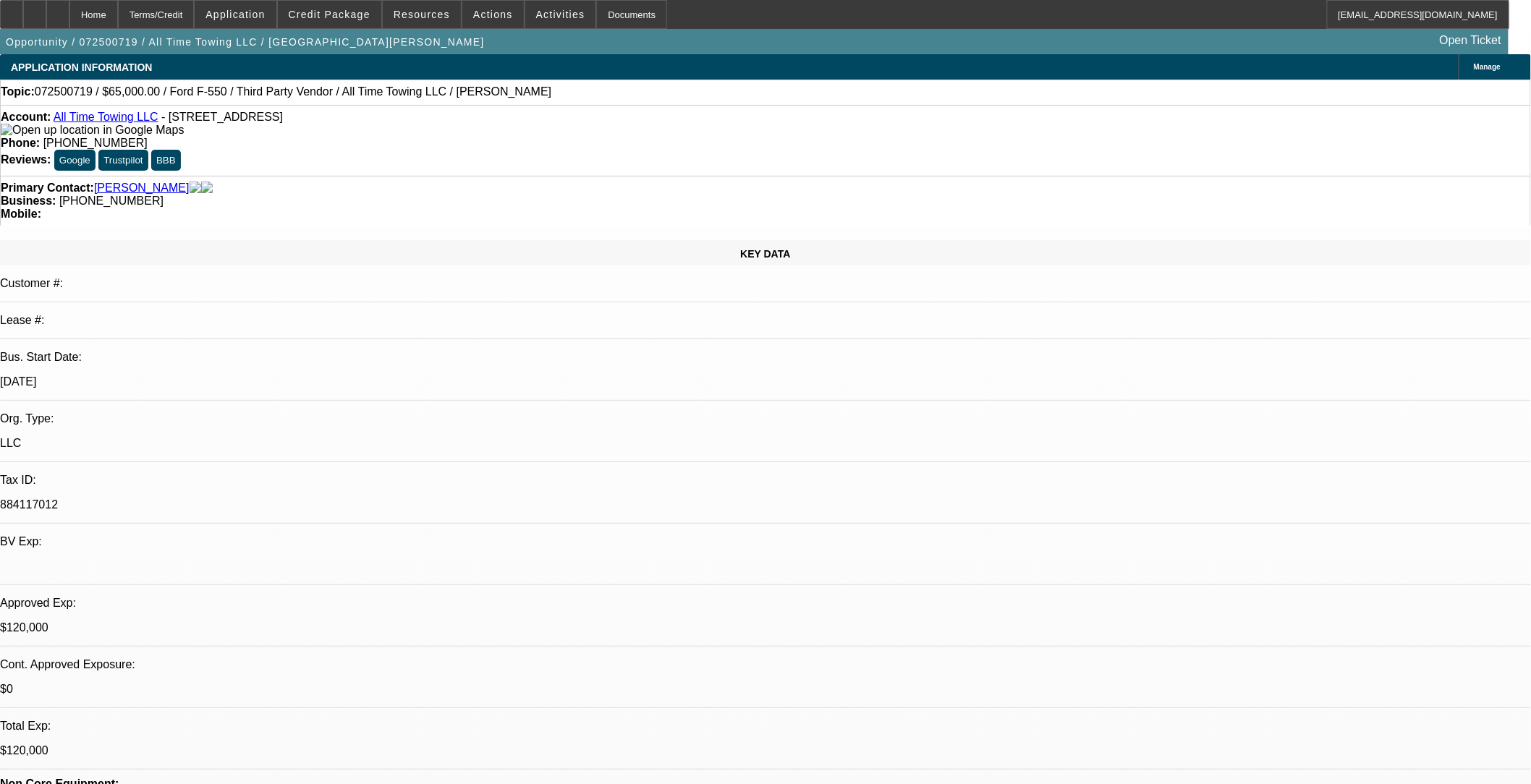
select select "1"
select select "3"
select select "6"
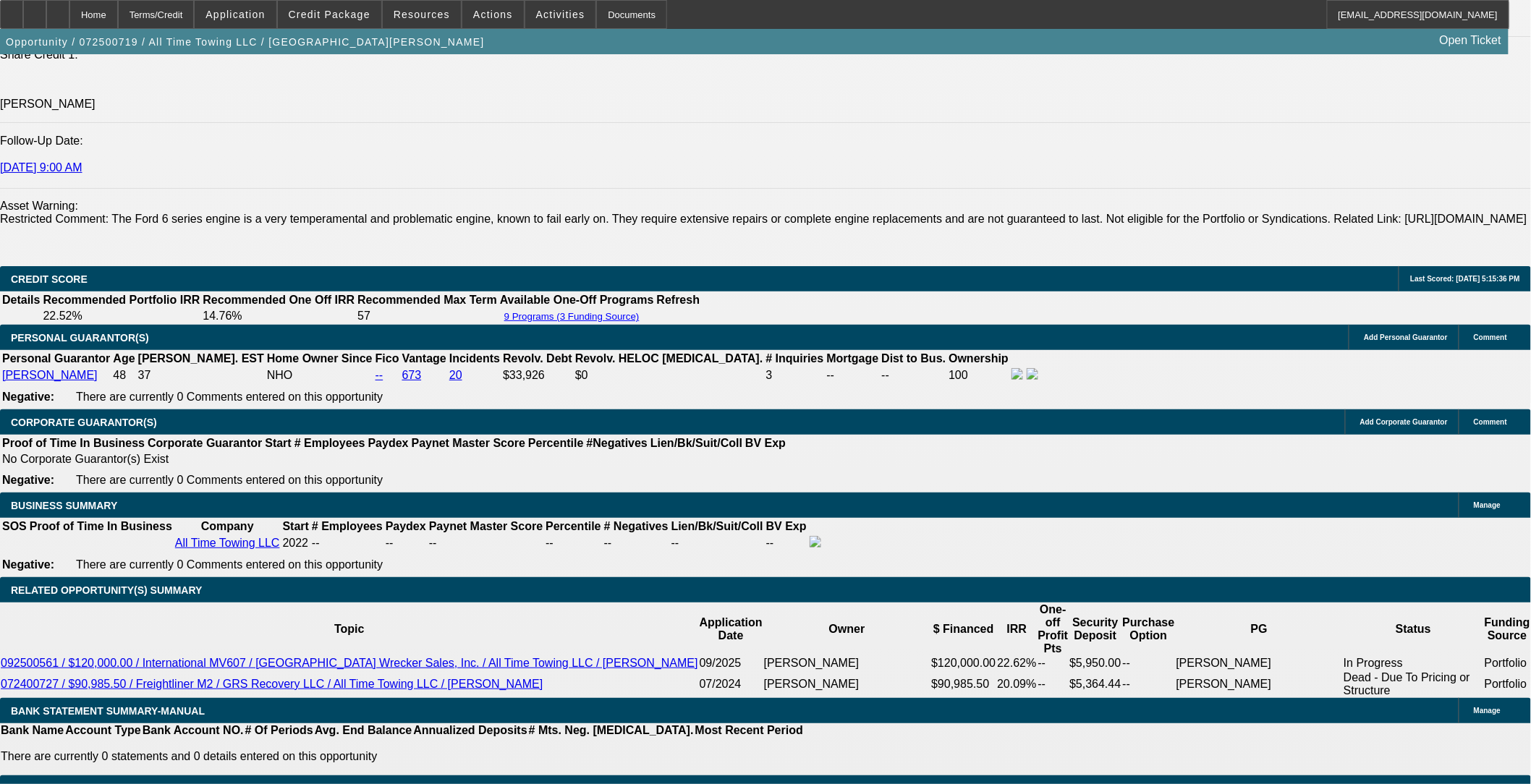
scroll to position [2170, 0]
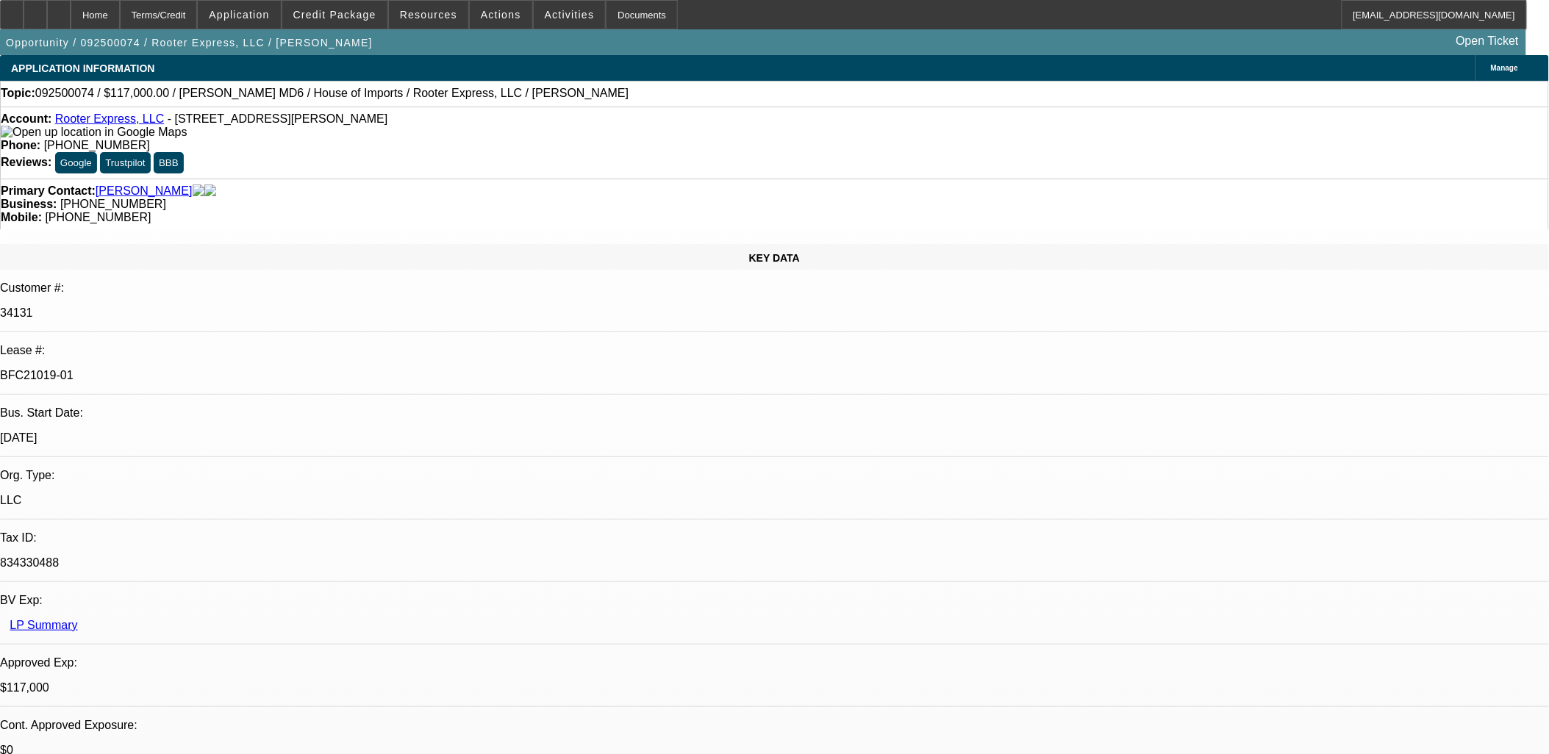
select select "0"
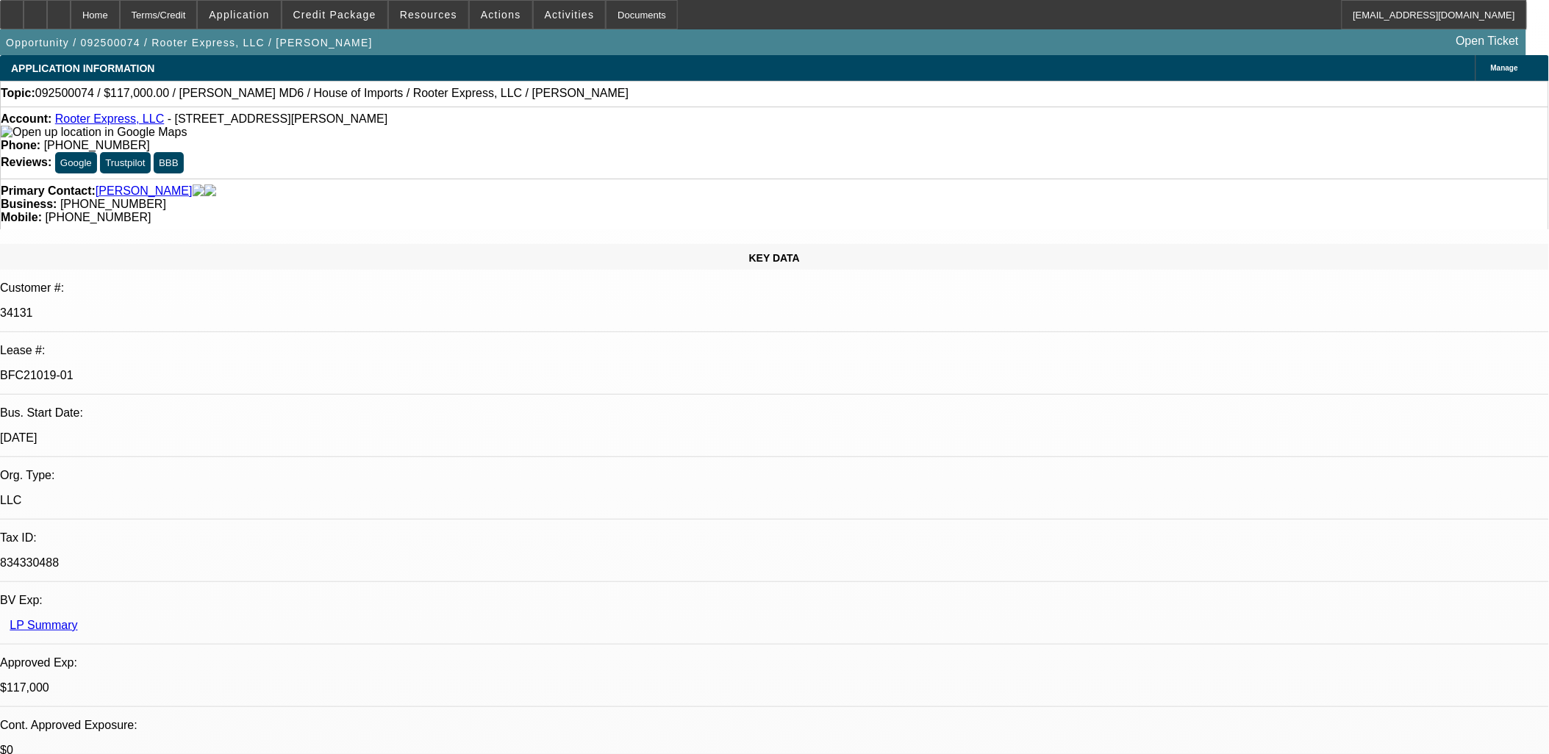
select select "0"
select select "0.1"
select select "0"
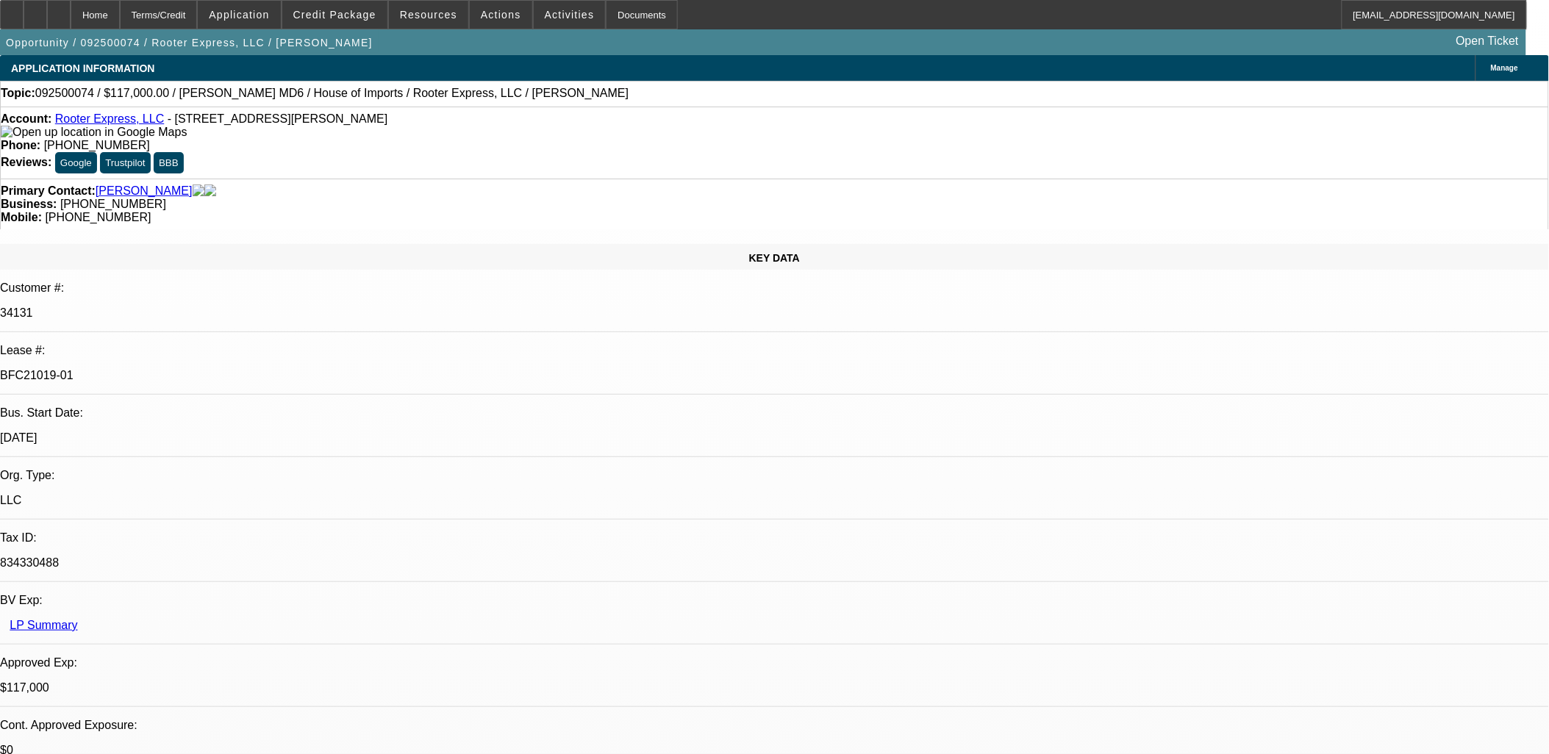
select select "0"
select select "1"
select select "2"
select select "6"
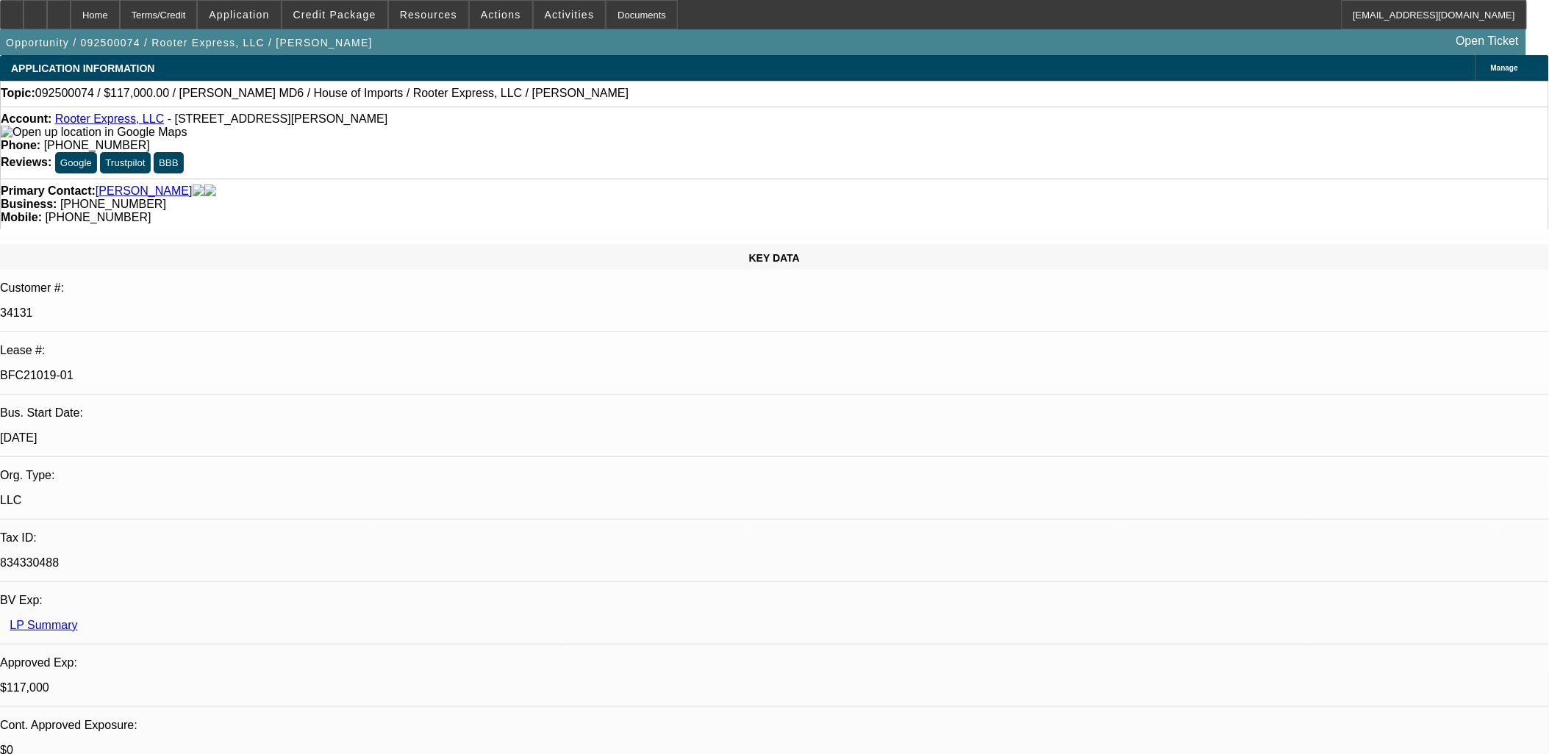
select select "1"
select select "2"
select select "6"
select select "1"
select select "2"
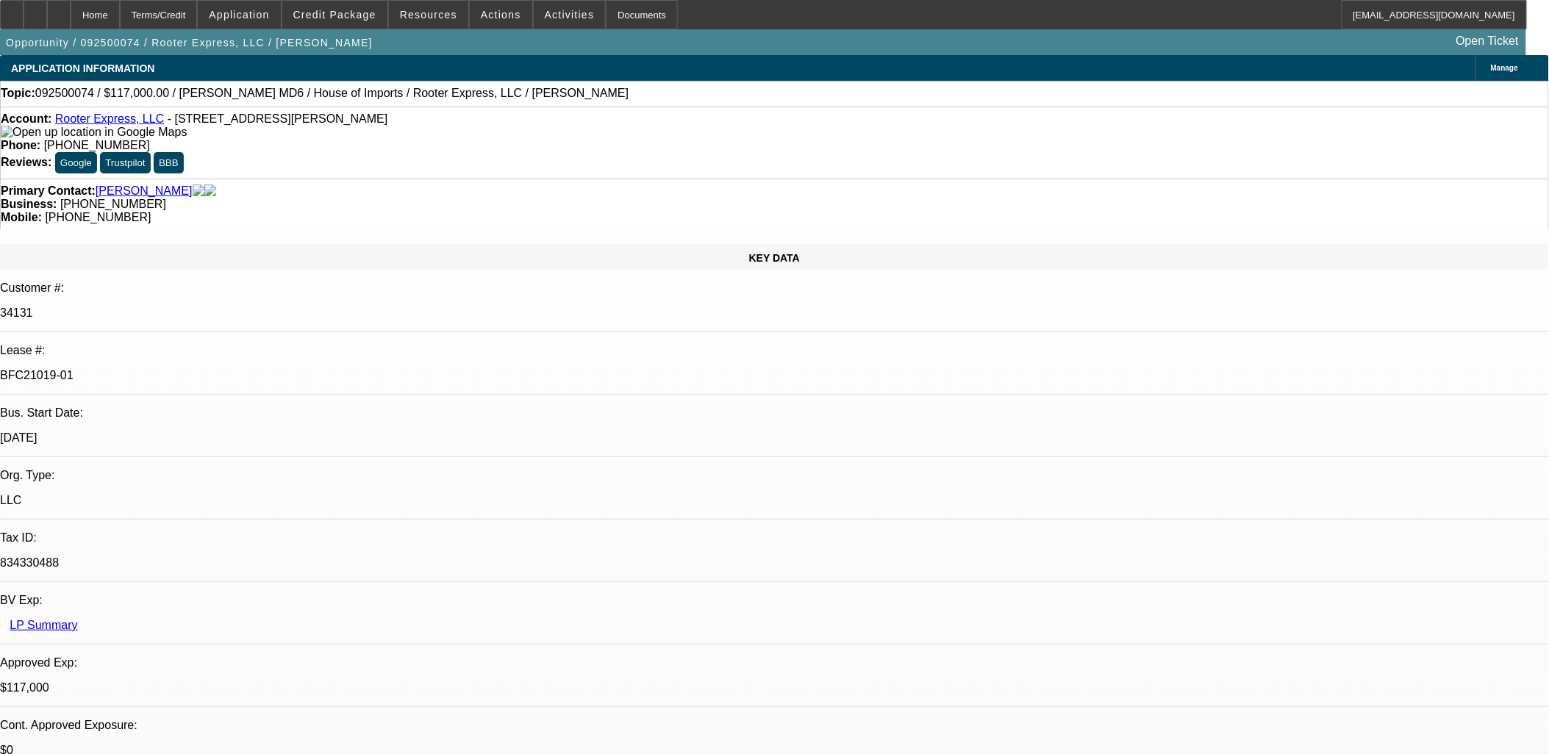
select select "6"
select select "1"
select select "3"
select select "6"
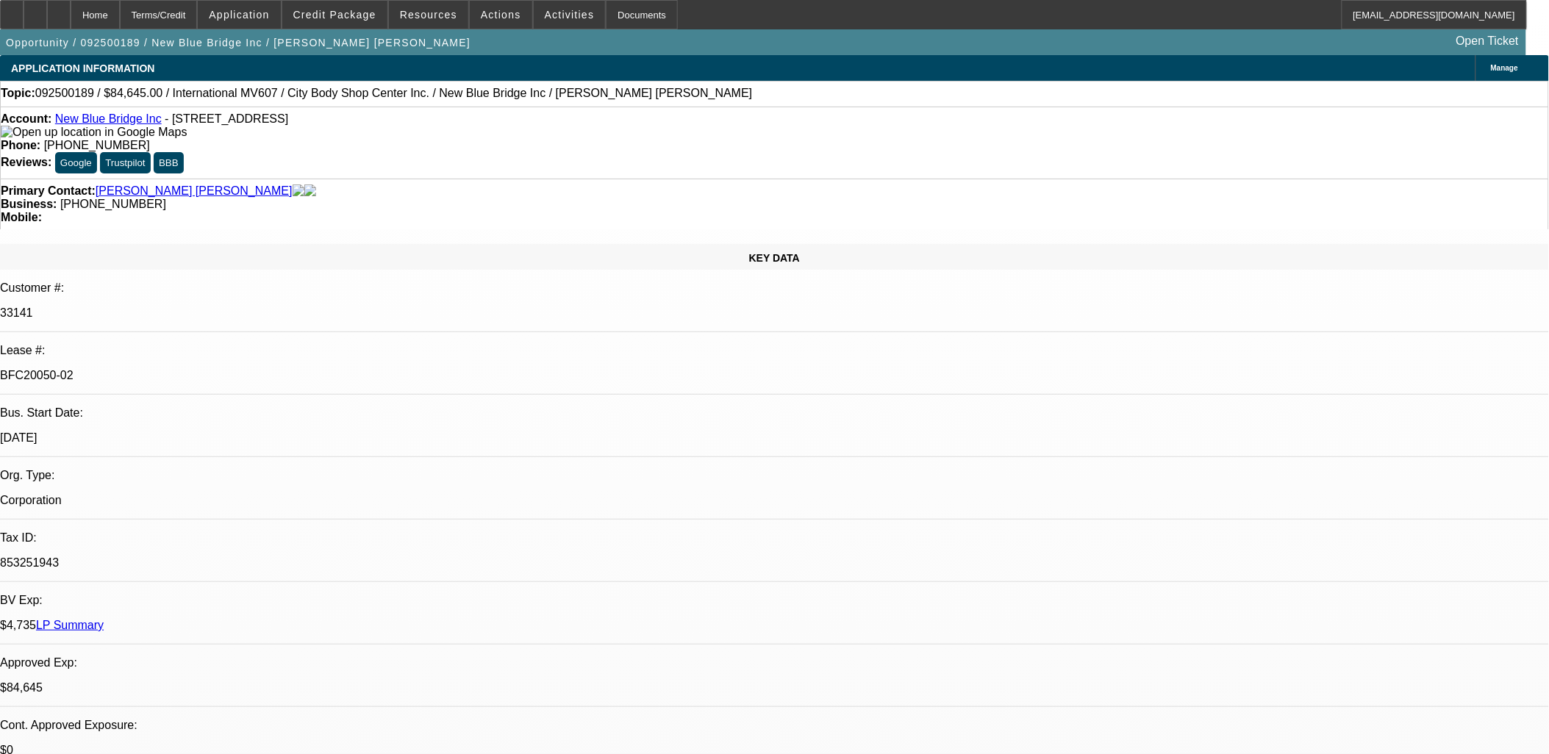
select select "0"
select select "2"
select select "0.1"
select select "2"
select select "0.1"
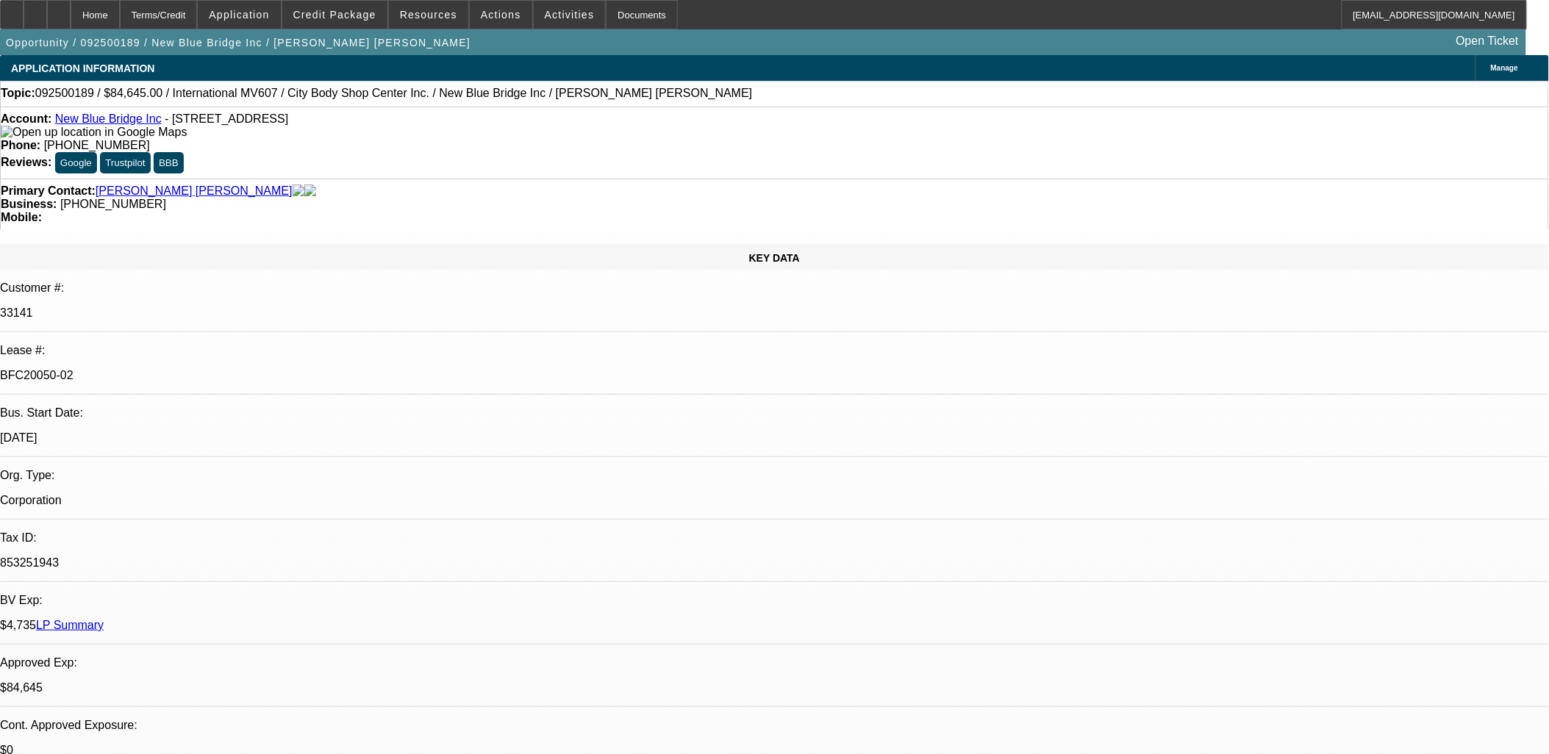
select select "0"
select select "2"
select select "0.1"
select select "0"
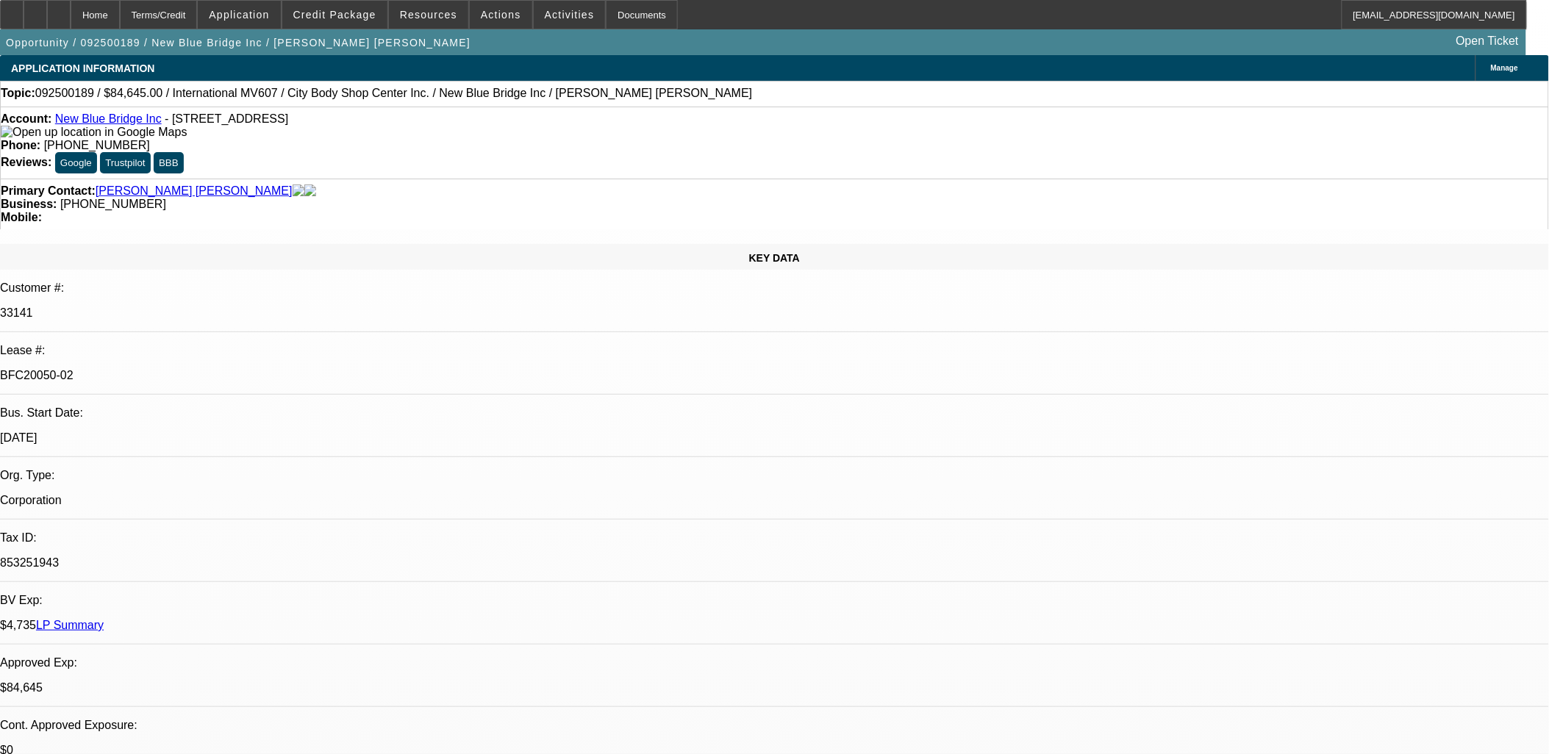
select select "0.1"
select select "1"
select select "2"
select select "4"
select select "1"
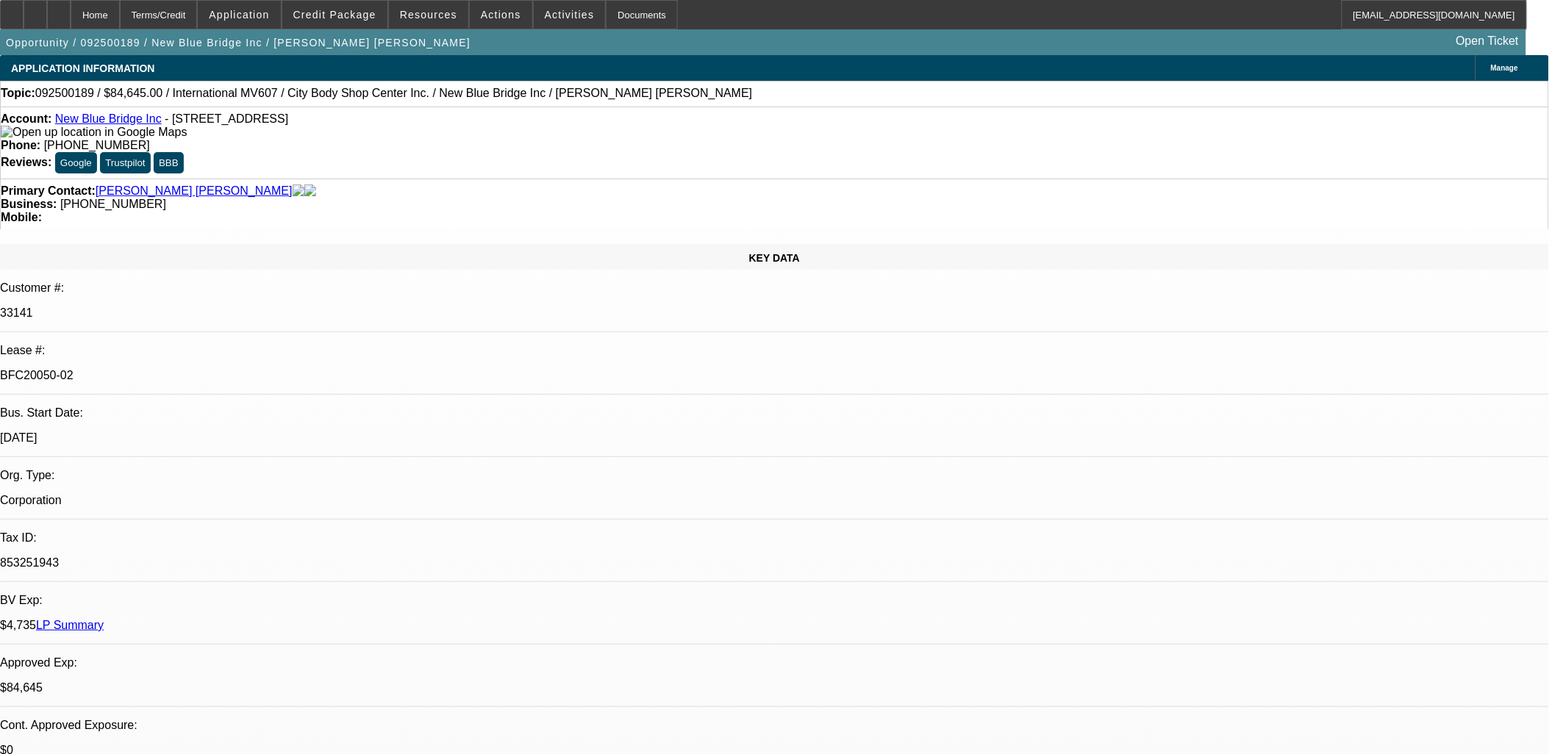
select select "2"
select select "4"
select select "1"
select select "2"
select select "4"
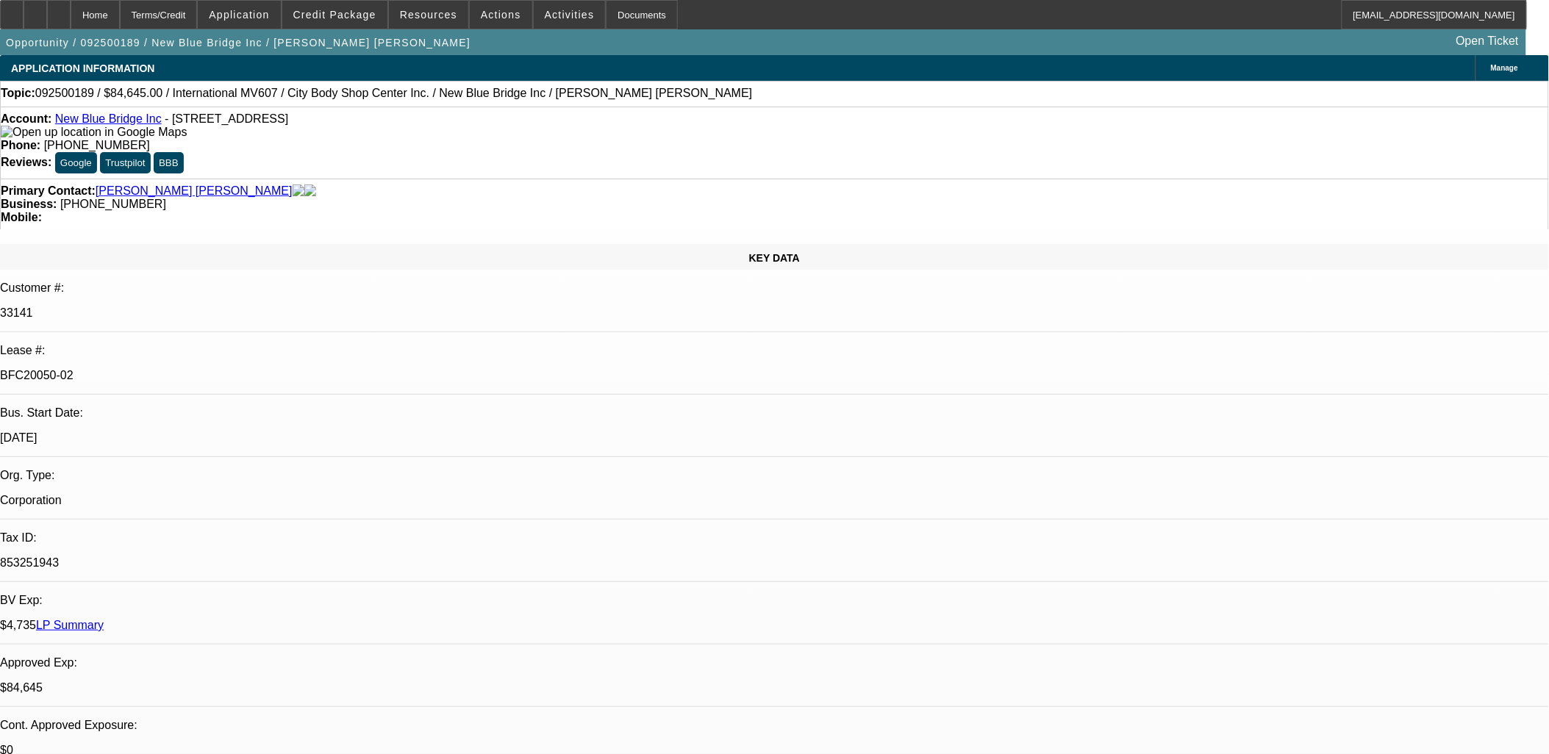
select select "1"
select select "2"
select select "4"
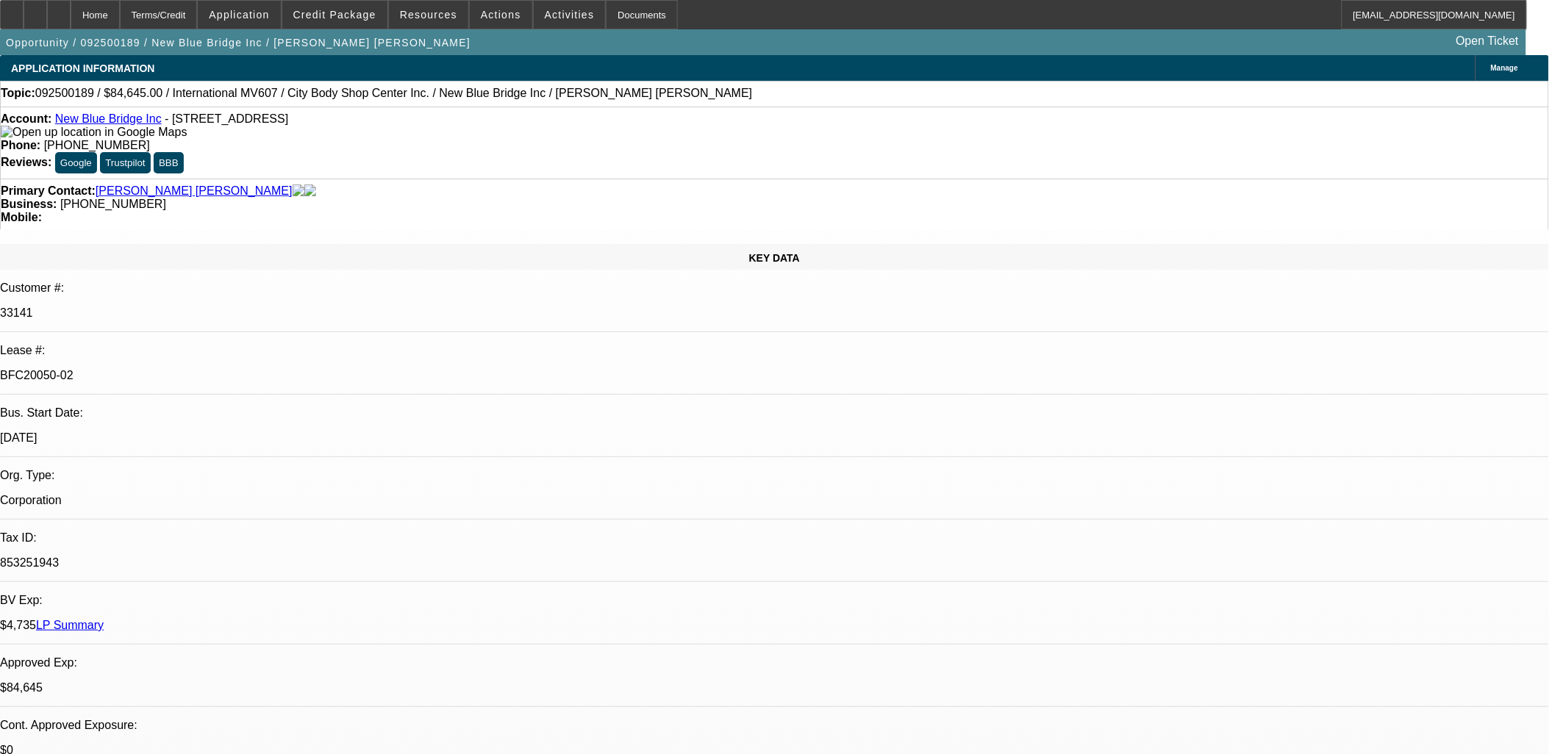
scroll to position [163, 0]
drag, startPoint x: 1157, startPoint y: 162, endPoint x: 1159, endPoint y: 185, distance: 23.6
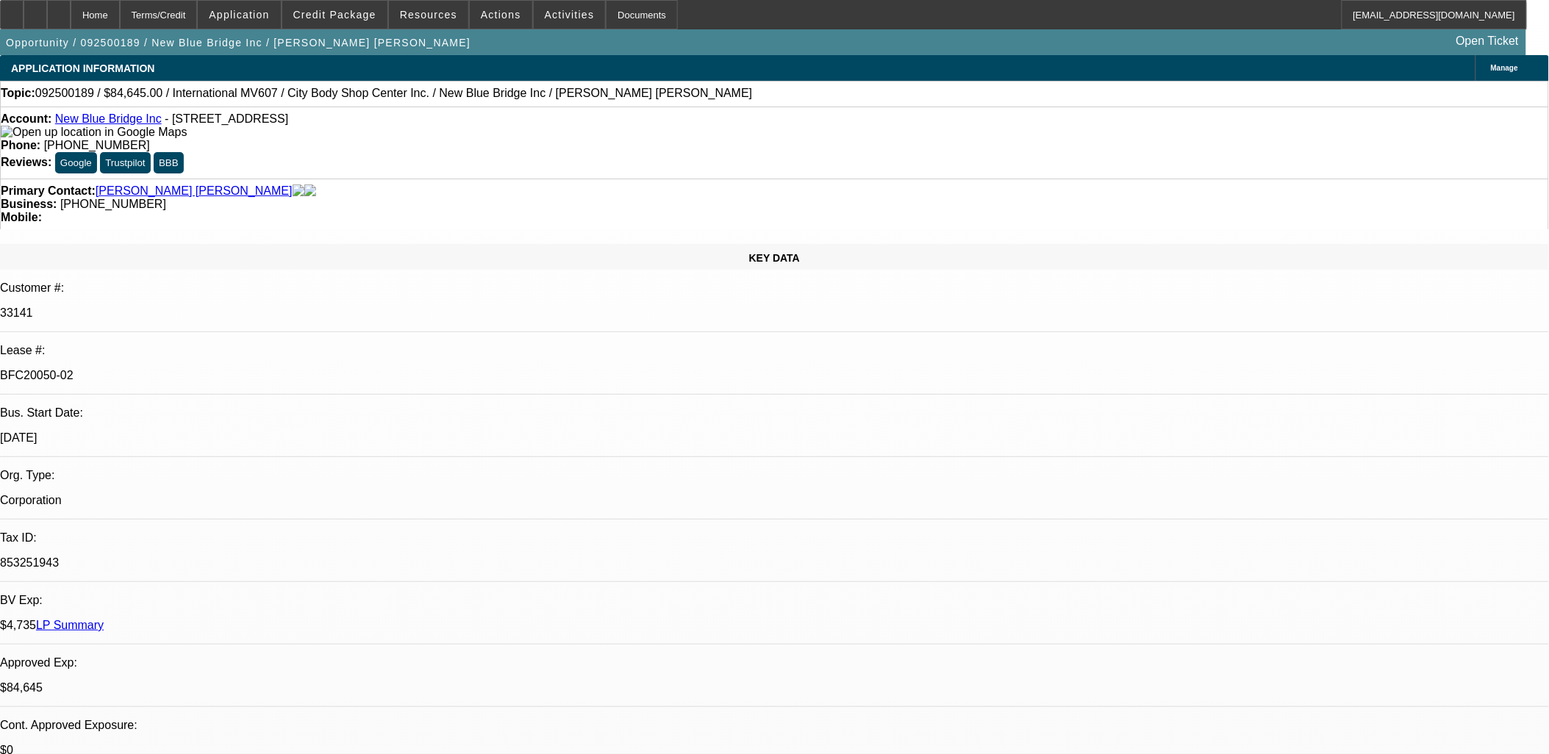
drag, startPoint x: 1379, startPoint y: 592, endPoint x: 1226, endPoint y: 563, distance: 155.6
drag, startPoint x: 1226, startPoint y: 563, endPoint x: 1245, endPoint y: 563, distance: 19.1
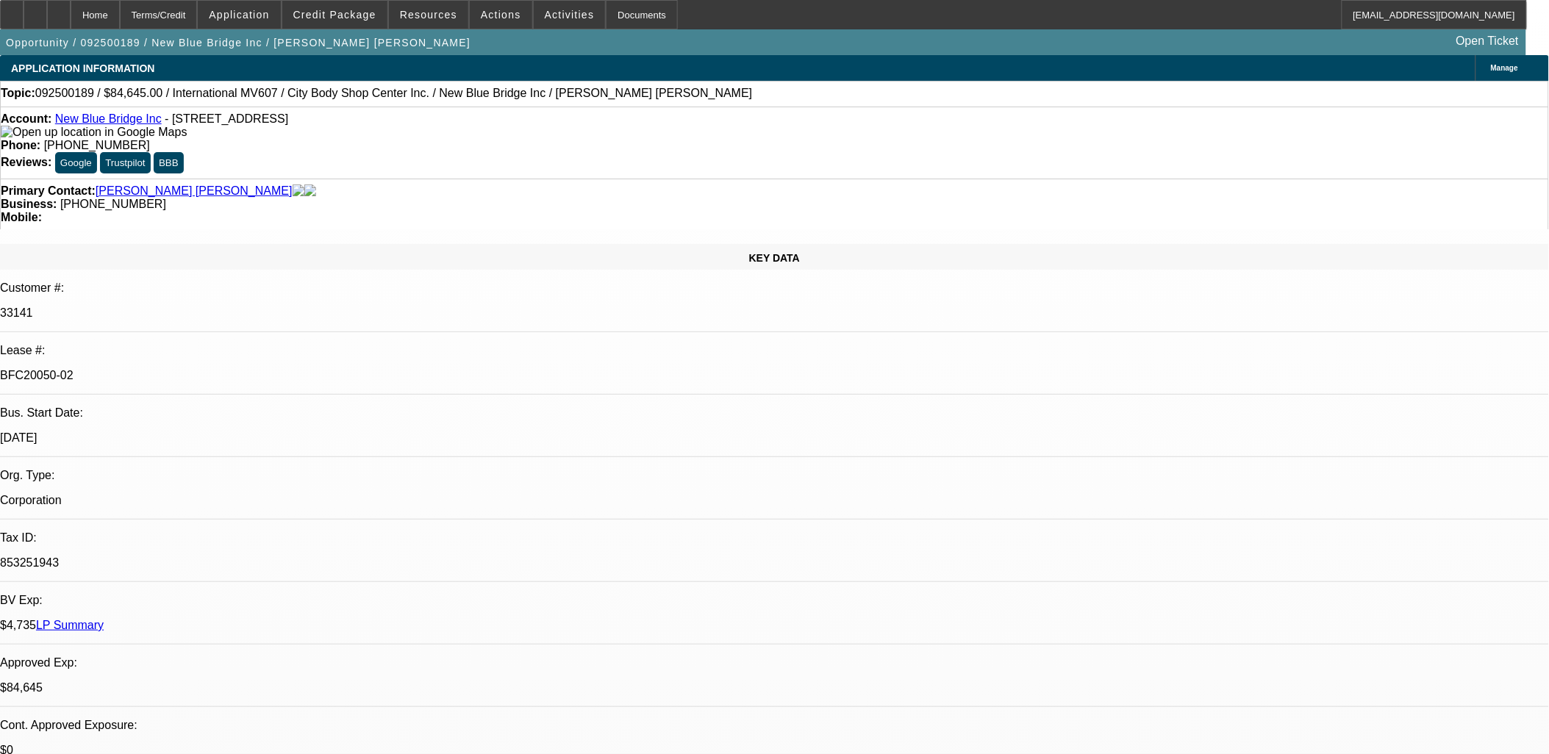
copy td "PS contact: Maydelin Valdes, citybodyshopcenter@gmail.com City Body Shop Center…"
click at [24, 18] on div at bounding box center [12, 14] width 24 height 29
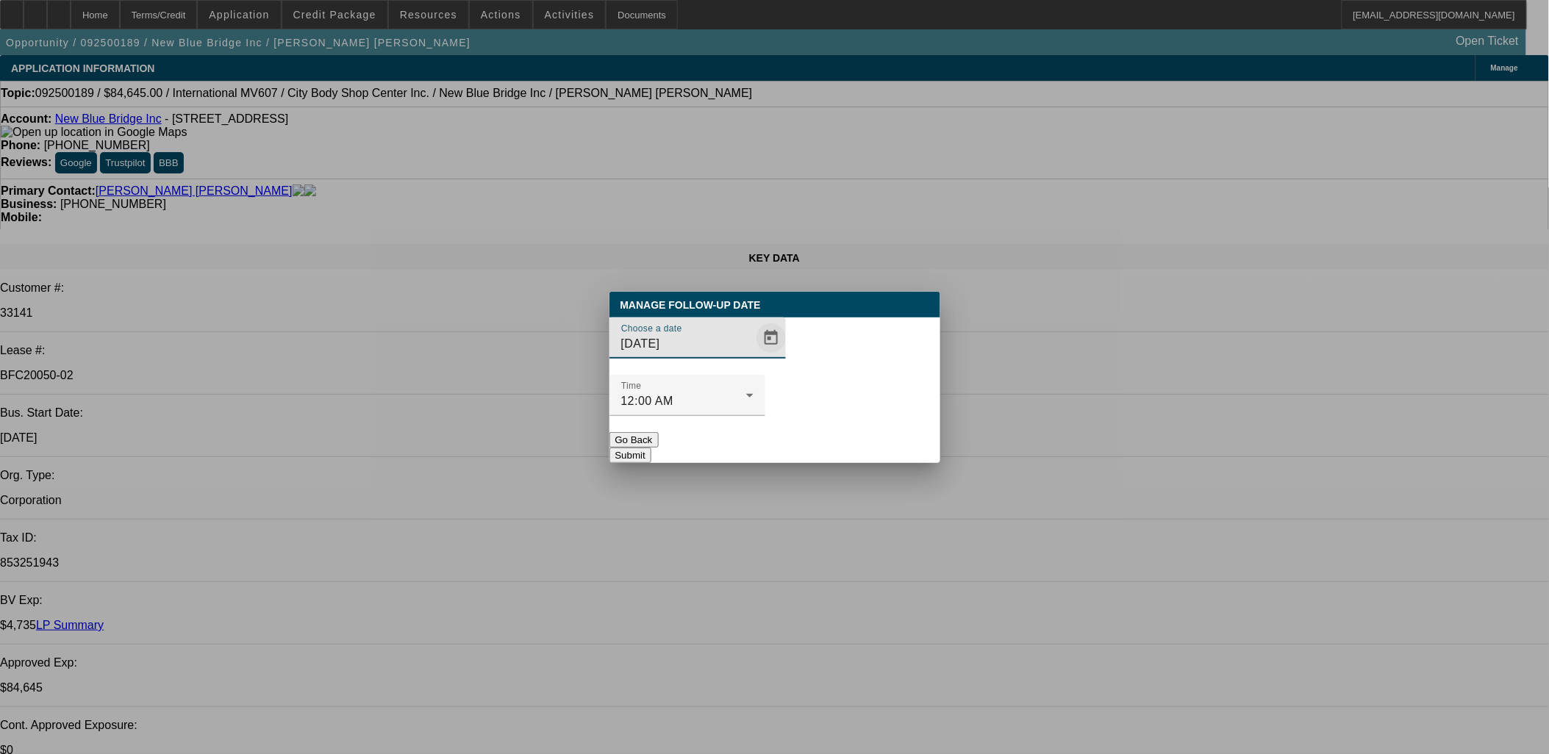
click at [754, 356] on span "Open calendar" at bounding box center [771, 338] width 35 height 35
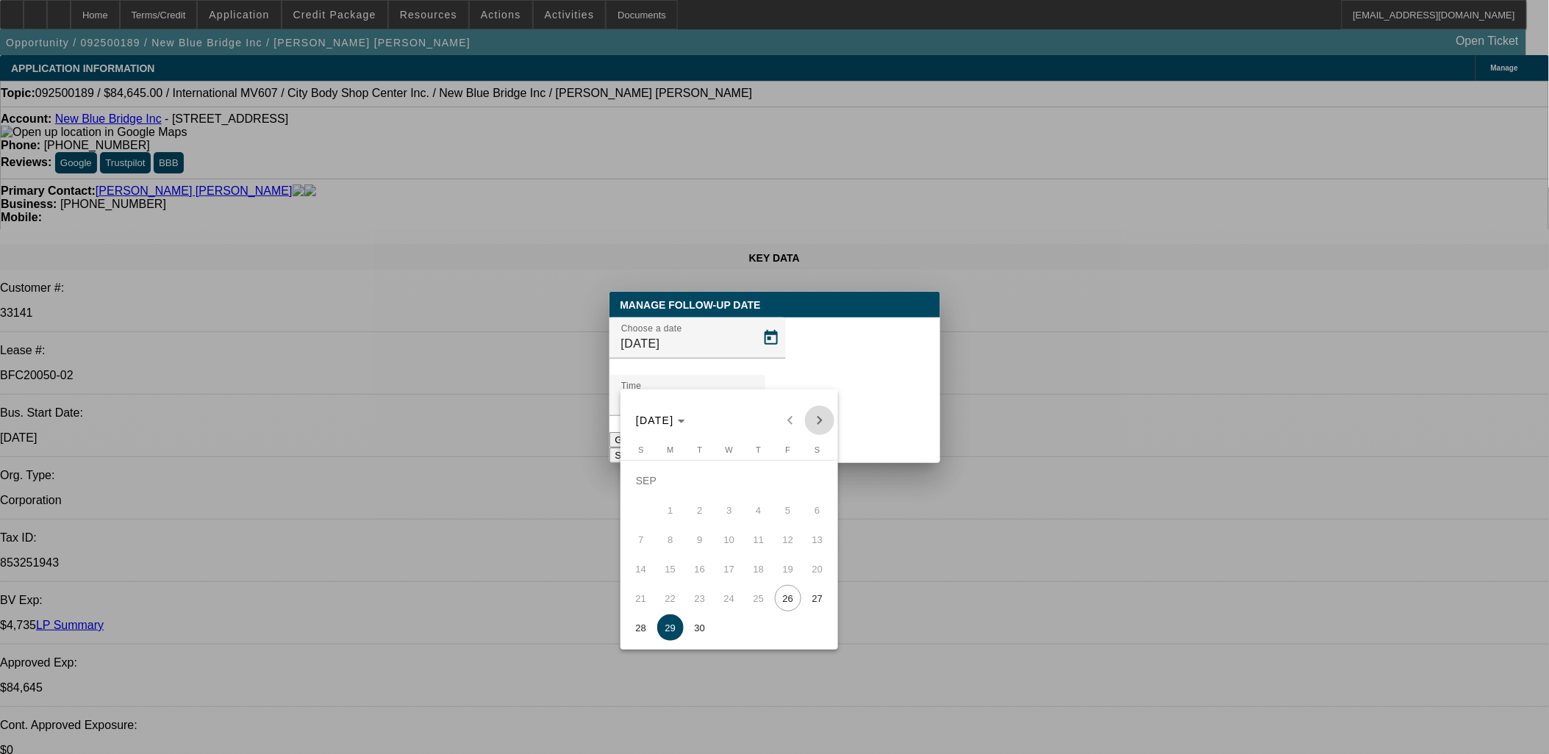
click at [806, 423] on span "Next month" at bounding box center [819, 420] width 29 height 29
click at [782, 488] on span "3" at bounding box center [788, 481] width 26 height 26
type input "10/3/2025"
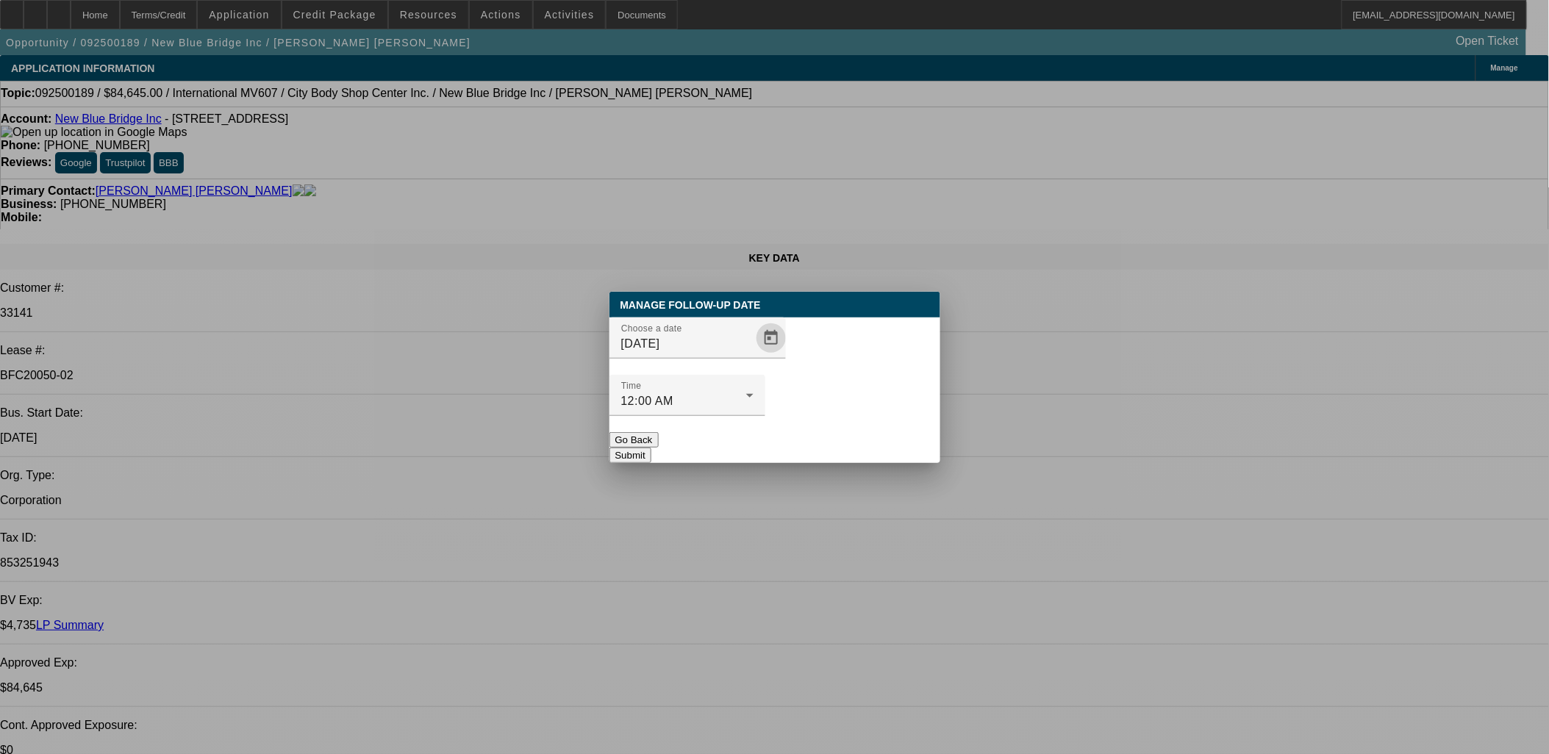
click at [652, 448] on button "Submit" at bounding box center [631, 455] width 42 height 15
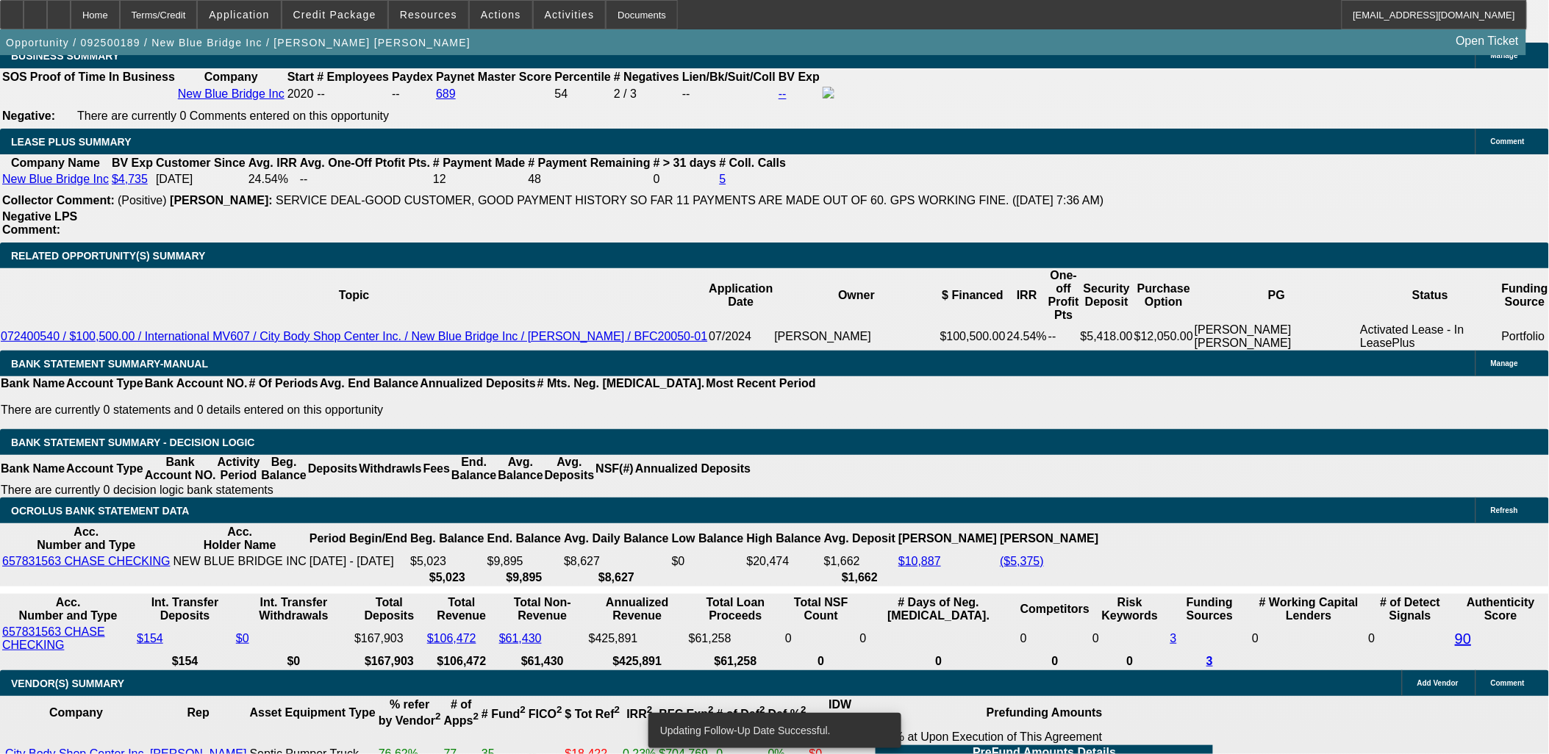
scroll to position [2451, 0]
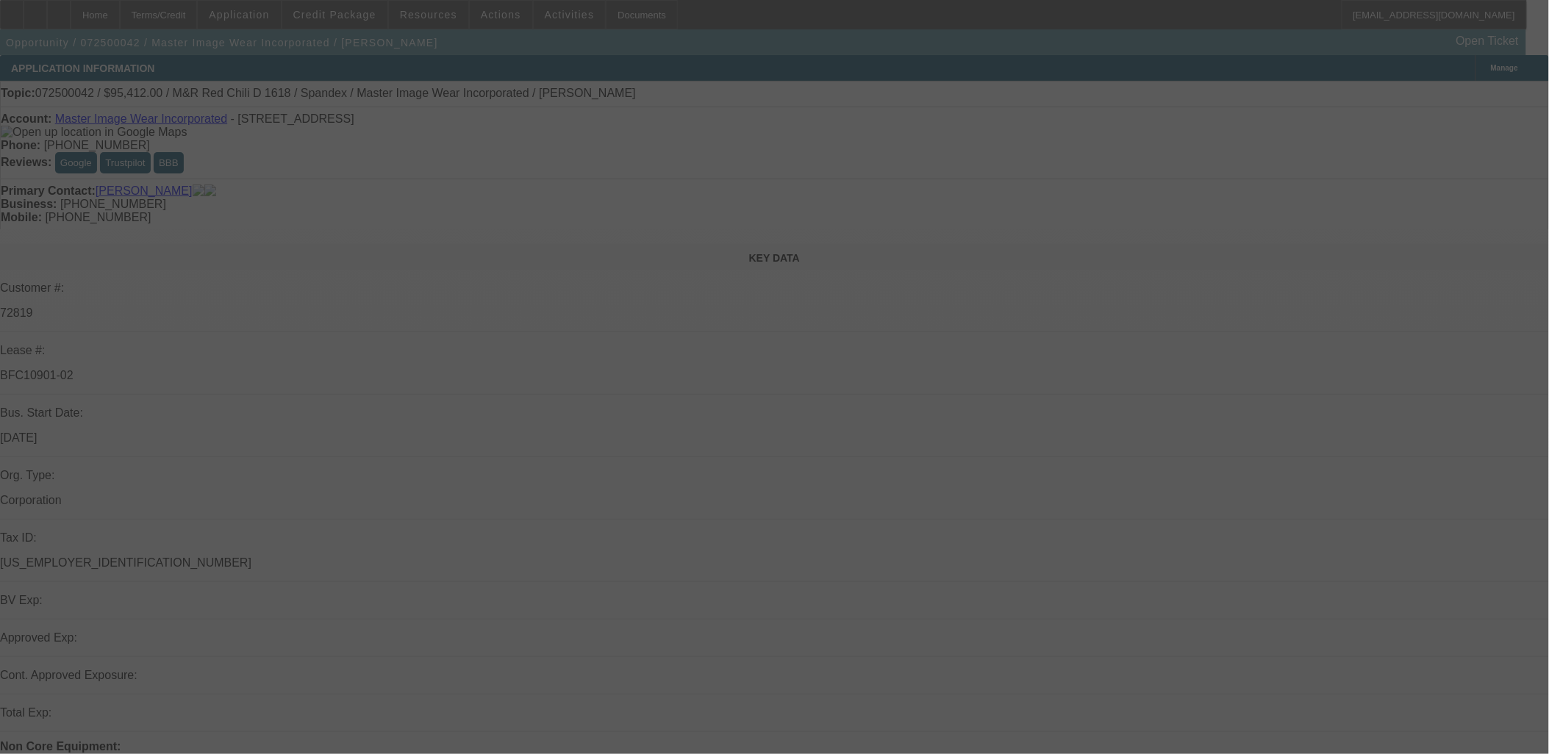
click at [915, 369] on div at bounding box center [774, 377] width 1549 height 754
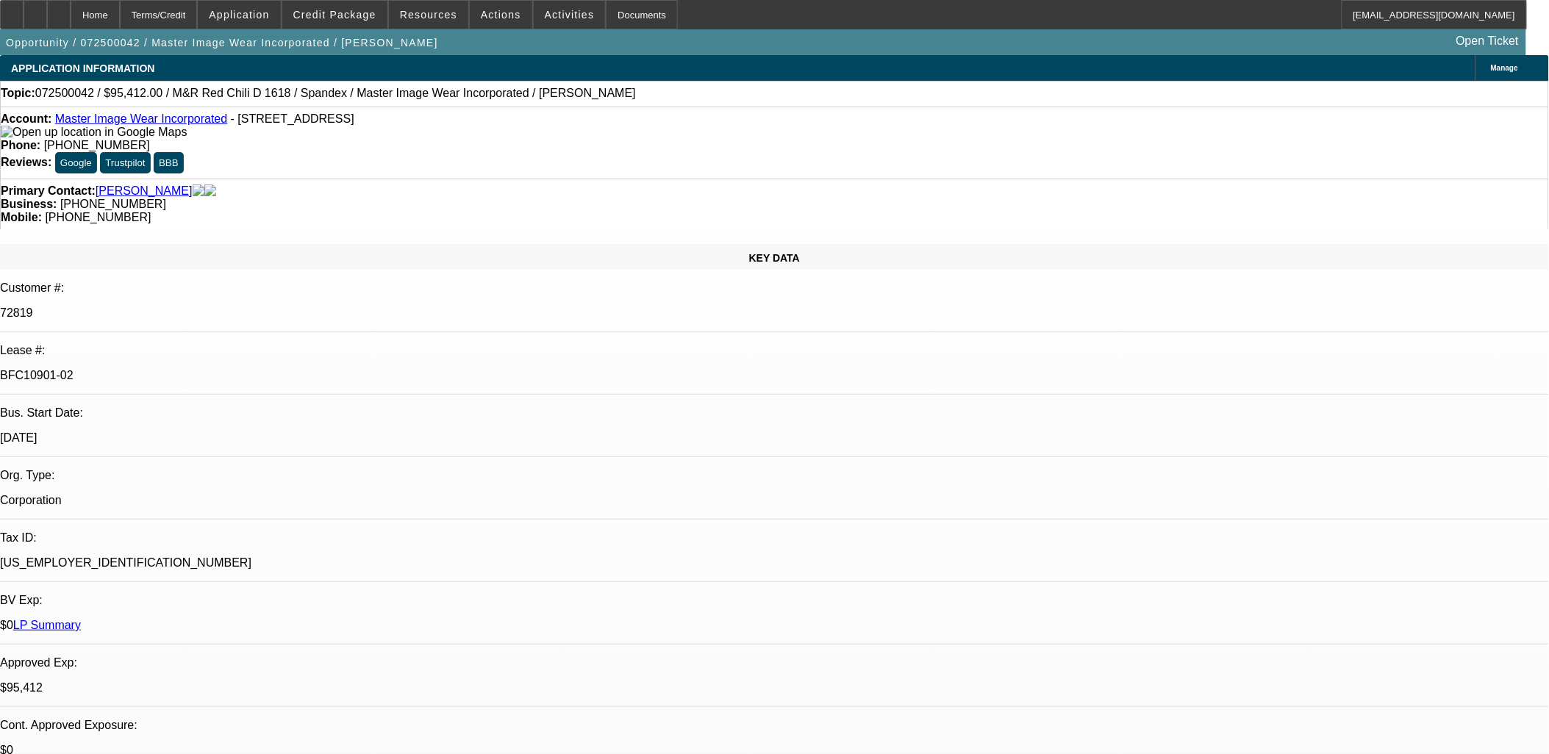
select select "0"
select select "0.1"
select select "0"
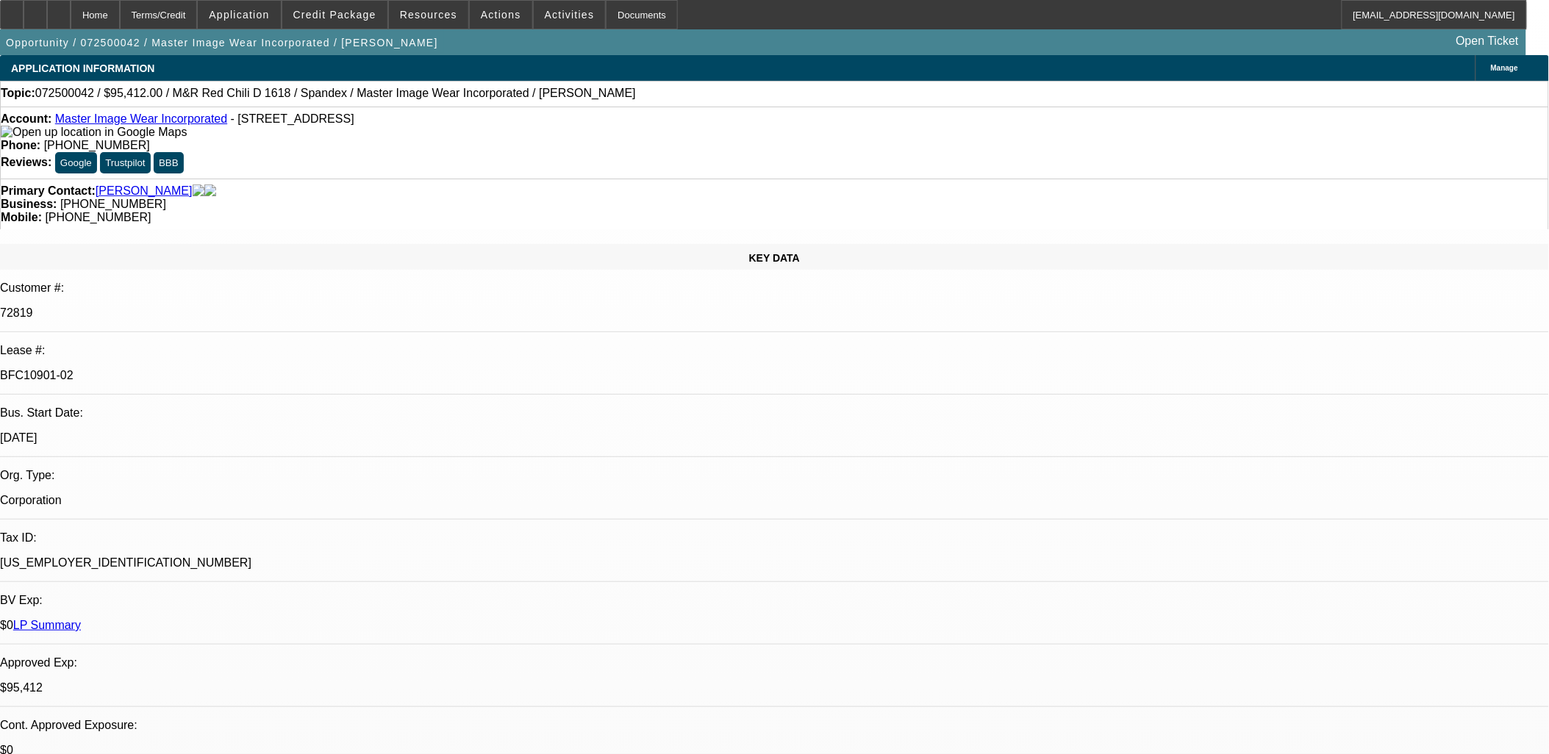
select select "0.1"
select select "0"
select select "0.1"
select select "0"
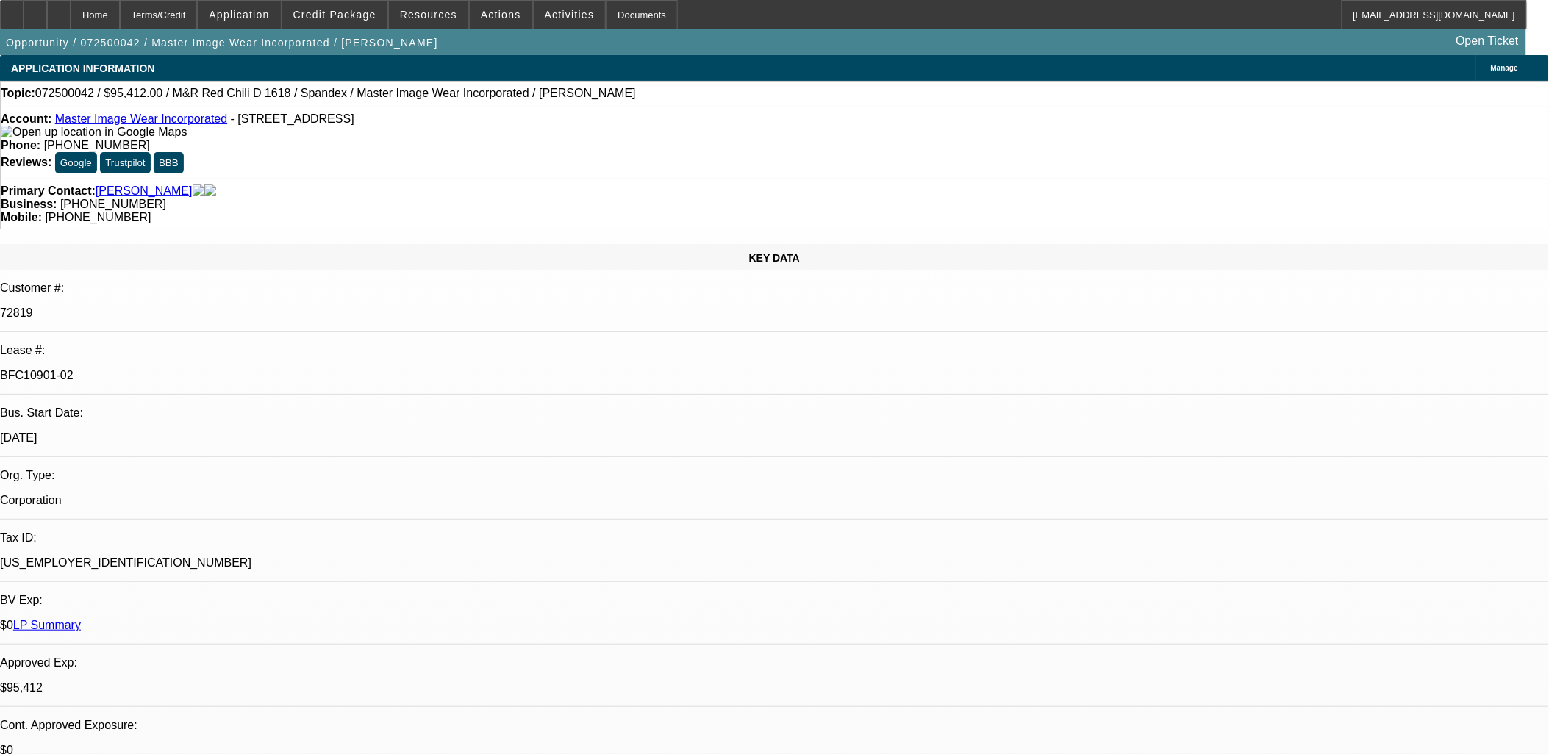
select select "0"
select select "0.1"
select select "1"
select select "4"
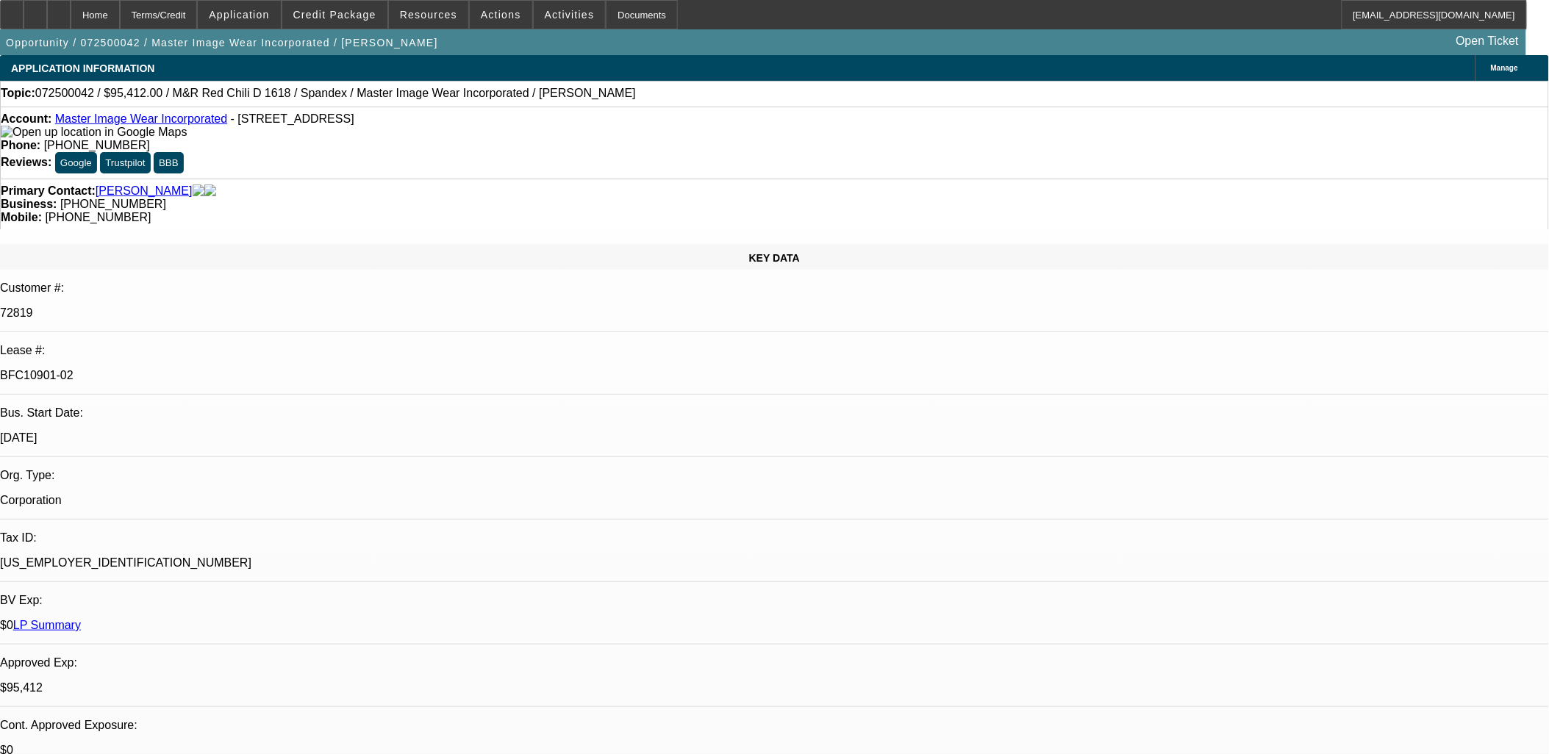
select select "1"
select select "4"
select select "1"
select select "3"
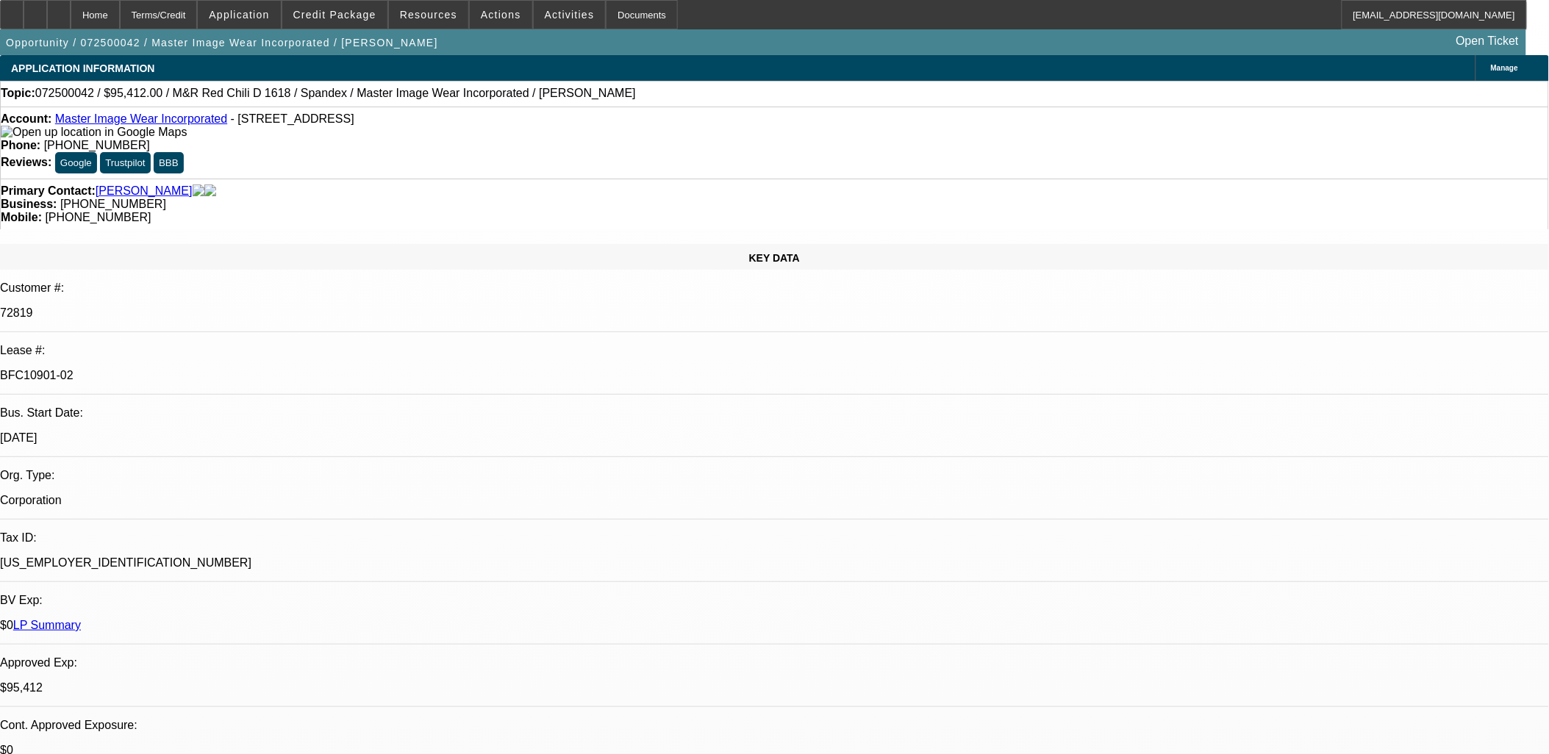
select select "4"
select select "1"
select select "3"
select select "4"
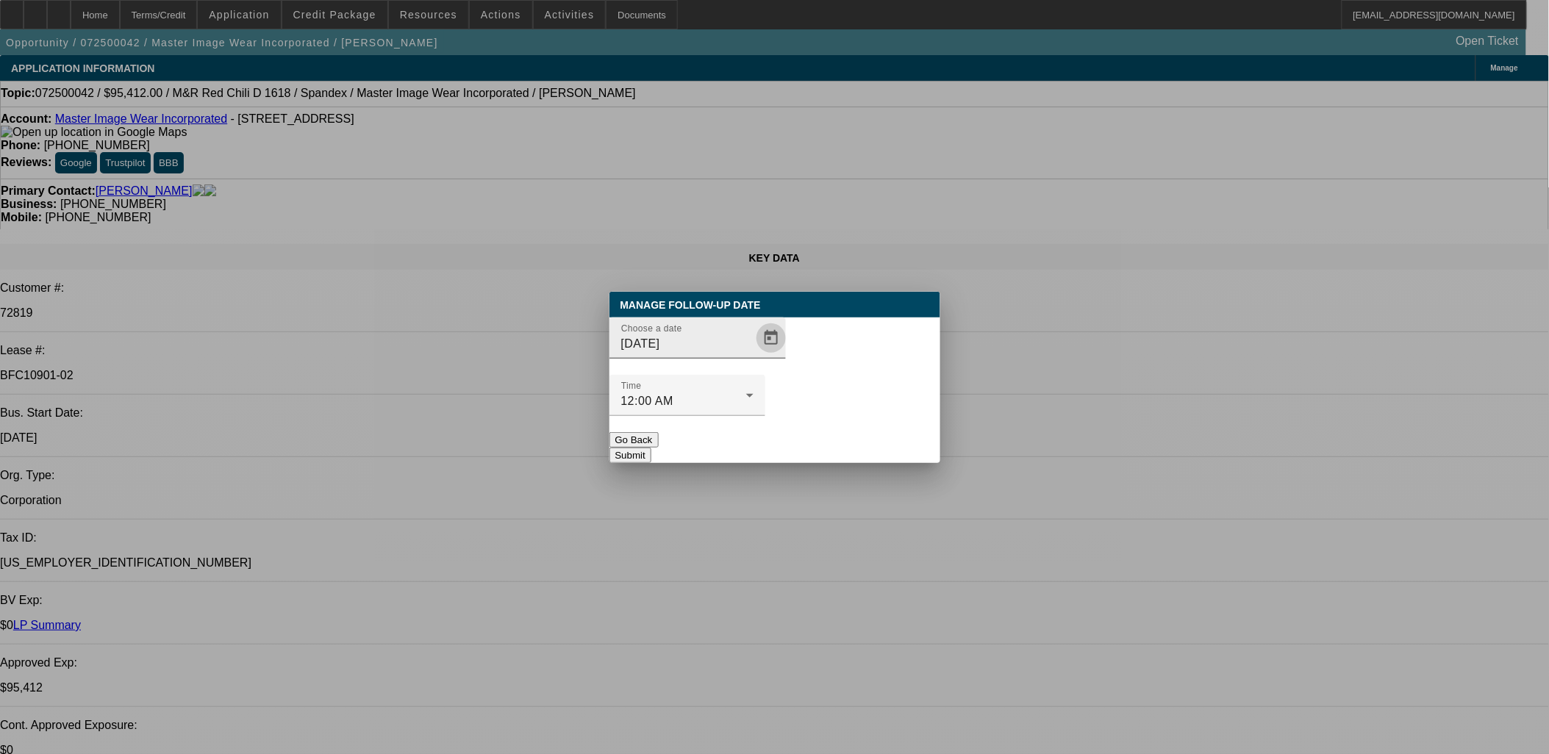
click at [754, 356] on span "Open calendar" at bounding box center [771, 338] width 35 height 35
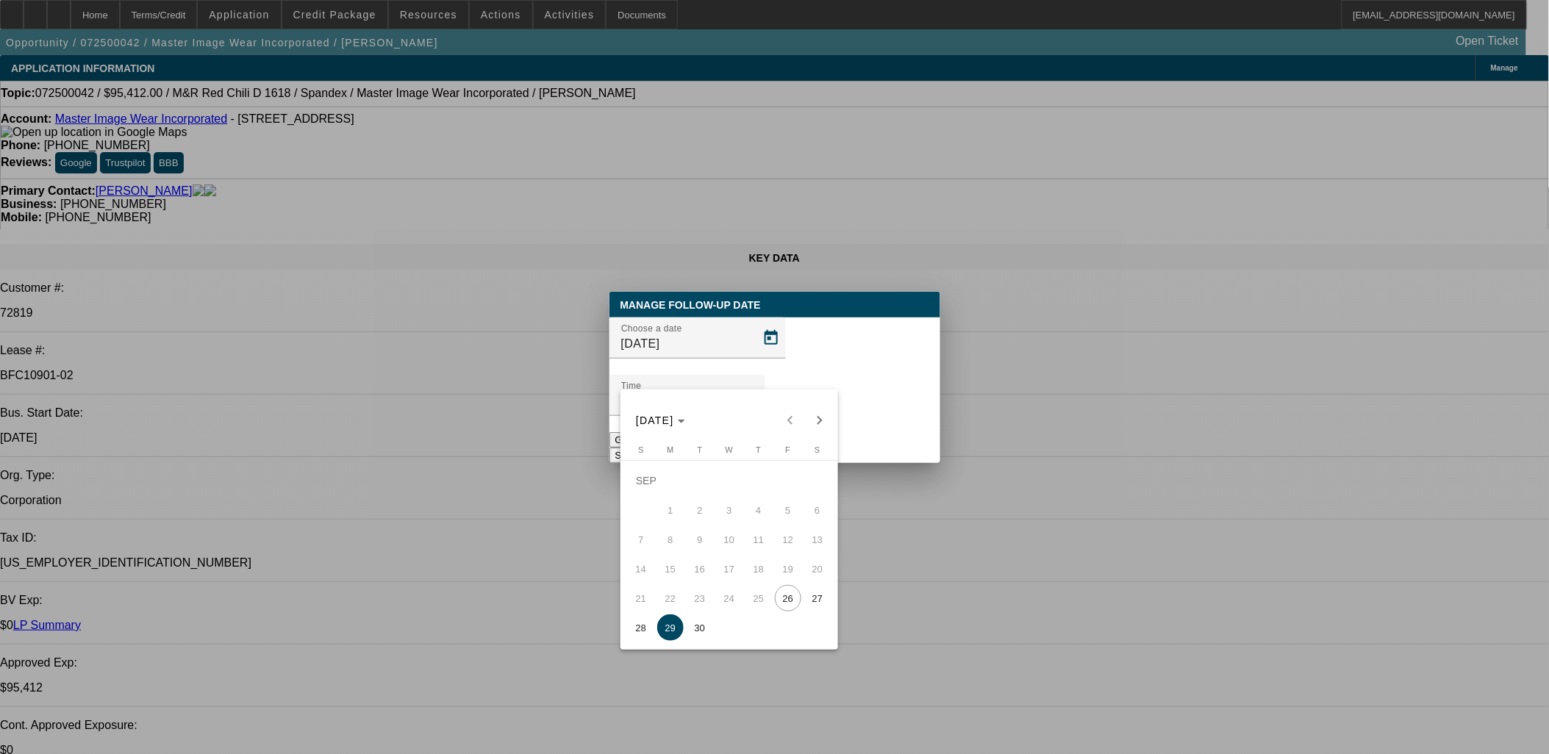
click at [696, 626] on span "30" at bounding box center [700, 628] width 26 height 26
type input "[DATE]"
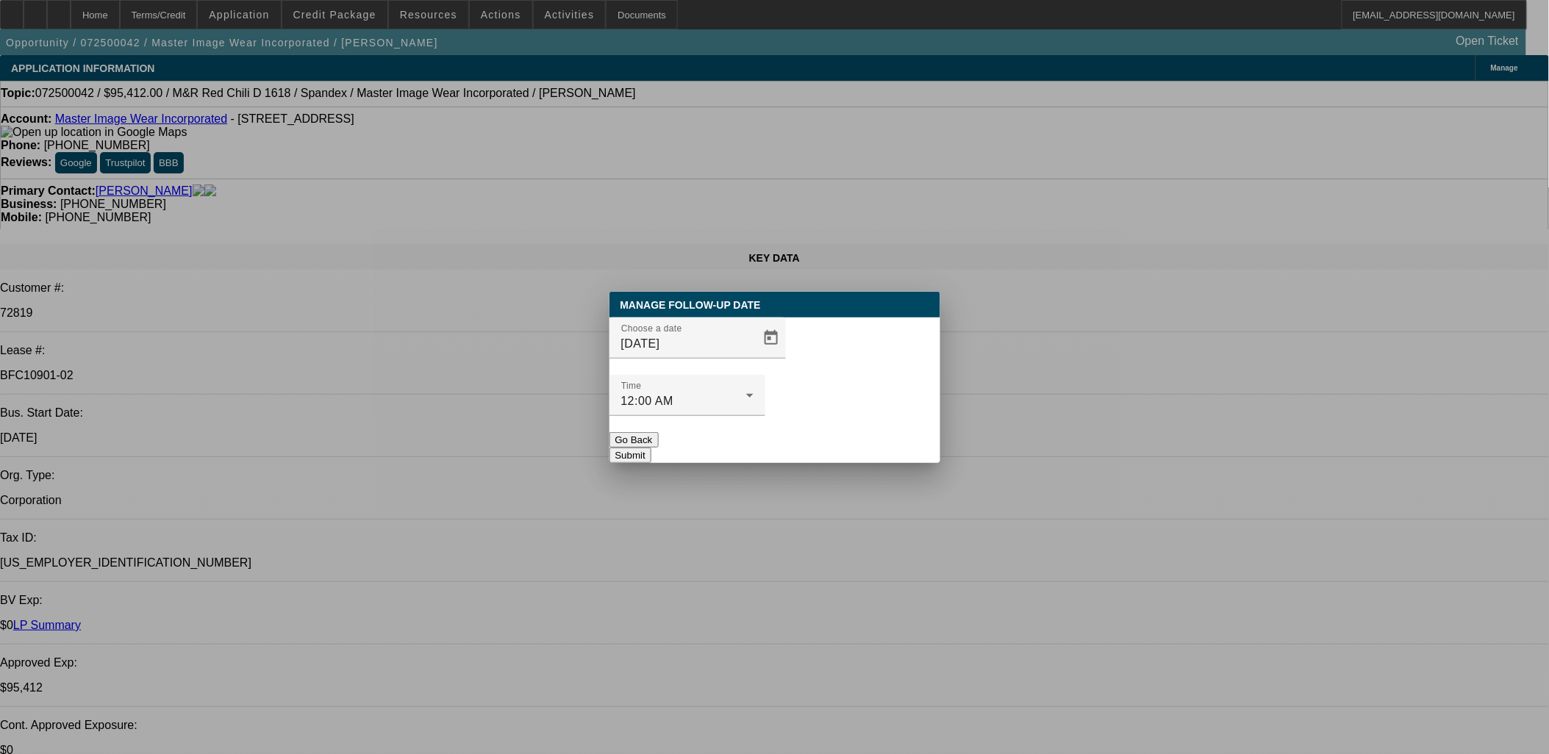
click at [652, 448] on button "Submit" at bounding box center [631, 455] width 42 height 15
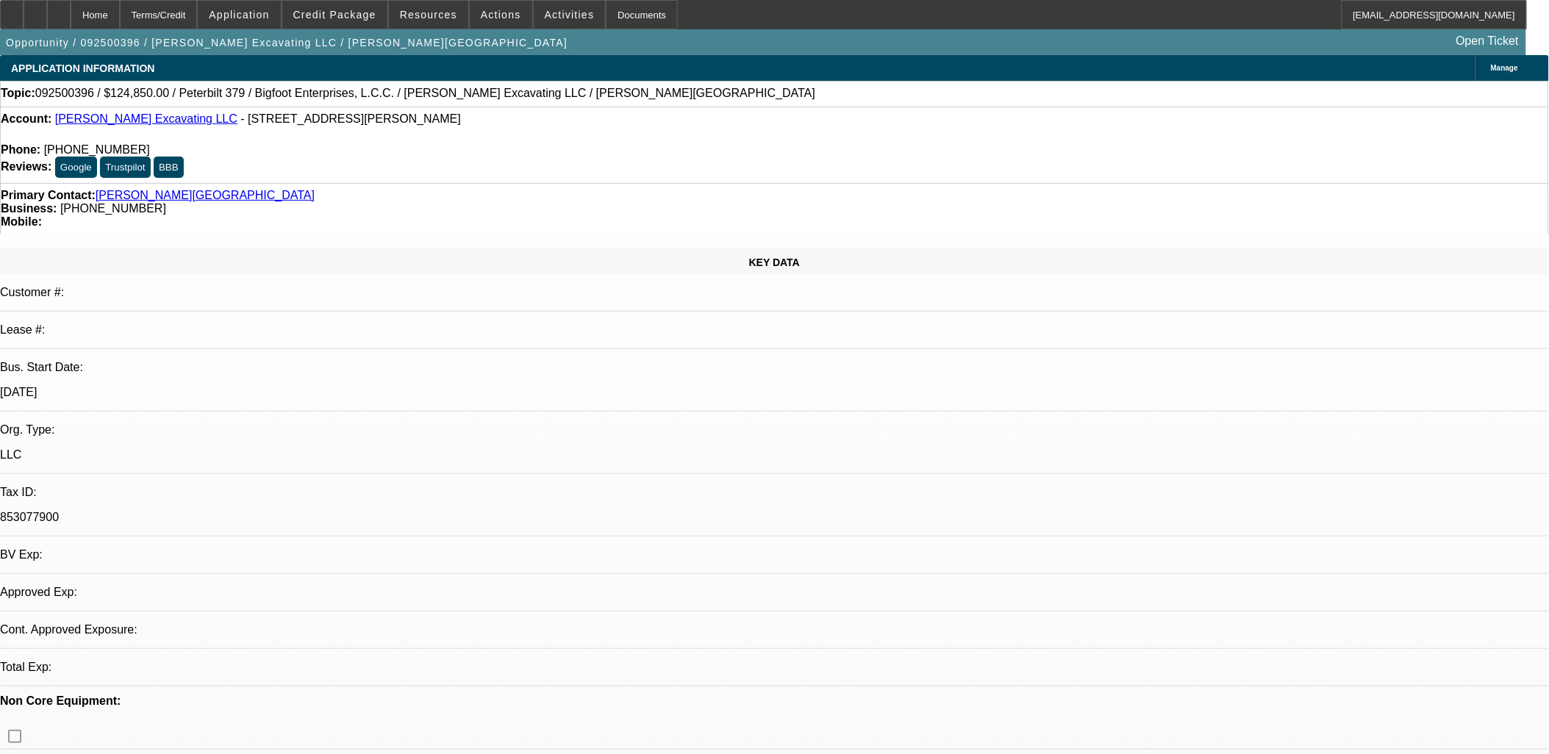
select select "0"
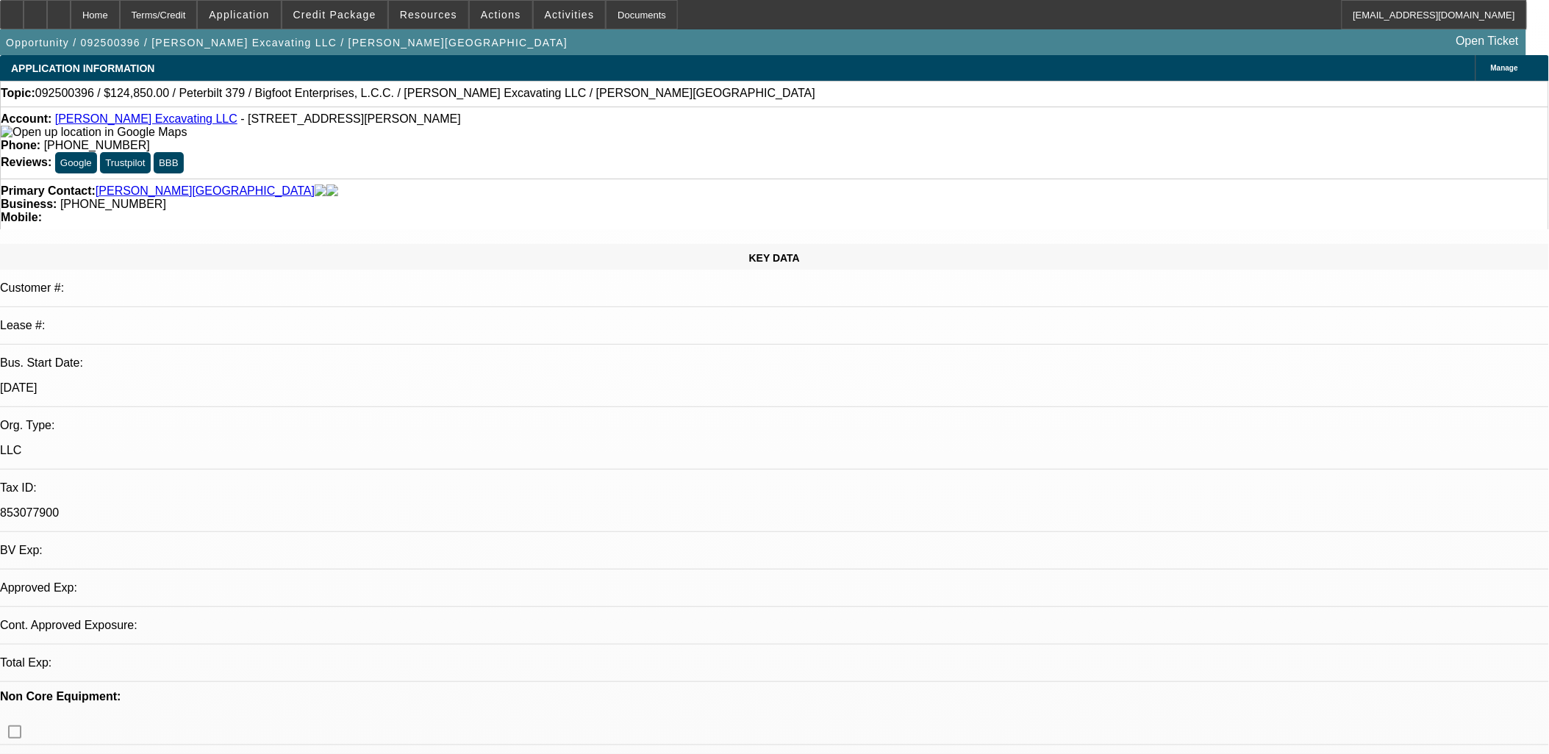
select select "0"
select select "1"
select select "2"
select select "6"
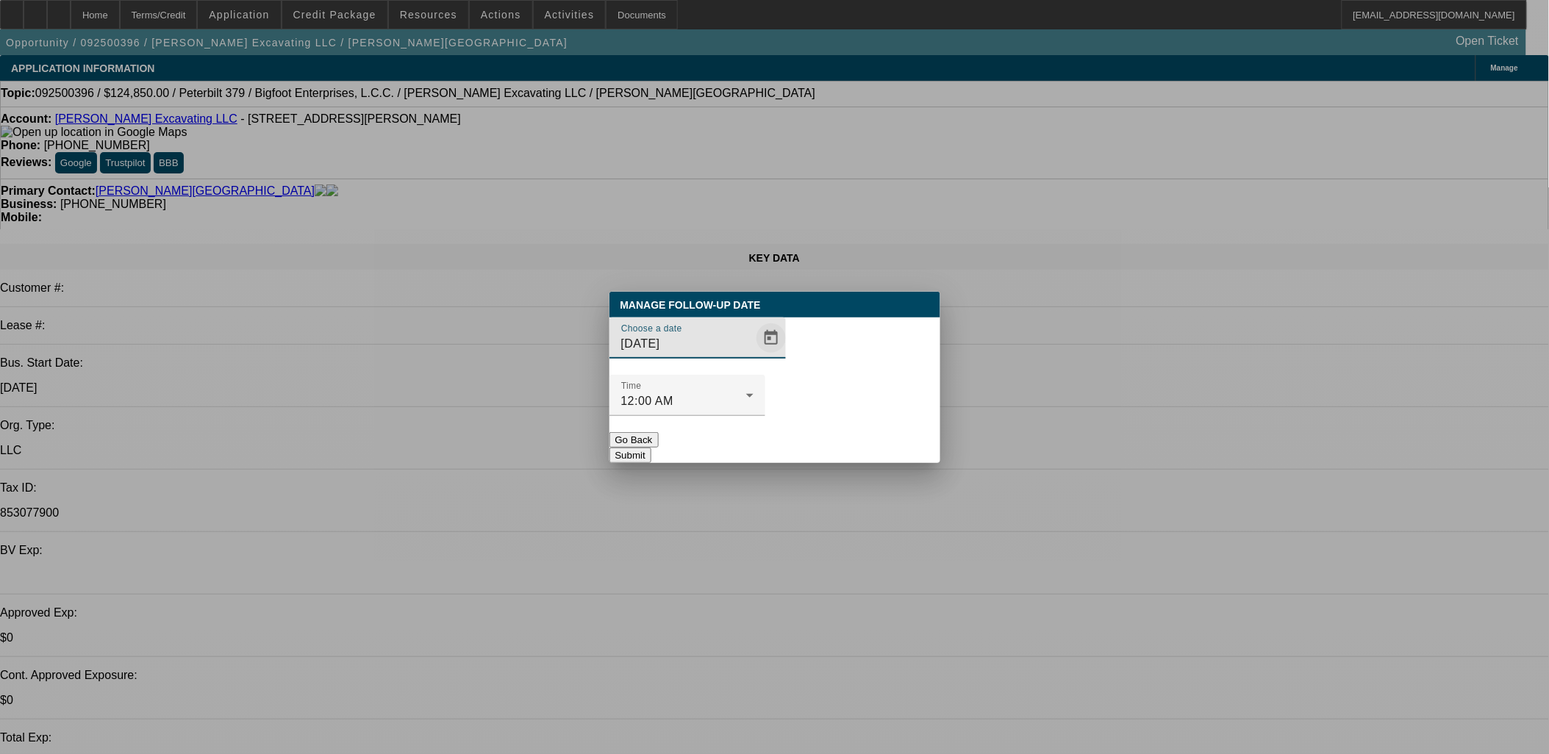
click at [754, 356] on span "Open calendar" at bounding box center [771, 338] width 35 height 35
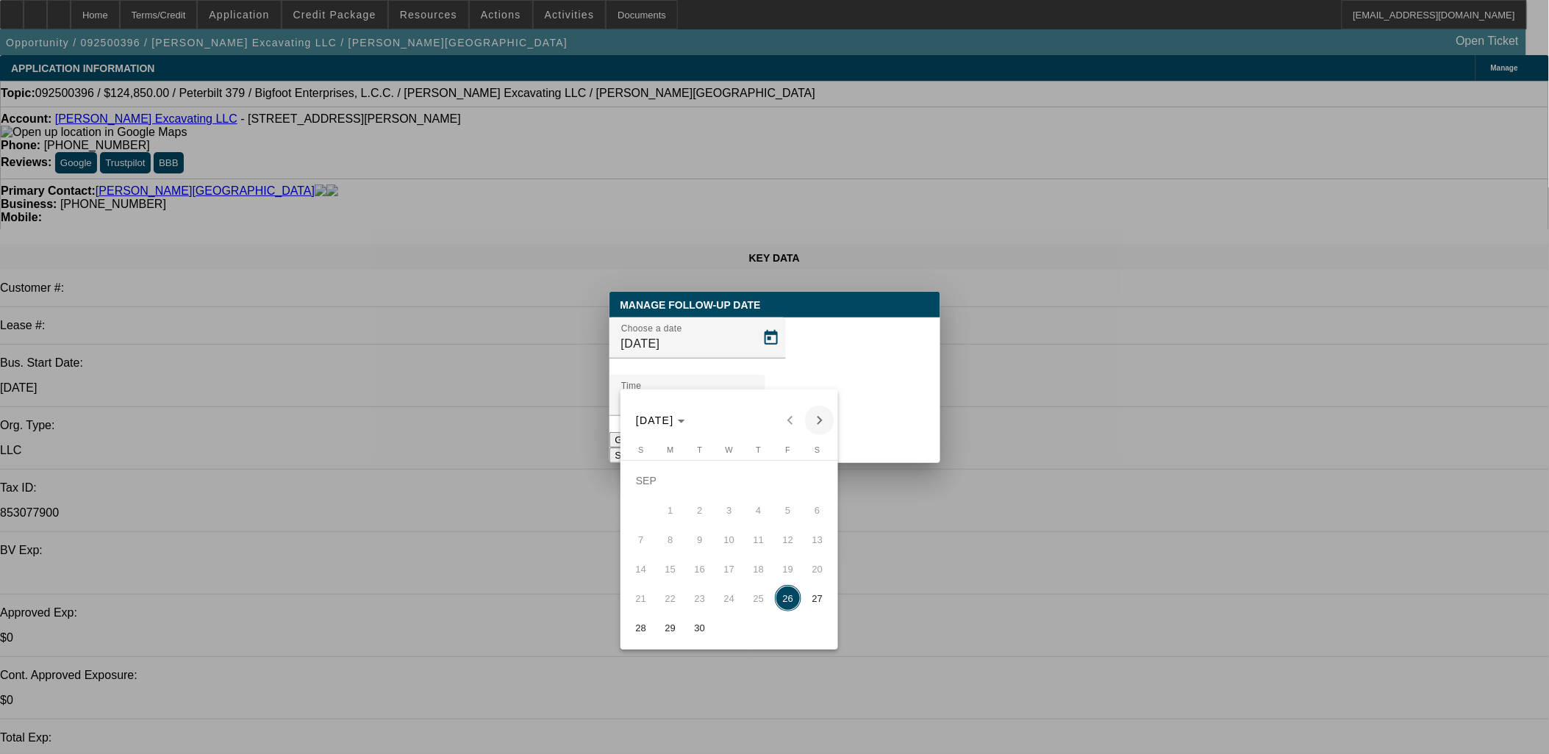
click at [818, 415] on span "Next month" at bounding box center [819, 420] width 29 height 29
click at [791, 415] on span "Previous month" at bounding box center [790, 420] width 29 height 29
click at [704, 632] on span "30" at bounding box center [700, 628] width 26 height 26
type input "9/30/2025"
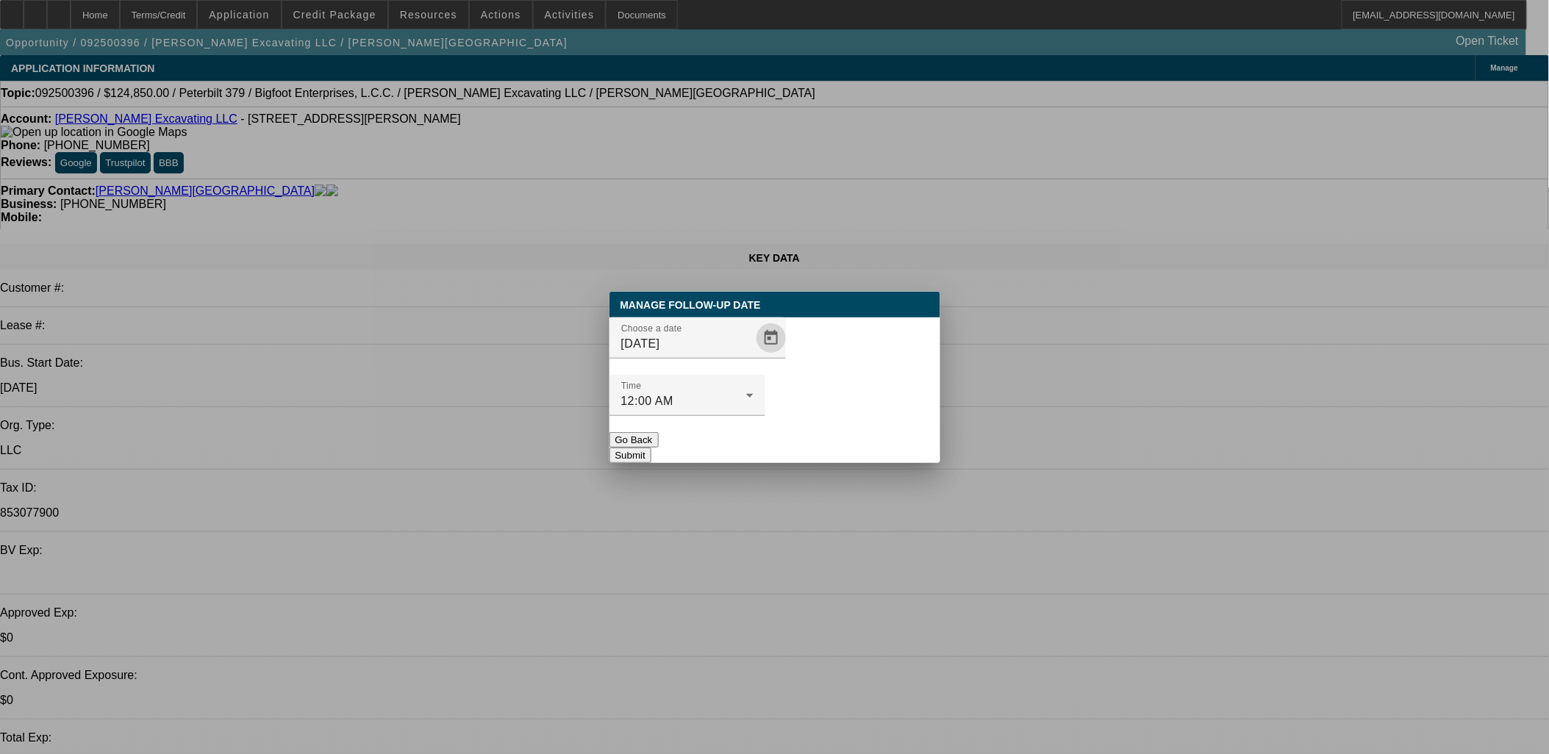
click at [765, 416] on div at bounding box center [688, 424] width 156 height 16
click at [652, 448] on button "Submit" at bounding box center [631, 455] width 42 height 15
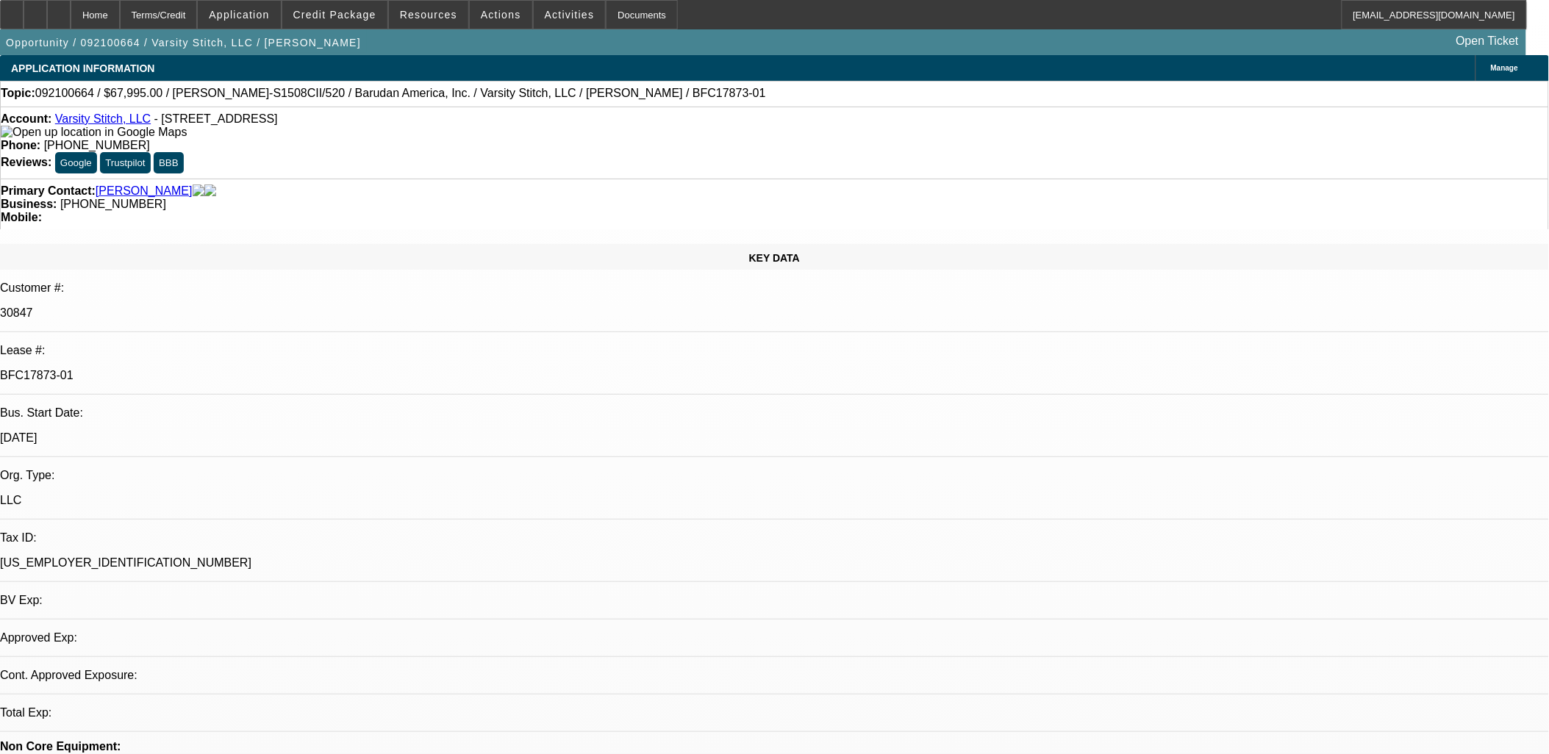
select select "0"
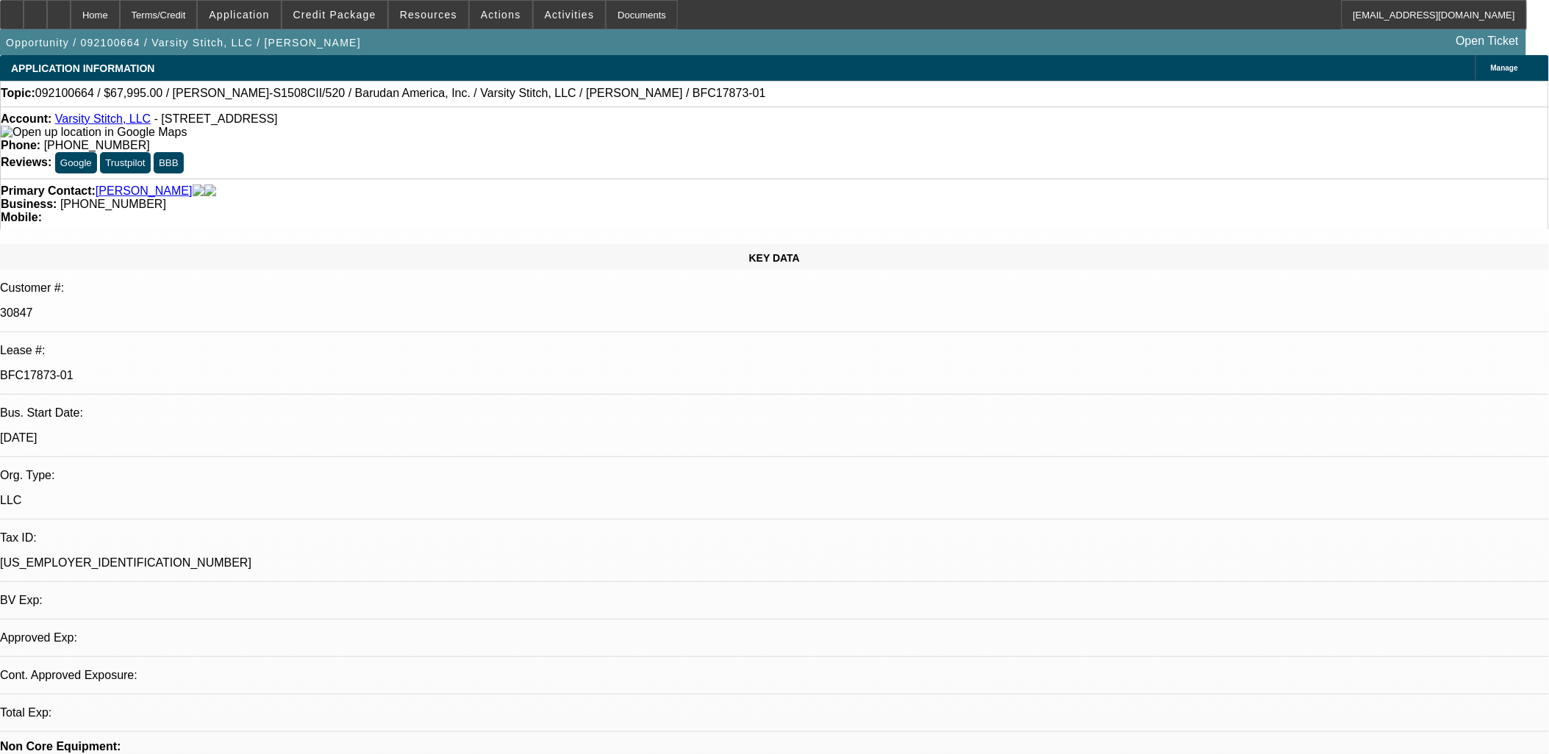
select select "0"
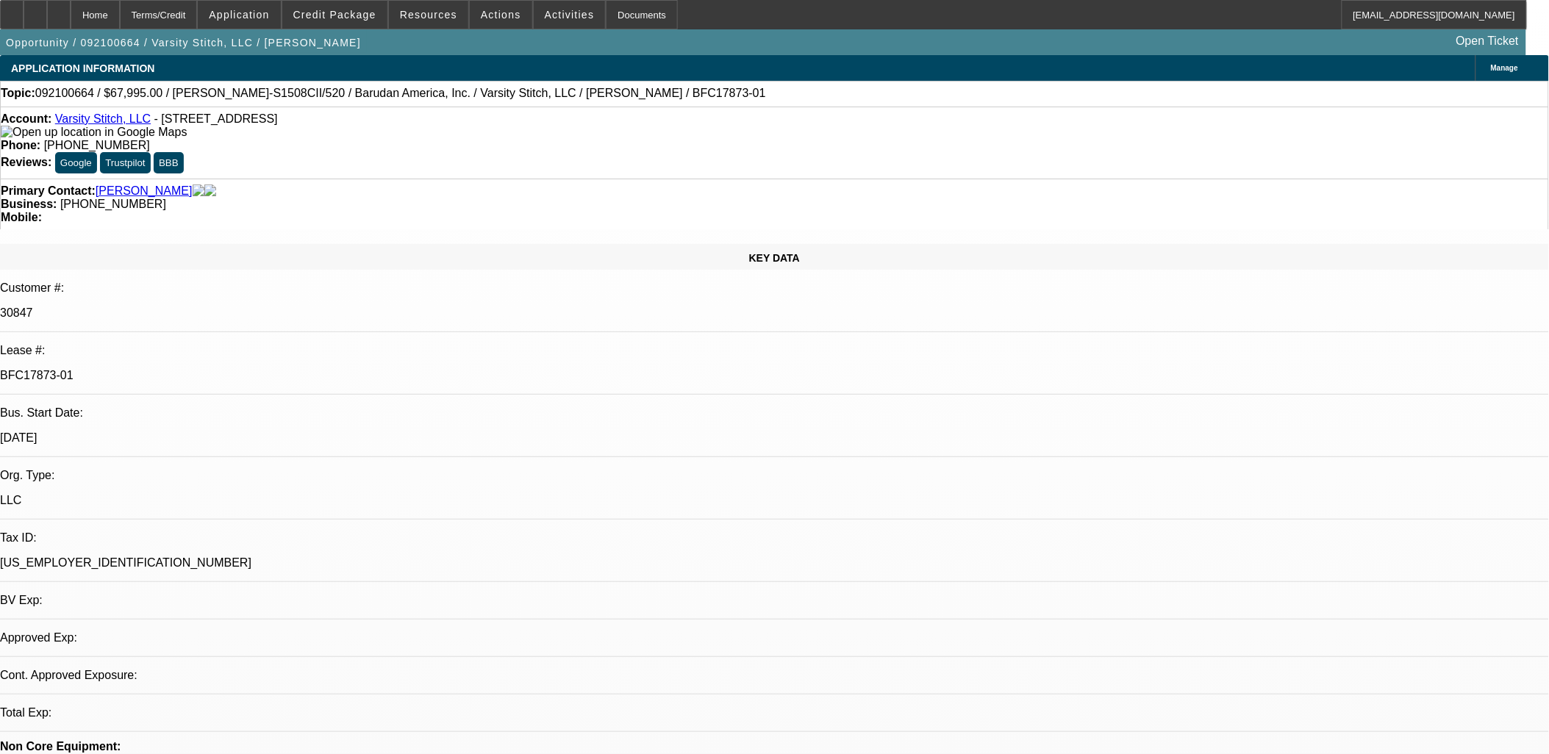
select select "2"
select select "0"
select select "1"
select select "2"
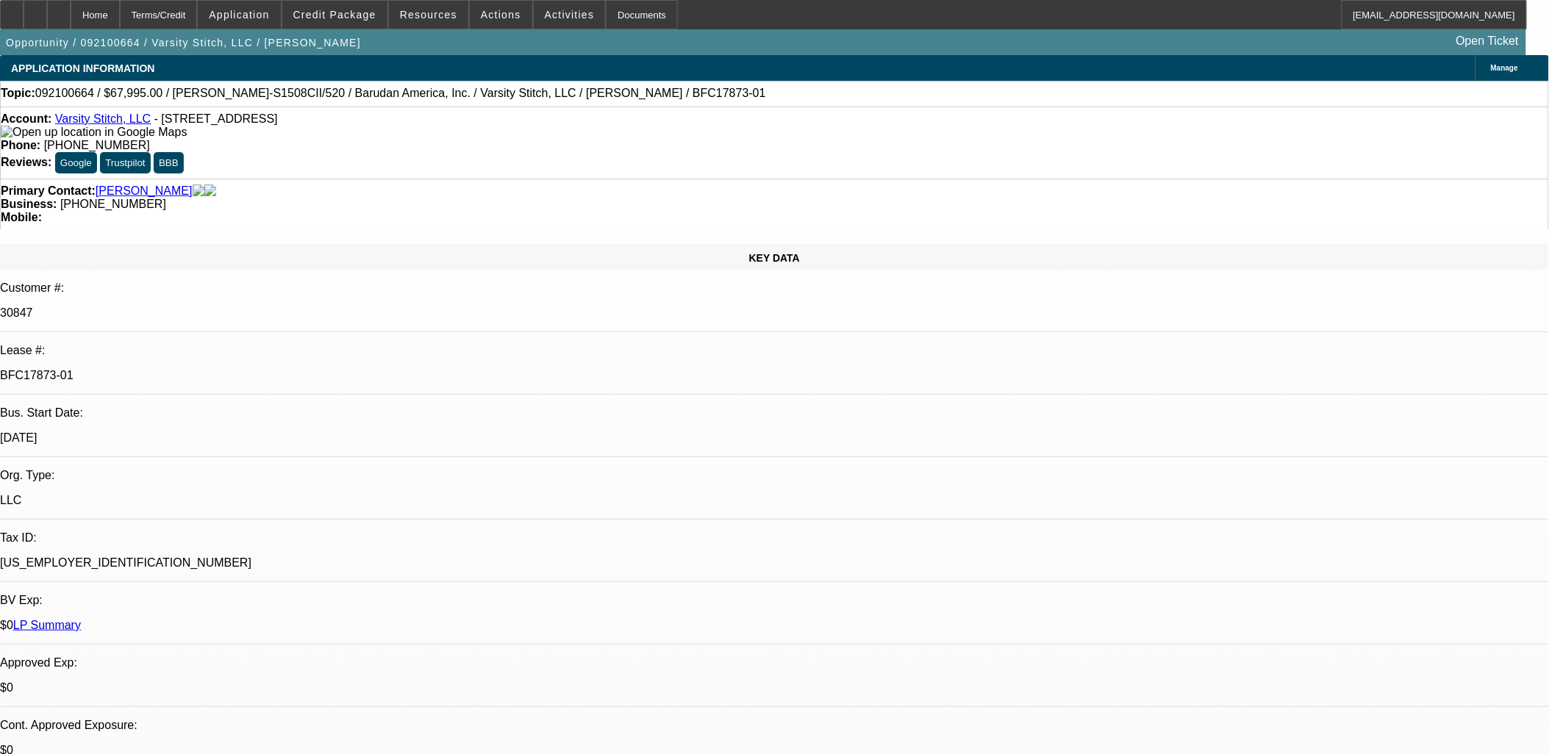
select select "1"
select select "2"
select select "1"
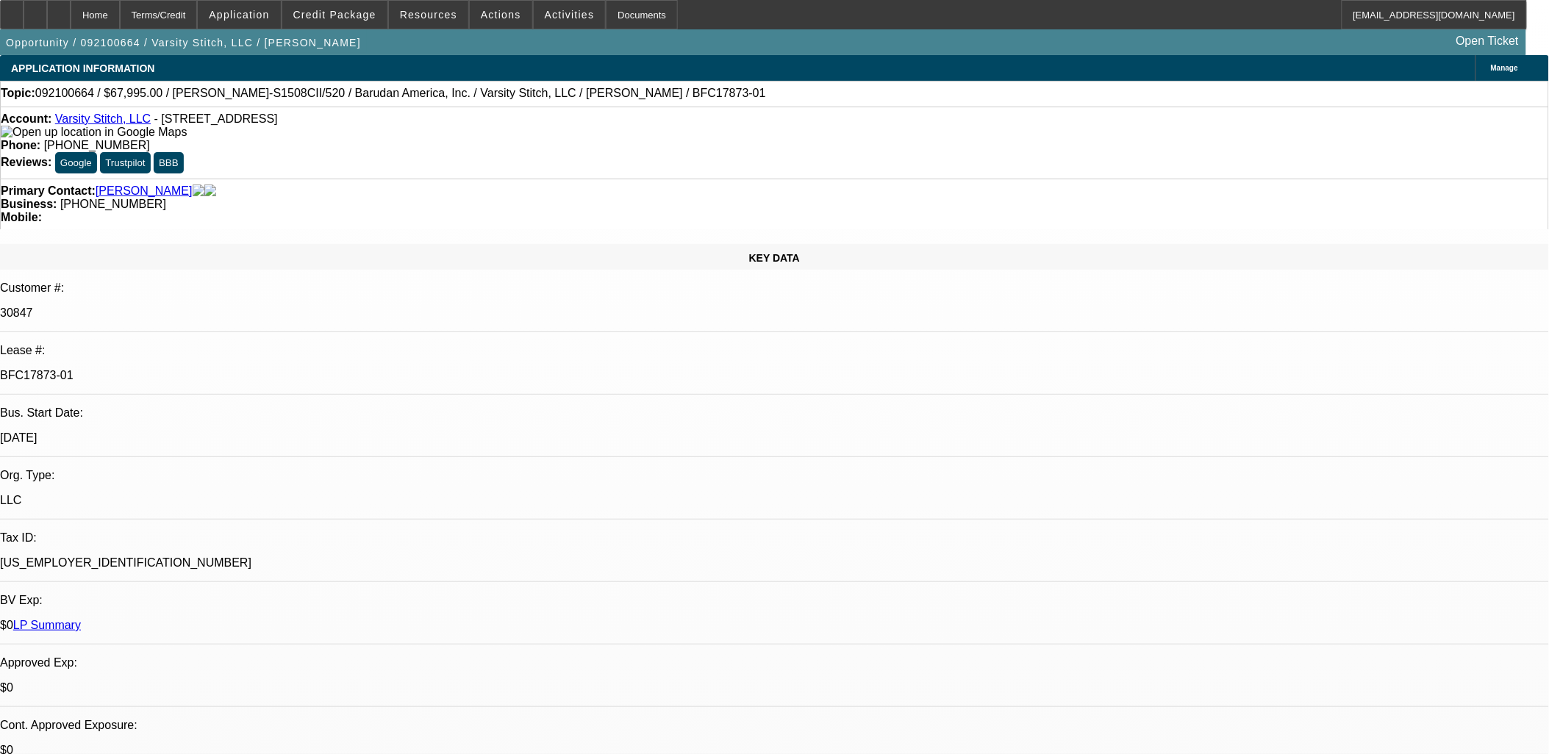
select select "2"
select select "1"
select select "2"
click at [81, 619] on link "LP Summary" at bounding box center [47, 625] width 68 height 13
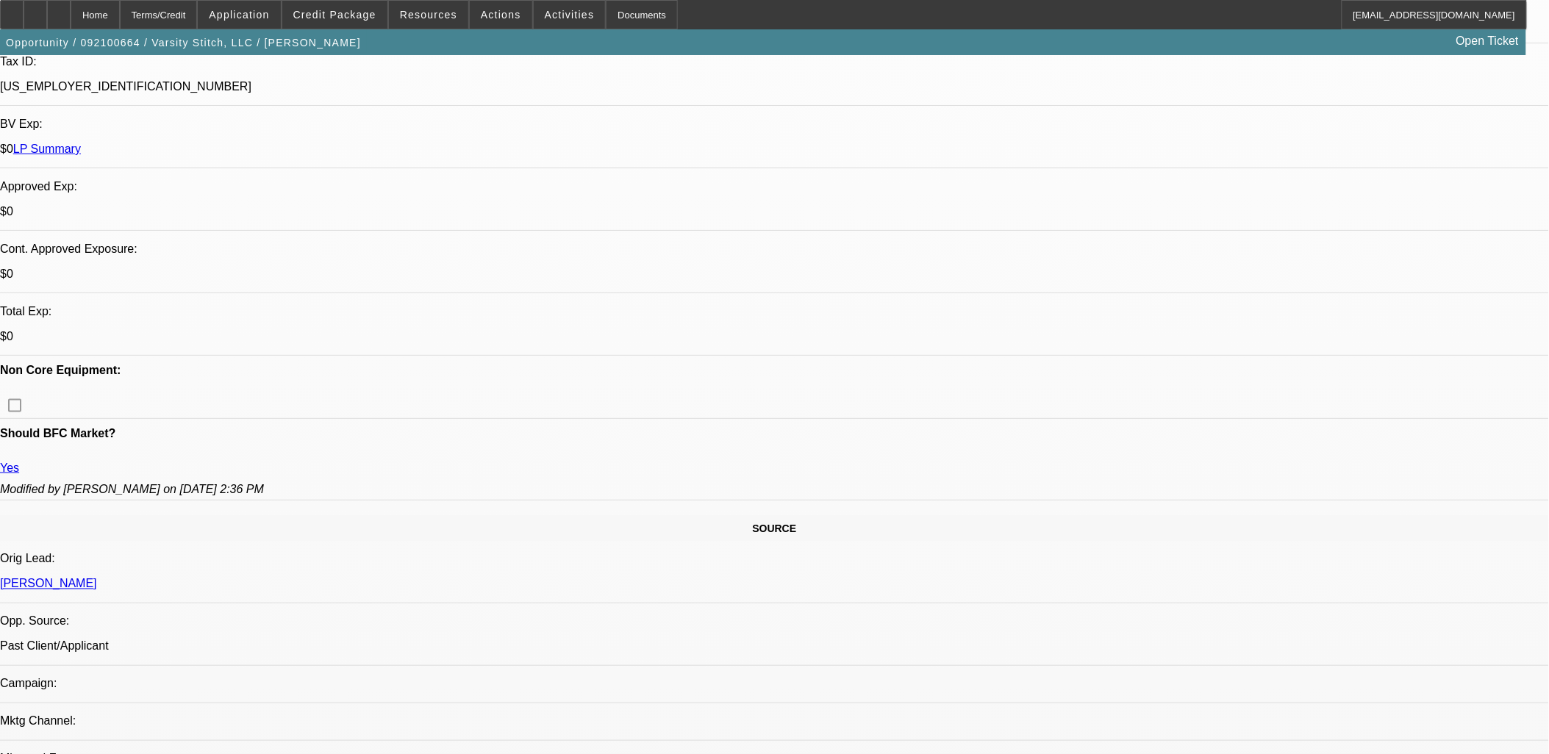
scroll to position [245, 0]
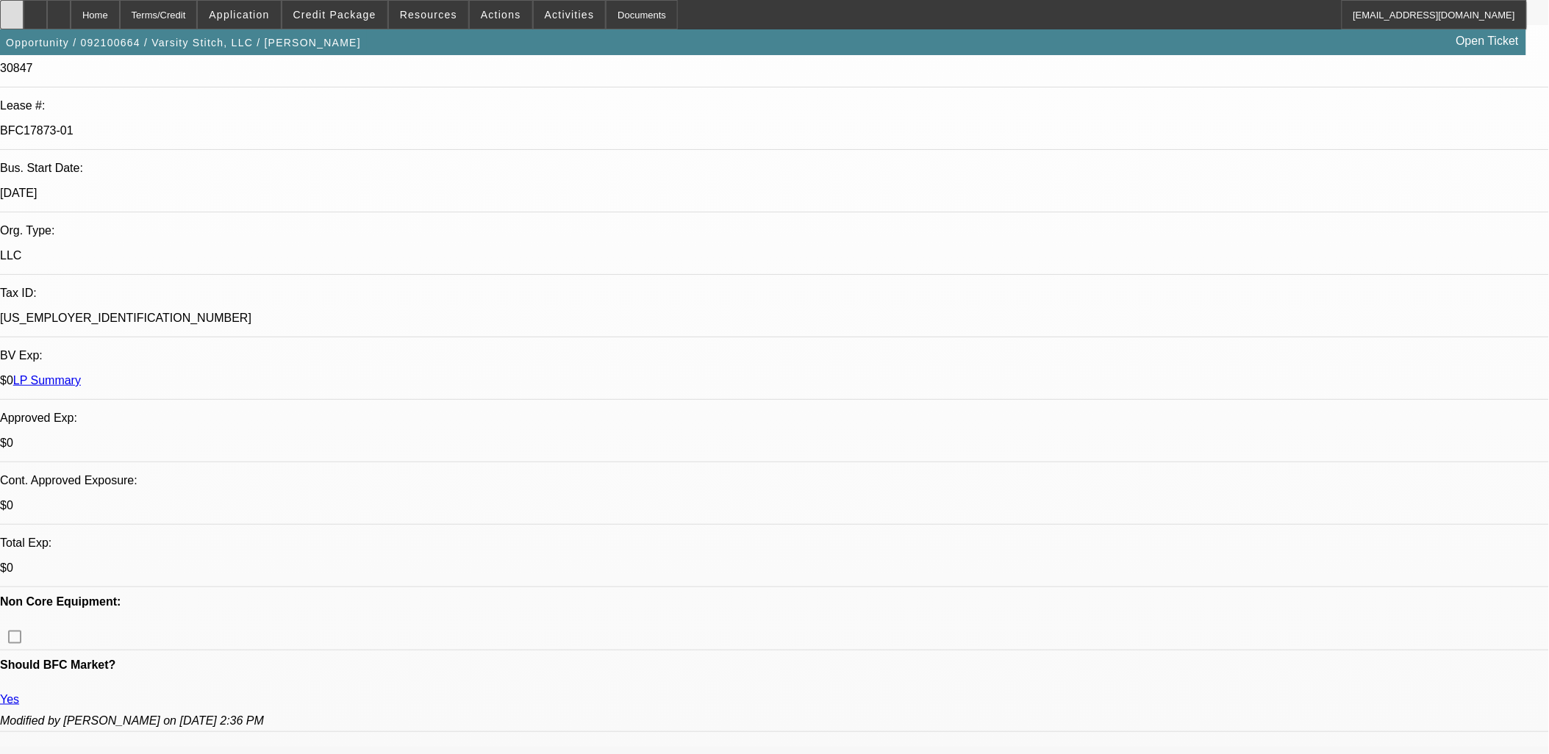
click at [12, 10] on icon at bounding box center [12, 10] width 0 height 0
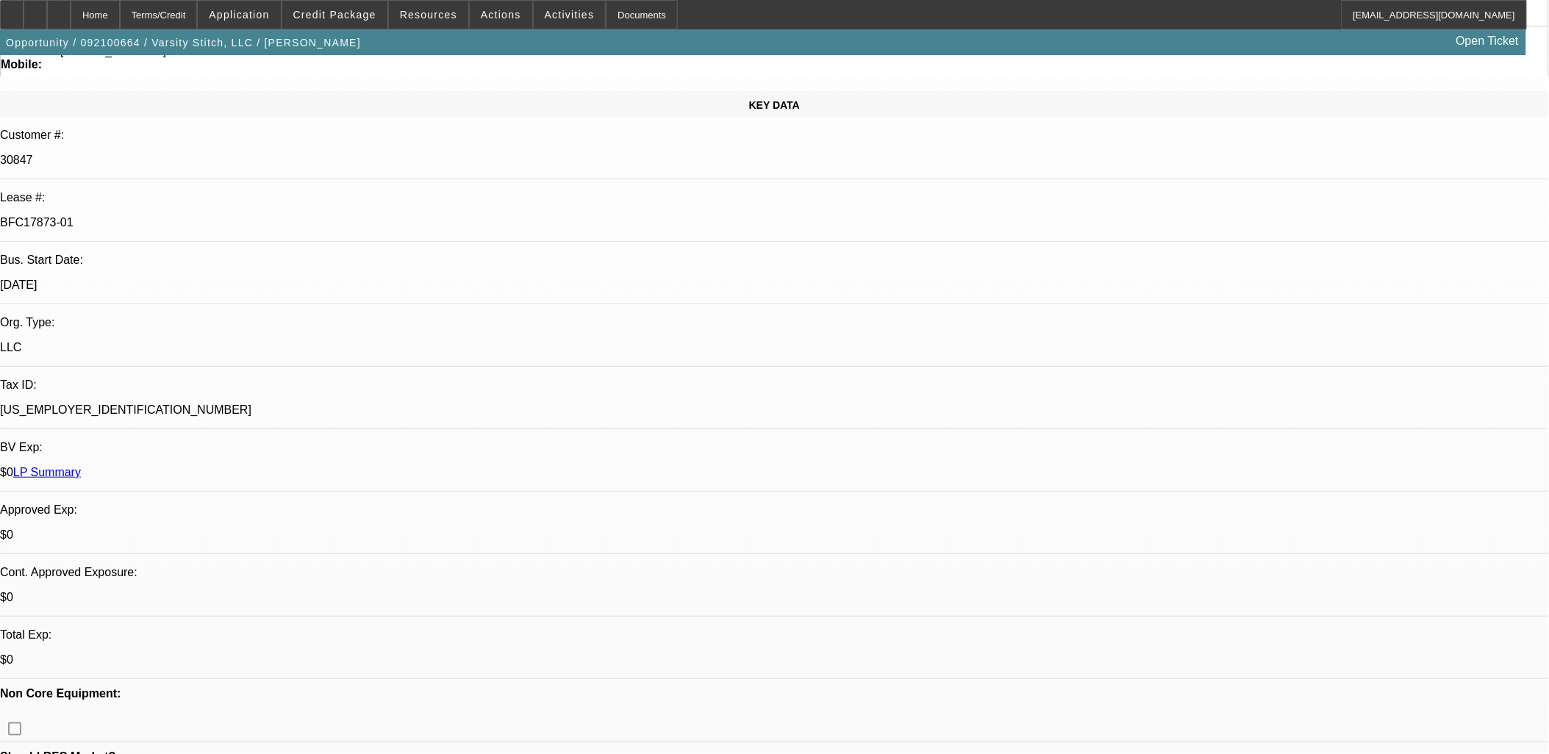
scroll to position [0, 0]
